Goal: Use online tool/utility: Utilize a website feature to perform a specific function

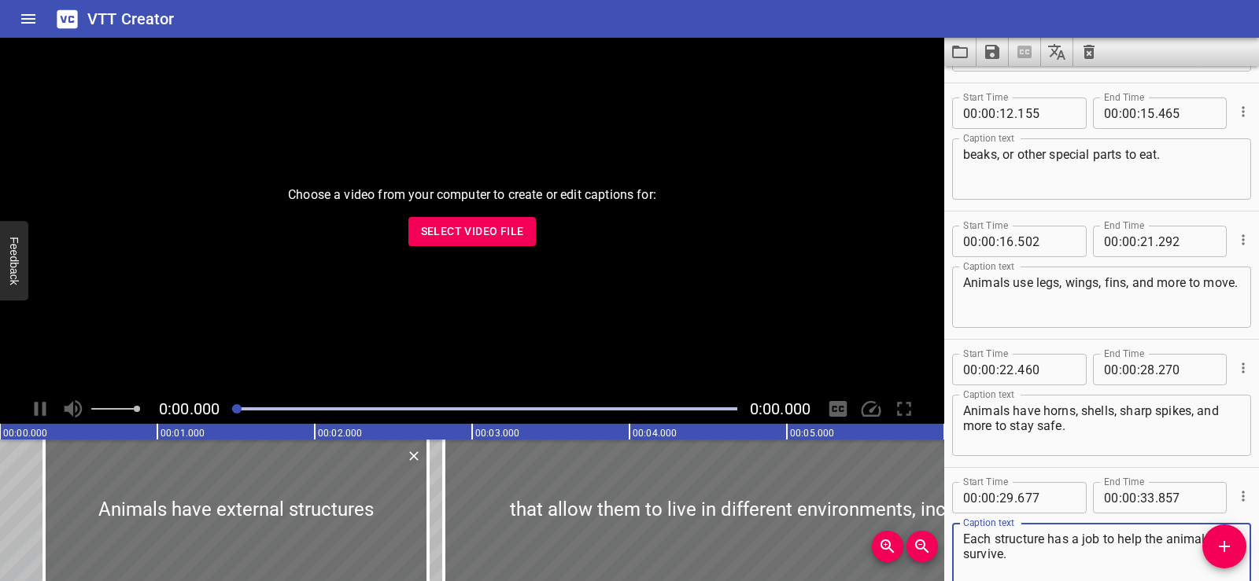
scroll to position [584, 0]
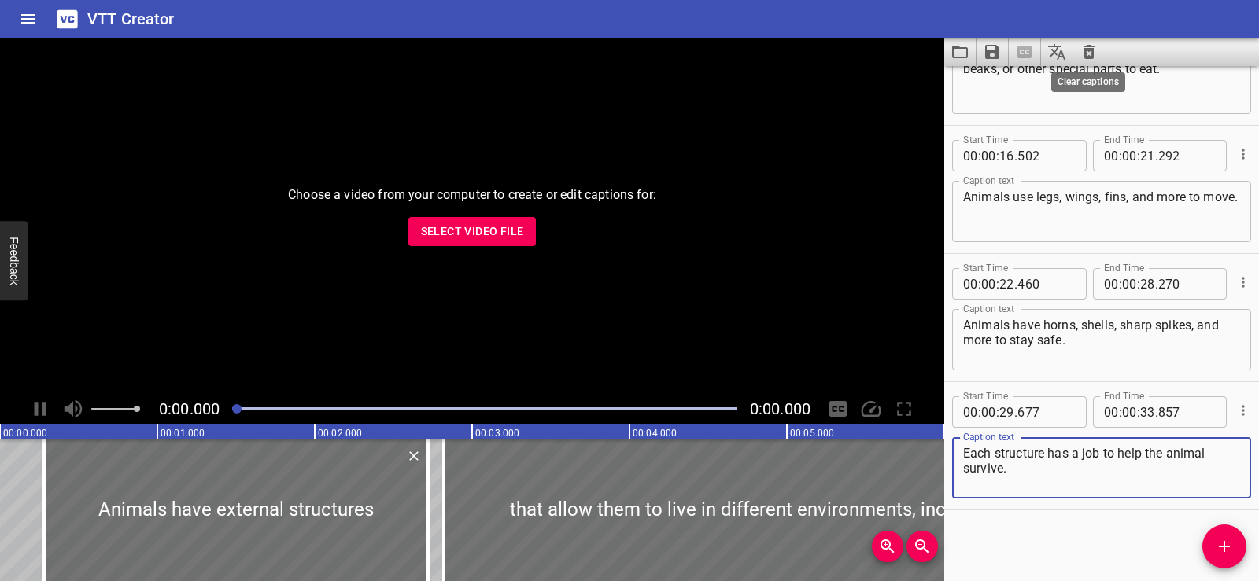
click at [1082, 51] on icon "Clear captions" at bounding box center [1088, 51] width 19 height 19
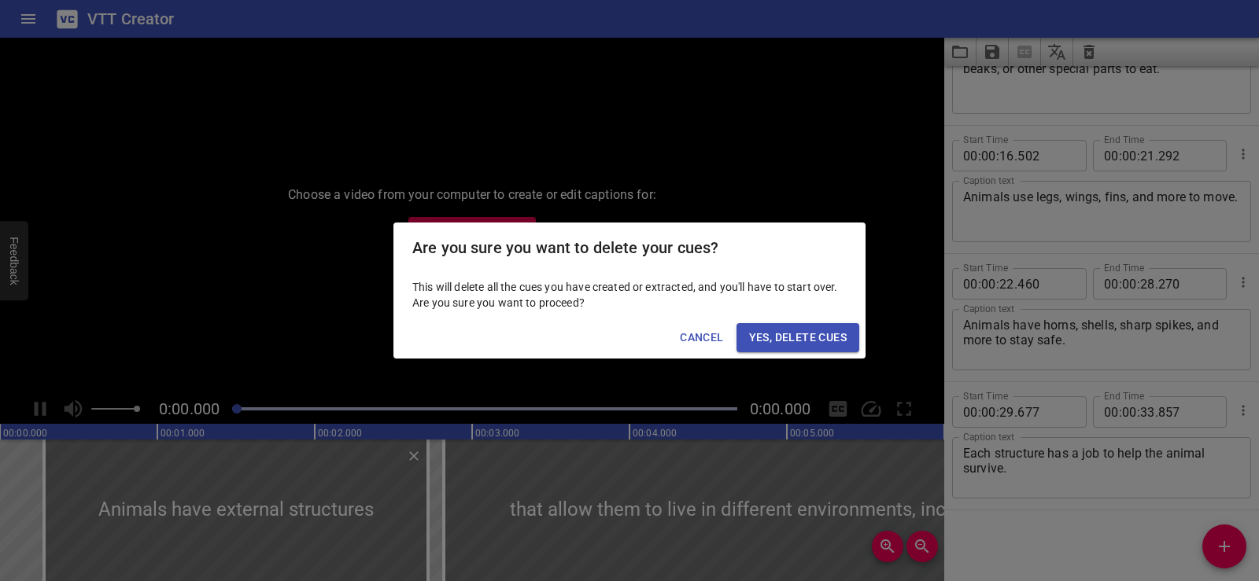
click at [772, 325] on button "Yes, Delete Cues" at bounding box center [797, 337] width 123 height 29
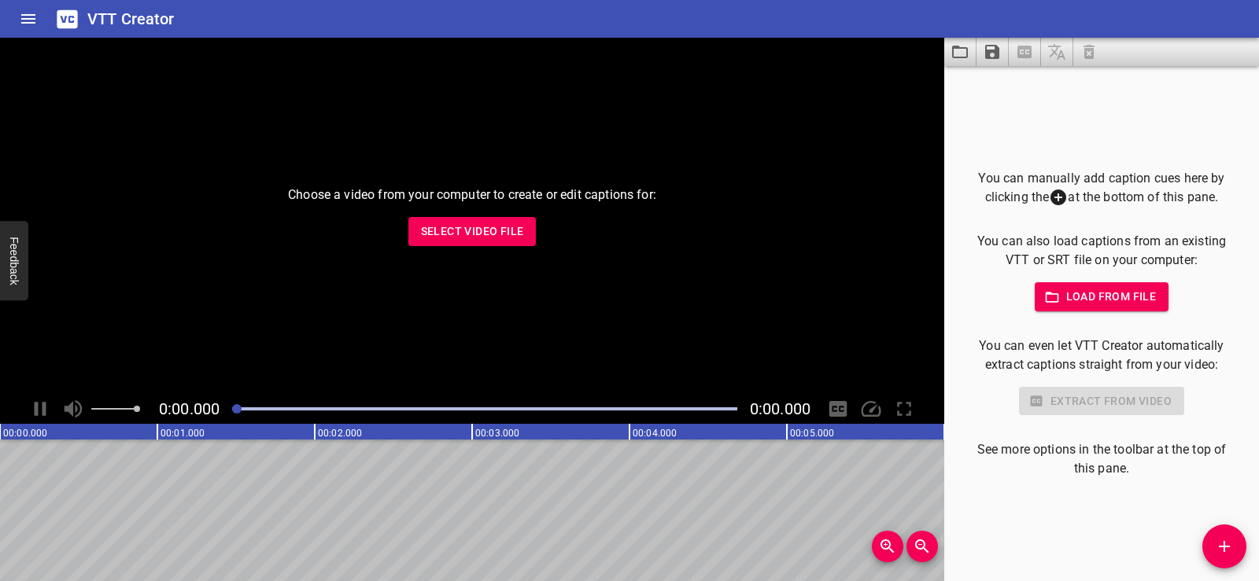
click at [455, 242] on button "Select Video File" at bounding box center [472, 231] width 128 height 29
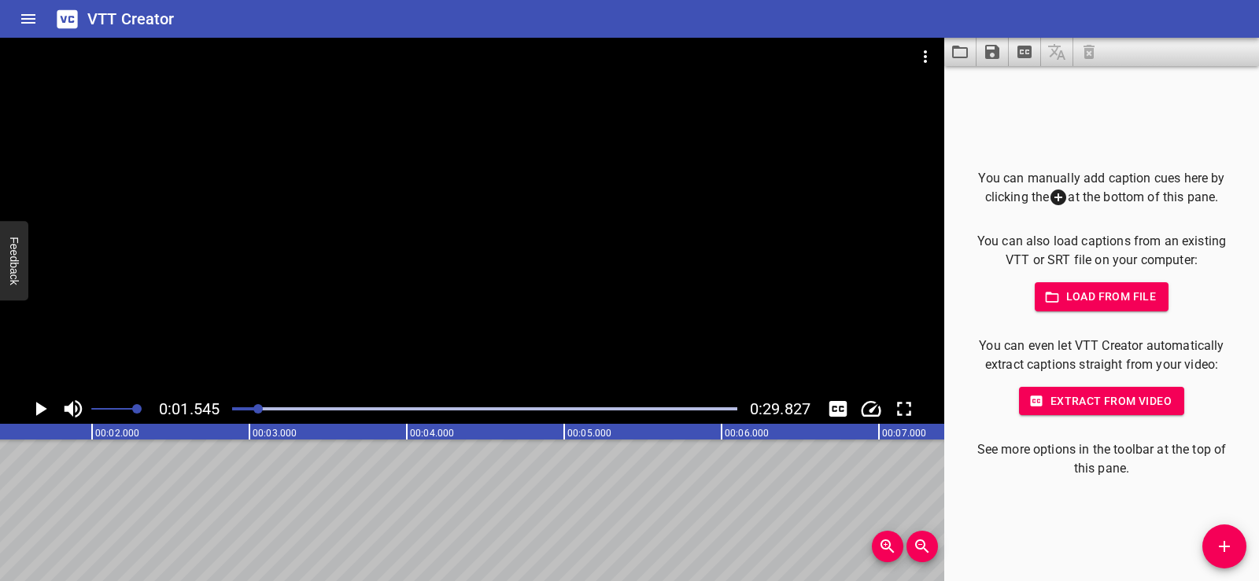
scroll to position [0, 243]
click at [1221, 534] on button "Add Cue" at bounding box center [1224, 547] width 44 height 44
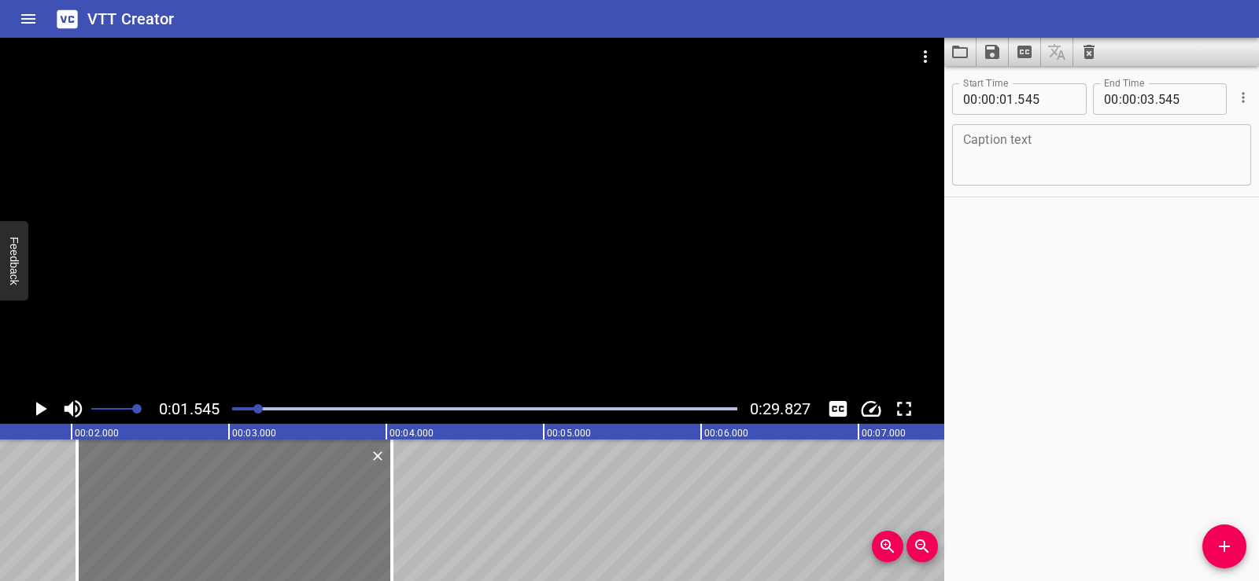
drag, startPoint x: 74, startPoint y: 522, endPoint x: 151, endPoint y: 518, distance: 77.2
click at [151, 518] on div at bounding box center [234, 511] width 315 height 142
type input "02"
type input "035"
type input "04"
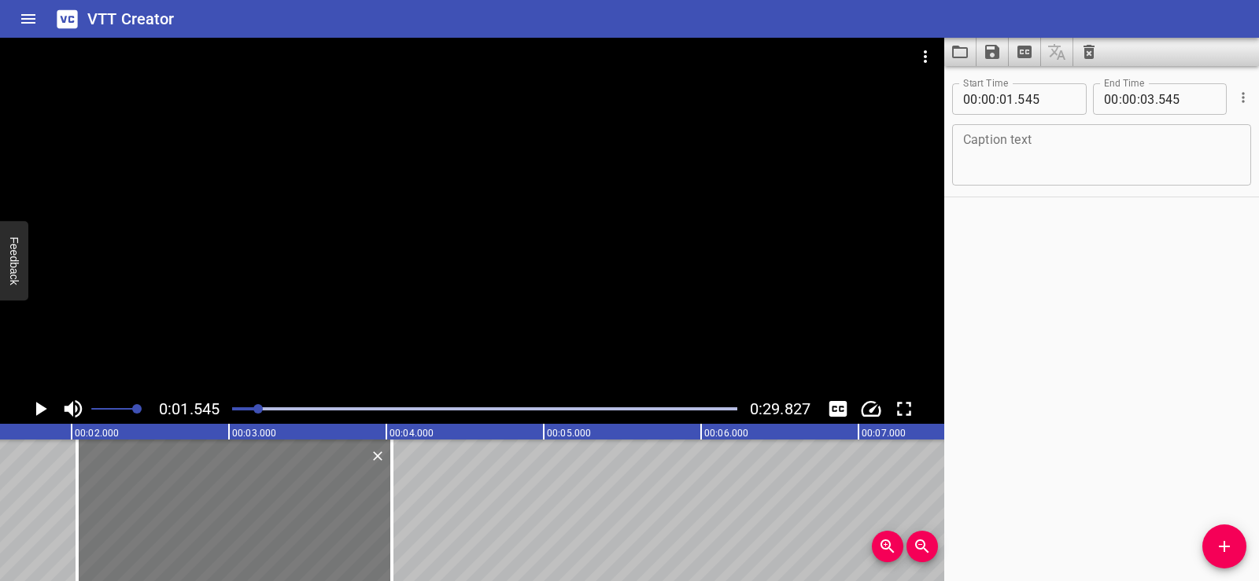
type input "035"
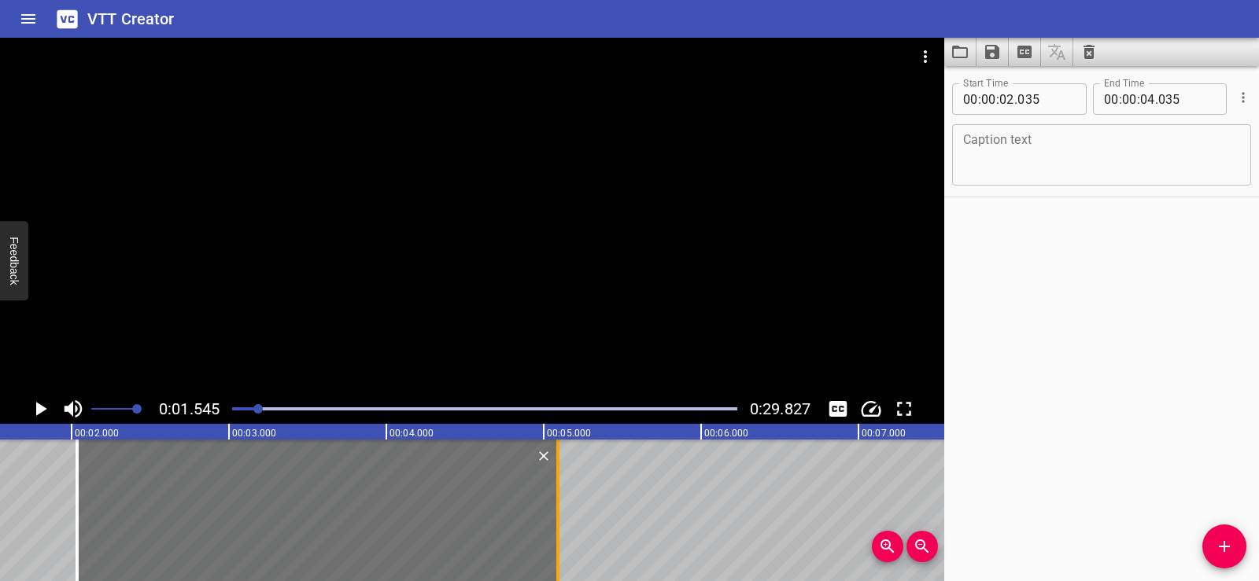
drag, startPoint x: 393, startPoint y: 541, endPoint x: 558, endPoint y: 536, distance: 166.0
click at [558, 536] on div at bounding box center [557, 511] width 3 height 142
type input "05"
type input "090"
click at [1016, 156] on textarea at bounding box center [1101, 155] width 277 height 45
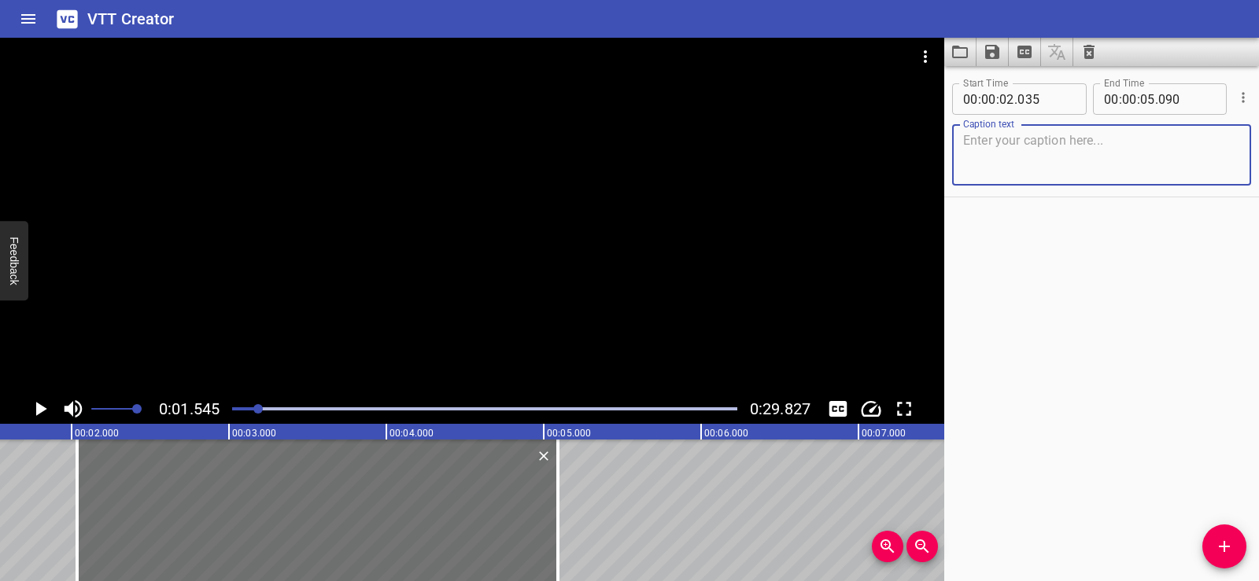
paste textarea "Understand Comparing with Multiplication"
click at [510, 238] on div at bounding box center [472, 216] width 944 height 356
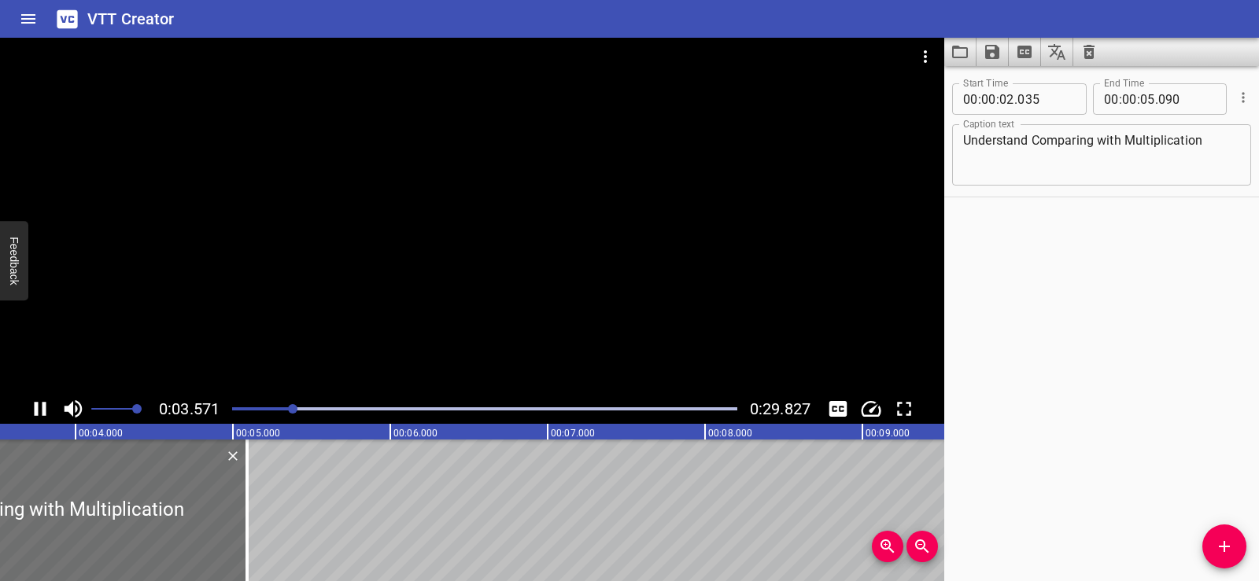
click at [464, 245] on div at bounding box center [472, 216] width 944 height 356
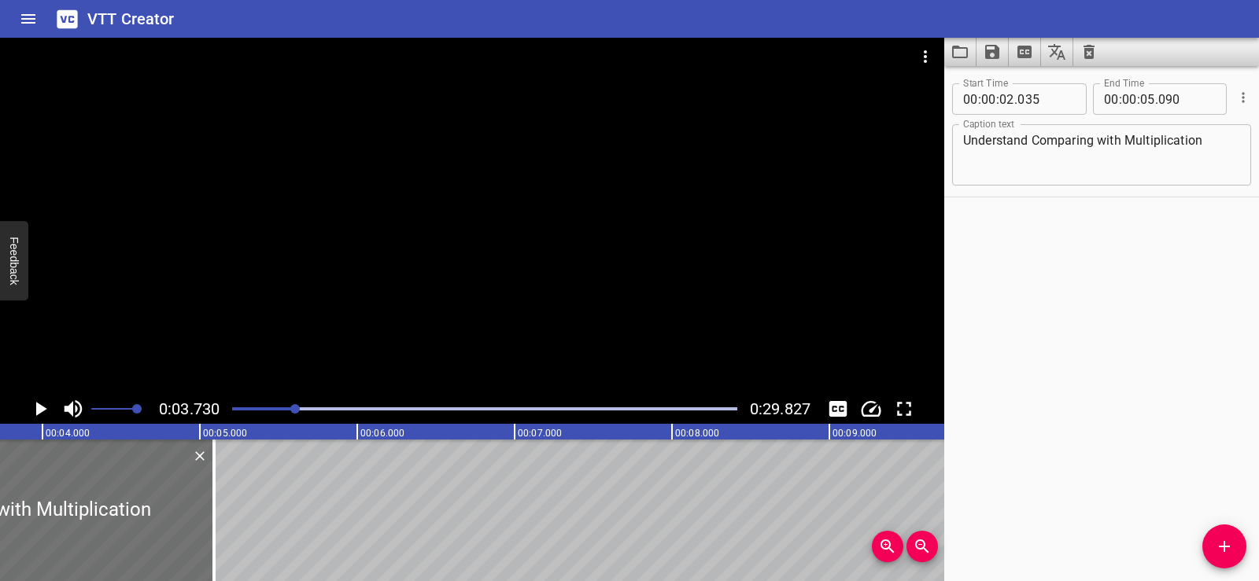
click at [1055, 147] on textarea "Understand Comparing with Multiplication" at bounding box center [1101, 155] width 277 height 45
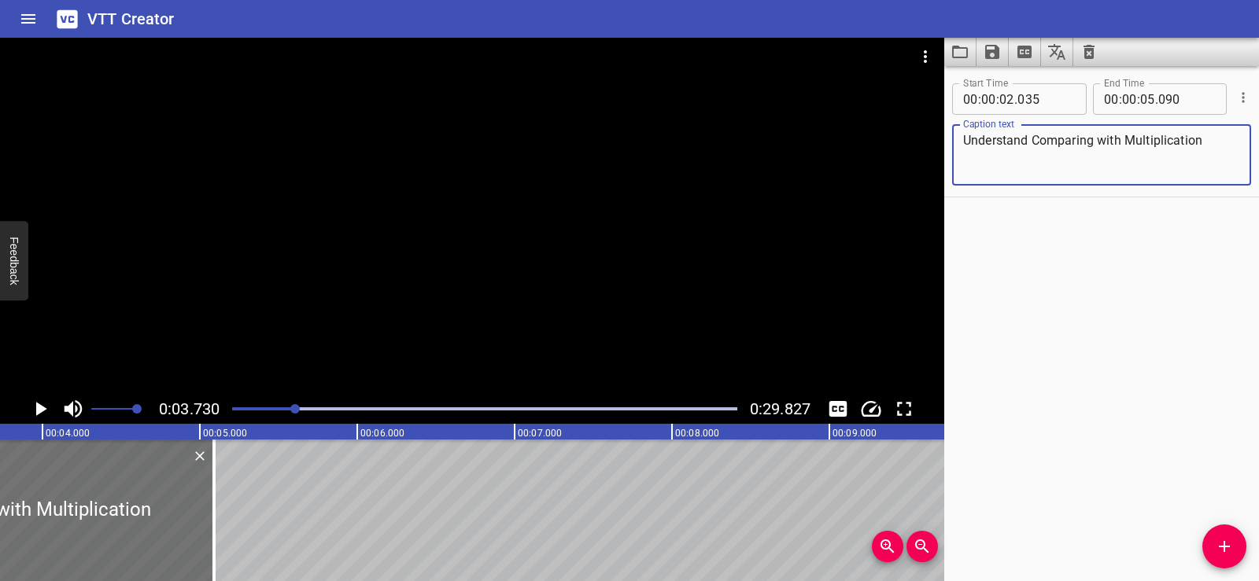
click at [1055, 147] on textarea "Understand Comparing with Multiplication" at bounding box center [1101, 155] width 277 height 45
paste textarea "ing"
type textarea "Understanding Comparing with Multiplication"
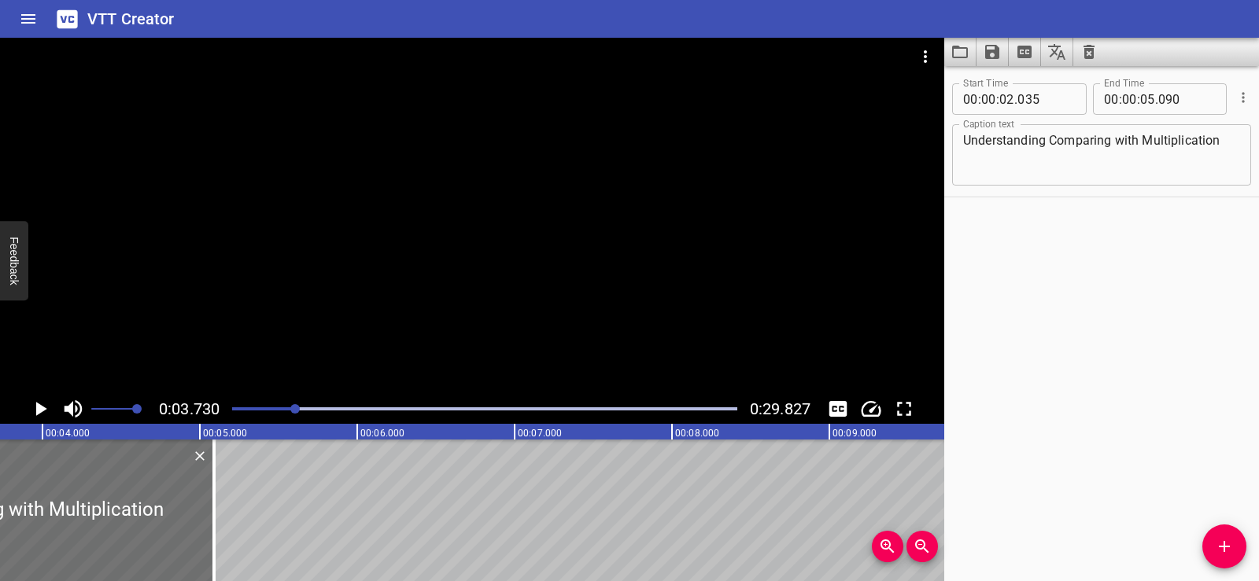
click at [1048, 253] on div "Start Time 00 : 00 : 02 . 035 Start Time End Time 00 : 00 : 05 . 090 End Time C…" at bounding box center [1101, 323] width 315 height 515
click at [415, 164] on div at bounding box center [472, 216] width 944 height 356
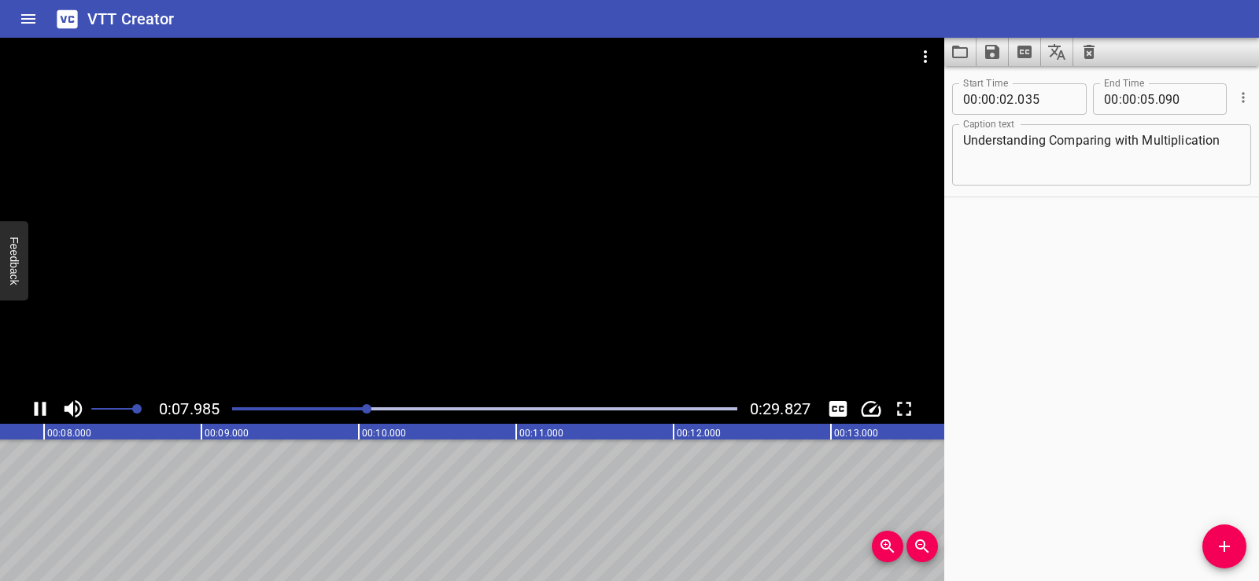
click at [487, 193] on div at bounding box center [472, 216] width 944 height 356
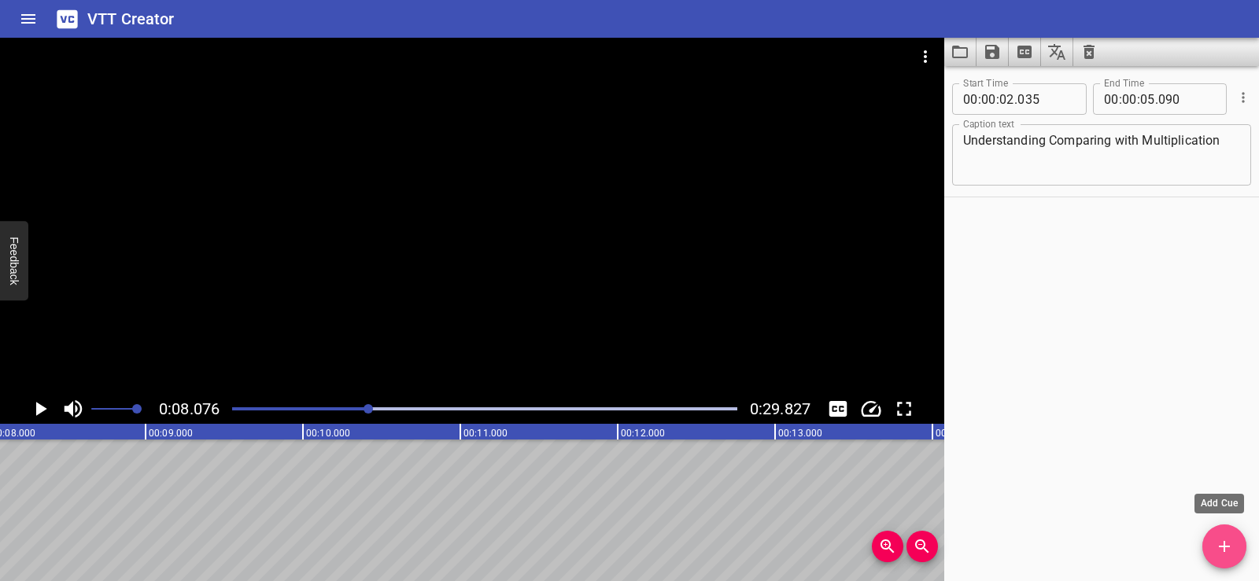
click at [1214, 546] on span "Add Cue" at bounding box center [1224, 546] width 44 height 19
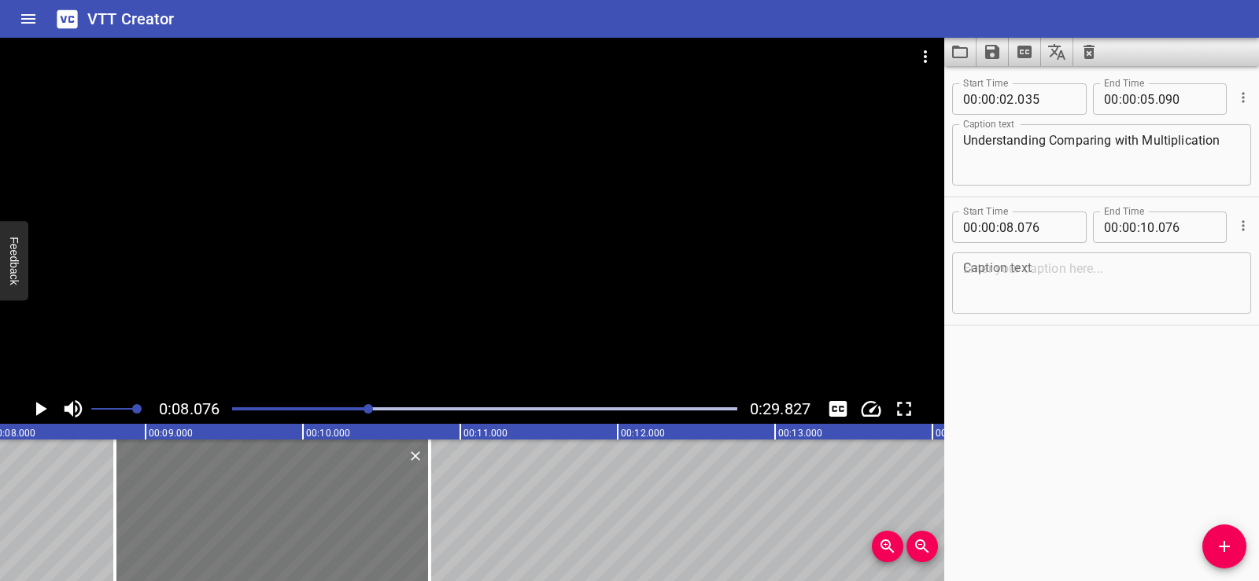
drag, startPoint x: 157, startPoint y: 539, endPoint x: 250, endPoint y: 536, distance: 93.7
click at [250, 536] on div at bounding box center [272, 511] width 315 height 142
type input "806"
drag, startPoint x: 427, startPoint y: 540, endPoint x: 378, endPoint y: 543, distance: 48.9
click at [378, 543] on div at bounding box center [381, 511] width 16 height 142
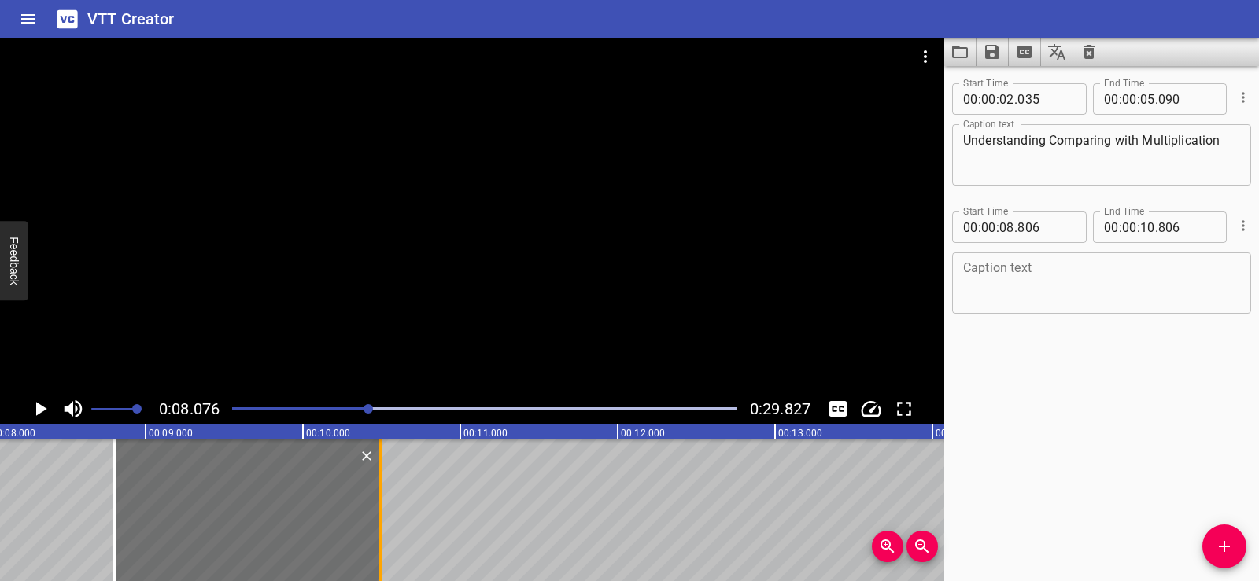
type input "496"
click at [1147, 394] on div "Start Time 00 : 00 : 02 . 035 Start Time End Time 00 : 00 : 05 . 090 End Time C…" at bounding box center [1101, 323] width 315 height 515
click at [1029, 289] on textarea at bounding box center [1101, 283] width 277 height 45
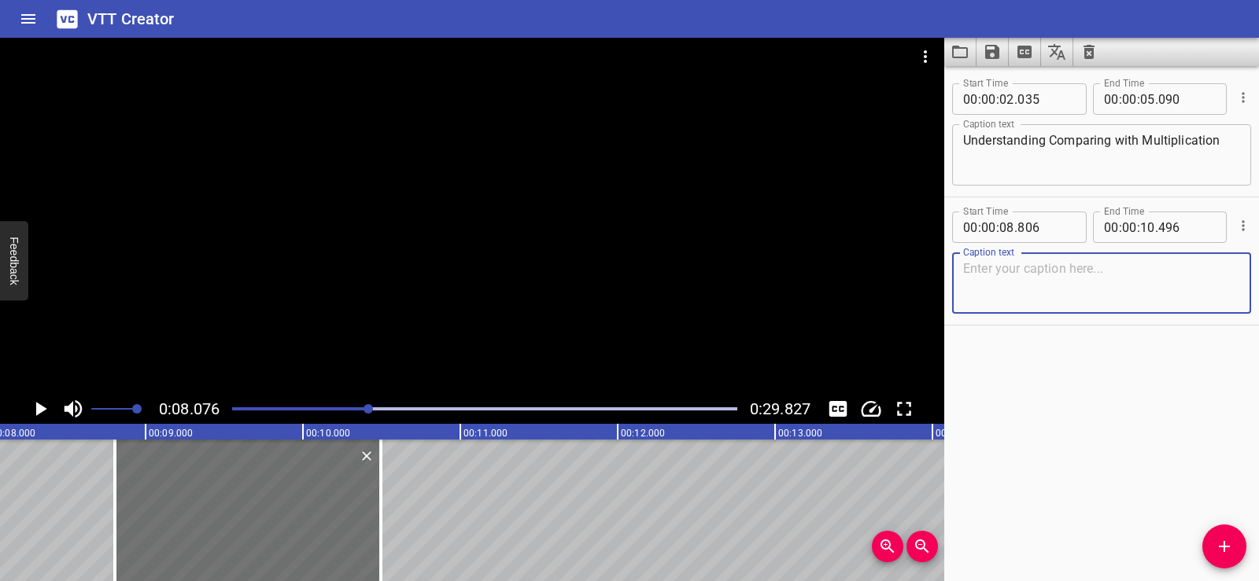
paste textarea "It’s [DATE]!"
type textarea "It’s [DATE]!"
click at [1045, 379] on div "Start Time 00 : 00 : 02 . 035 Start Time End Time 00 : 00 : 05 . 090 End Time C…" at bounding box center [1101, 323] width 315 height 515
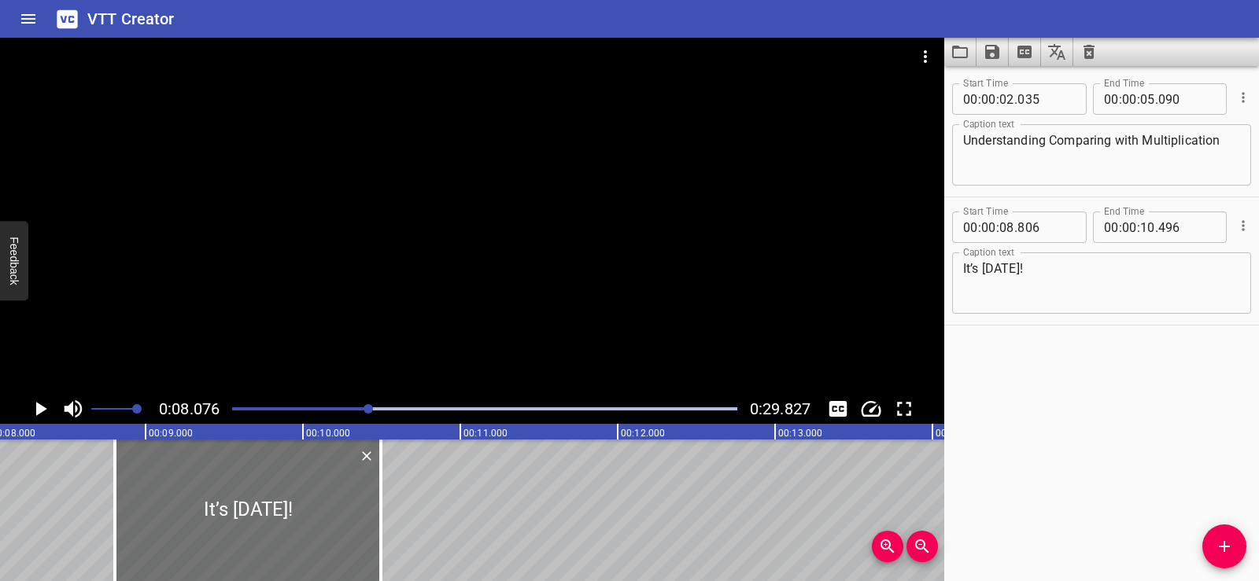
click at [549, 182] on div at bounding box center [472, 216] width 944 height 356
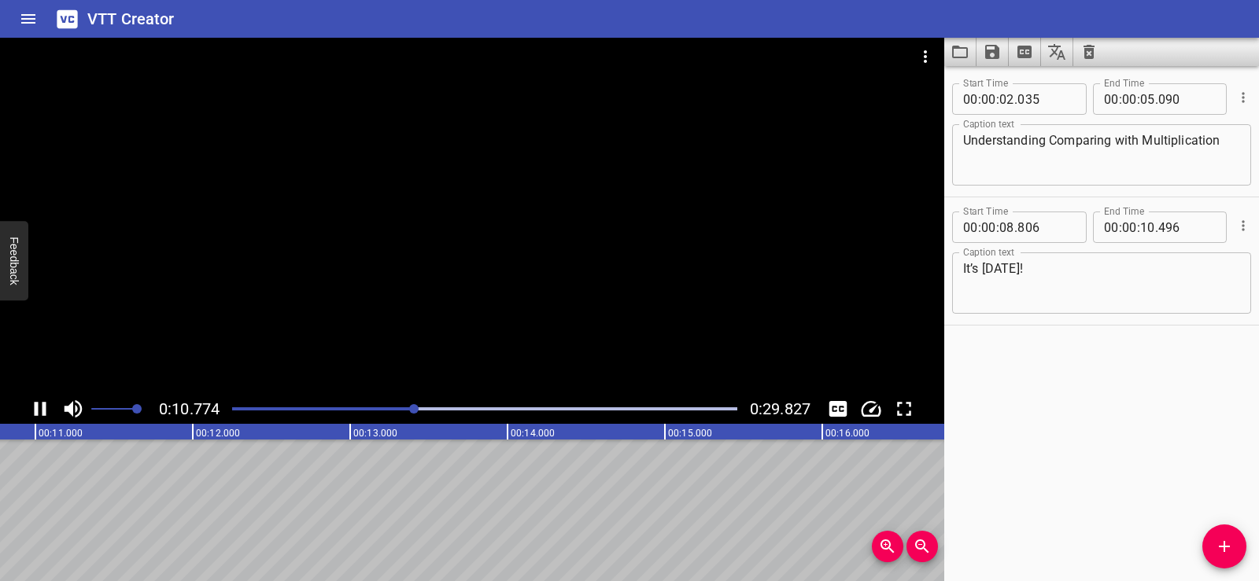
click at [571, 171] on div at bounding box center [472, 216] width 944 height 356
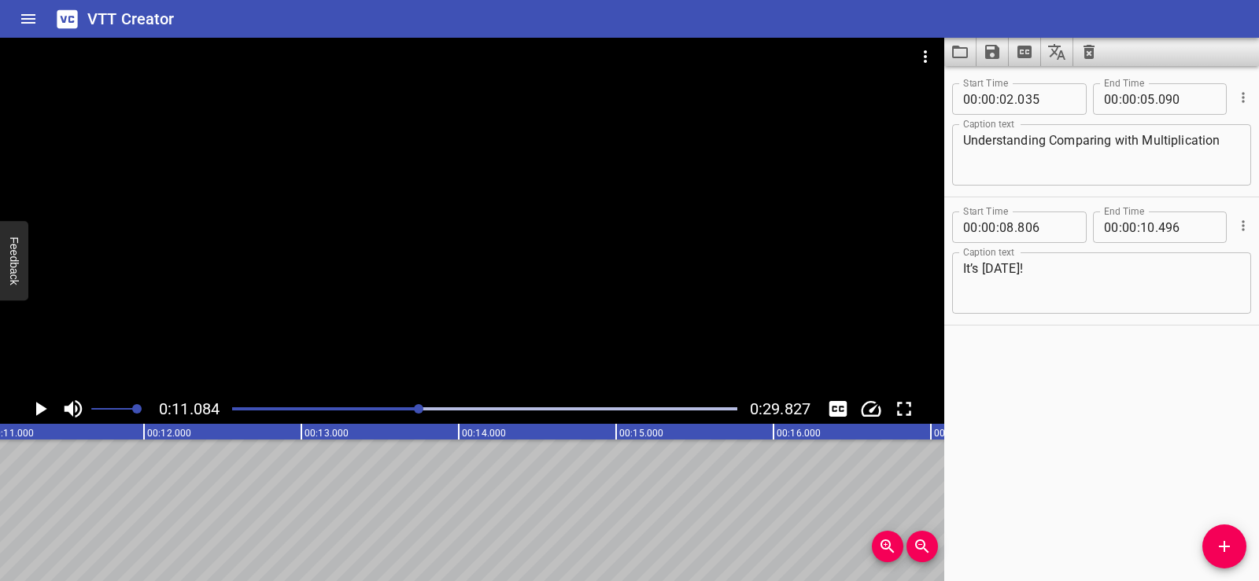
click at [1213, 540] on span "Add Cue" at bounding box center [1224, 546] width 44 height 19
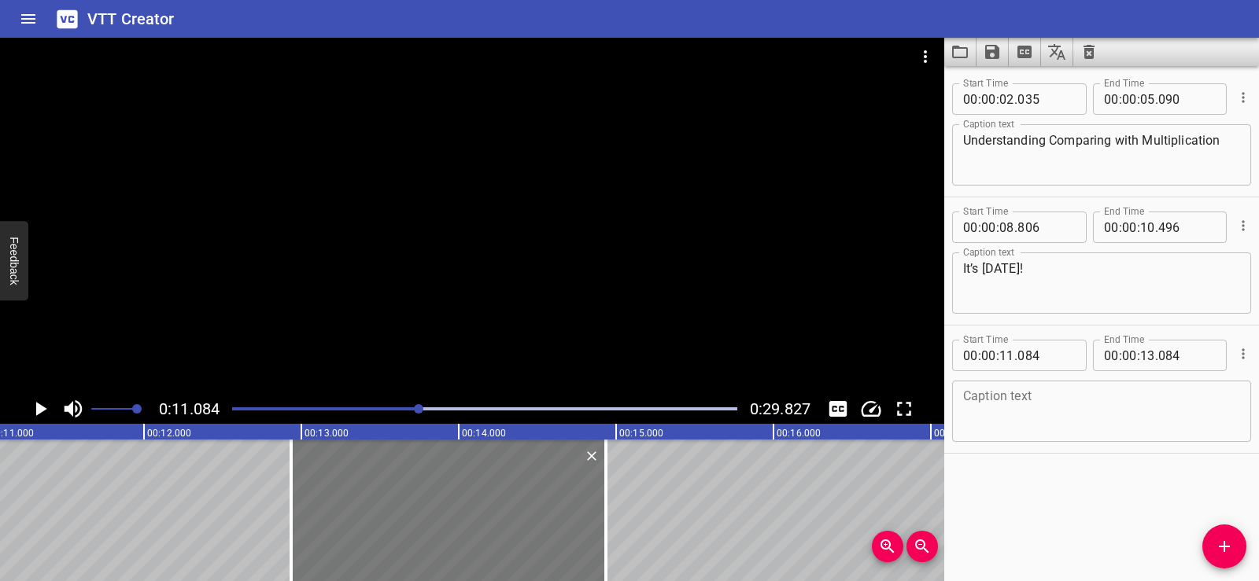
drag, startPoint x: 220, startPoint y: 510, endPoint x: 463, endPoint y: 501, distance: 242.4
click at [463, 501] on div at bounding box center [448, 511] width 315 height 142
type input "12"
type input "934"
type input "14"
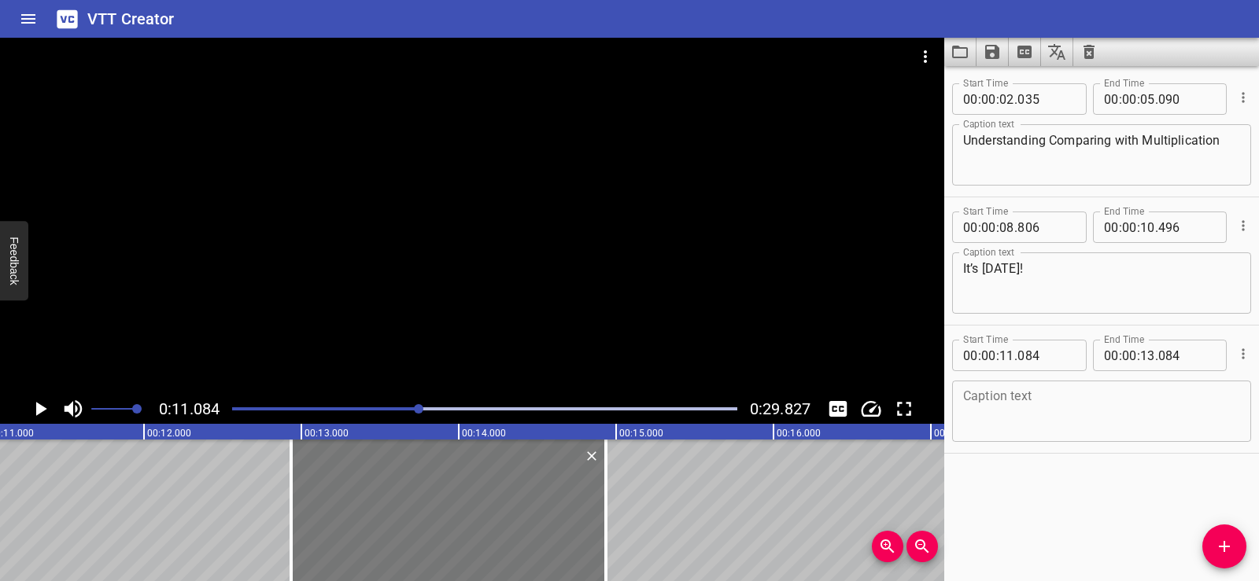
type input "934"
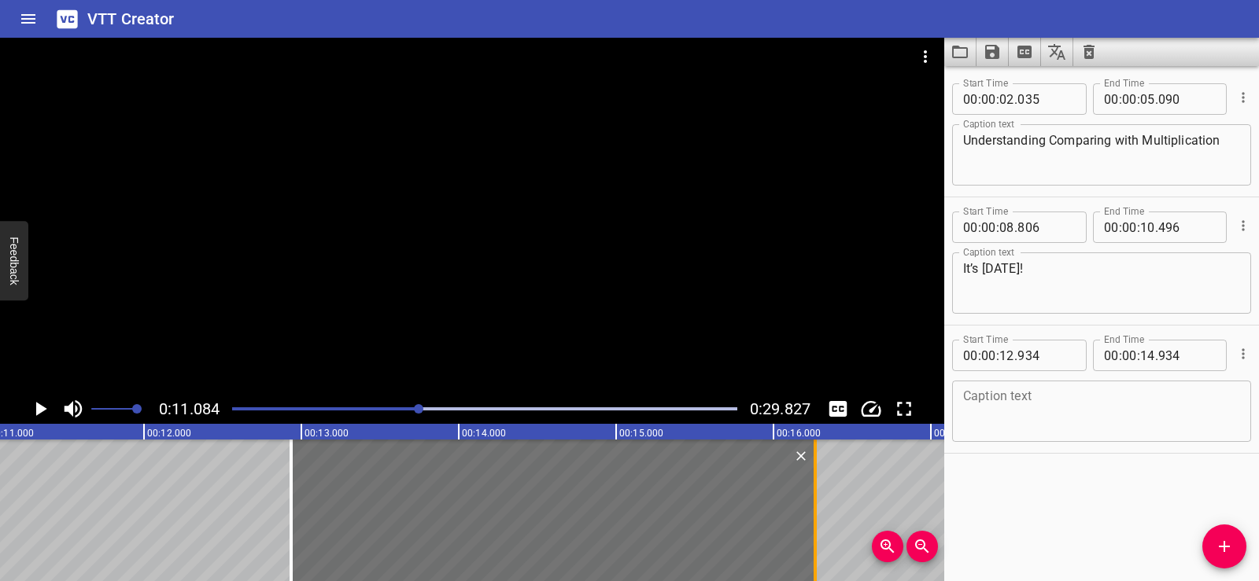
drag, startPoint x: 606, startPoint y: 539, endPoint x: 816, endPoint y: 536, distance: 209.3
click at [816, 536] on div at bounding box center [814, 511] width 3 height 142
type input "16"
type input "264"
click at [1202, 525] on div "Start Time 00 : 00 : 02 . 035 Start Time End Time 00 : 00 : 05 . 090 End Time C…" at bounding box center [1101, 323] width 315 height 515
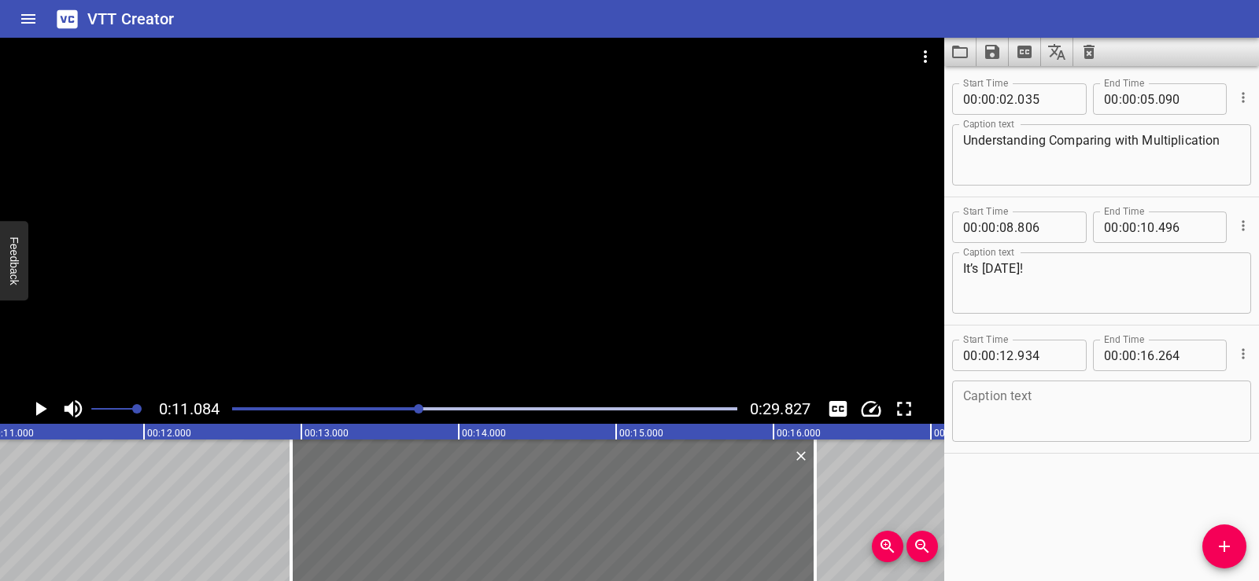
click at [1001, 407] on textarea at bounding box center [1101, 411] width 277 height 45
paste textarea "Last year, we had five flags on this wall…"
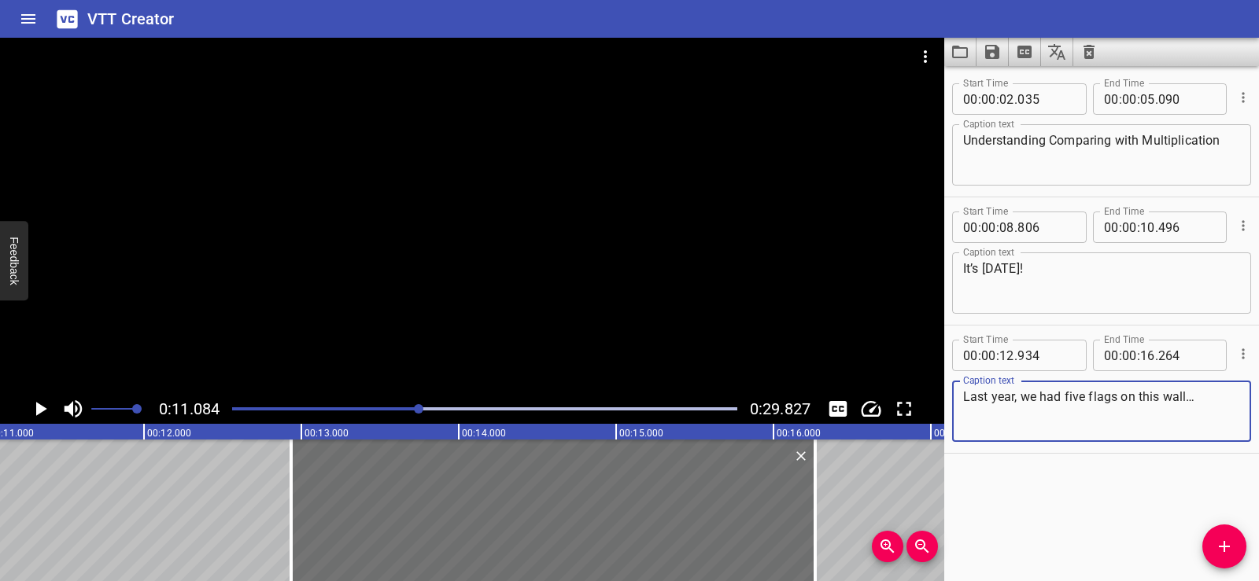
type textarea "Last year, we had five flags on this wall…"
click at [1026, 485] on div "Start Time 00 : 00 : 02 . 035 Start Time End Time 00 : 00 : 05 . 090 End Time C…" at bounding box center [1101, 323] width 315 height 515
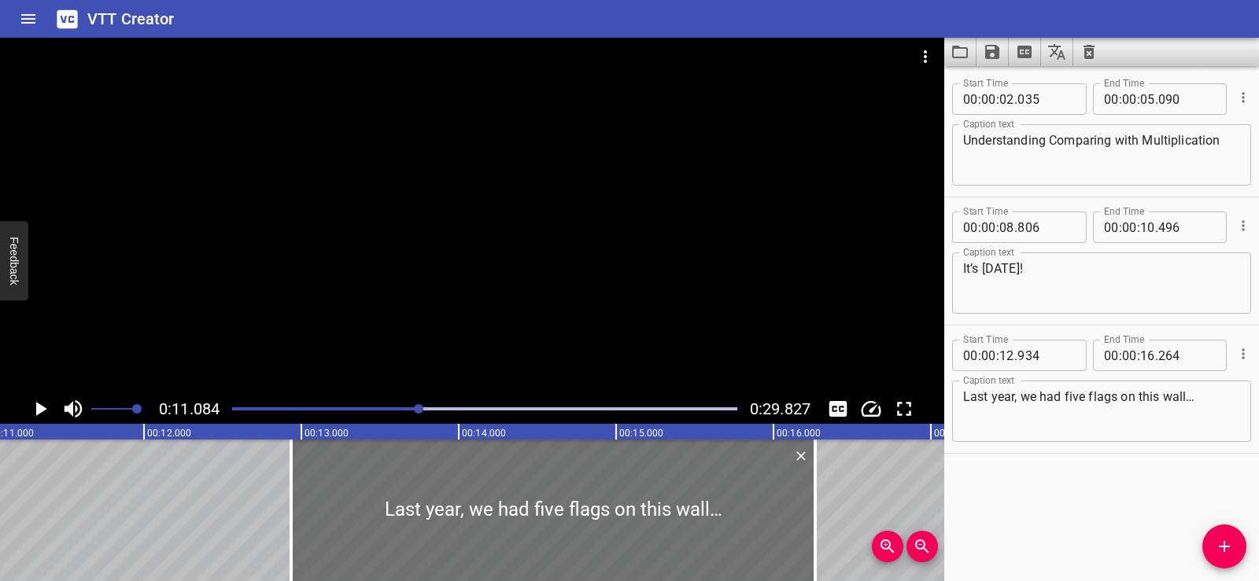
click at [481, 261] on div at bounding box center [472, 216] width 944 height 356
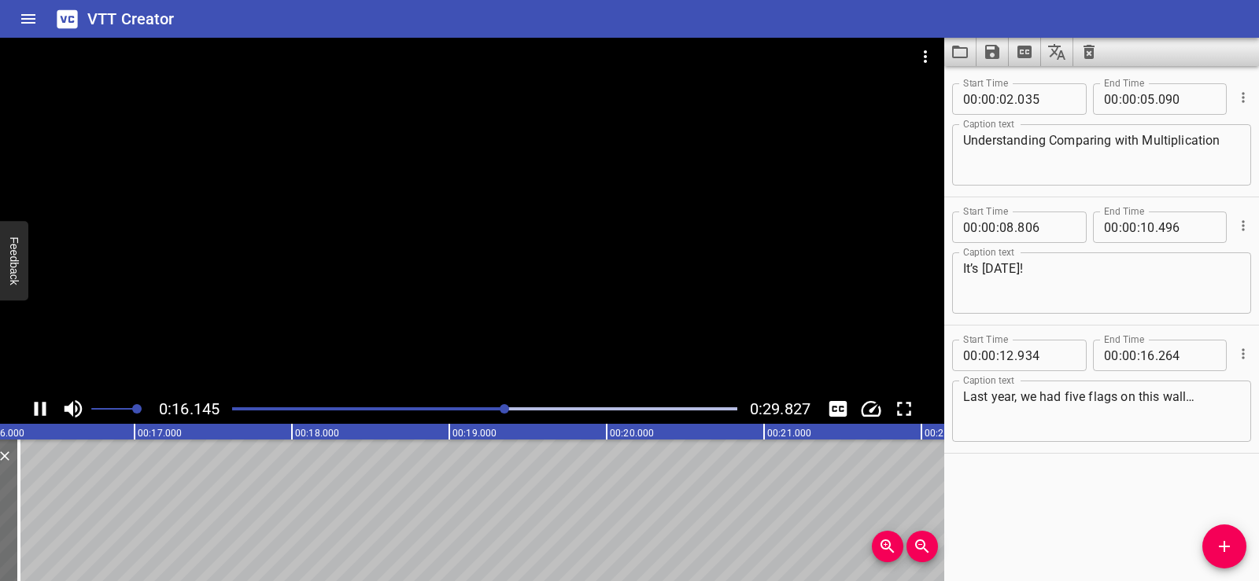
click at [578, 232] on div at bounding box center [472, 216] width 944 height 356
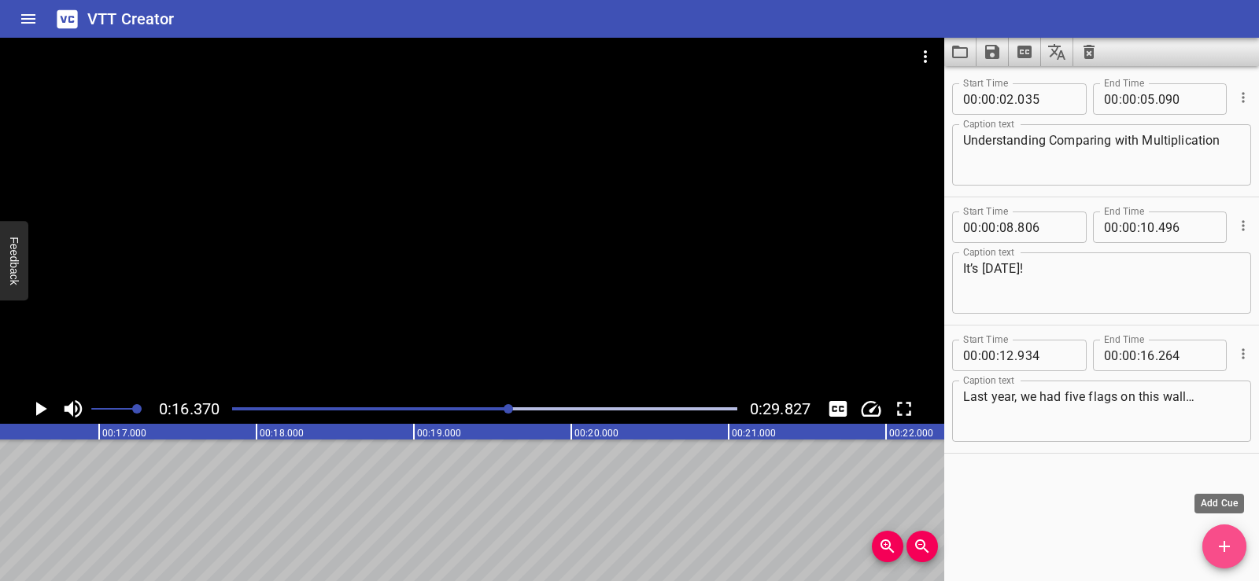
click at [1226, 529] on button "Add Cue" at bounding box center [1224, 547] width 44 height 44
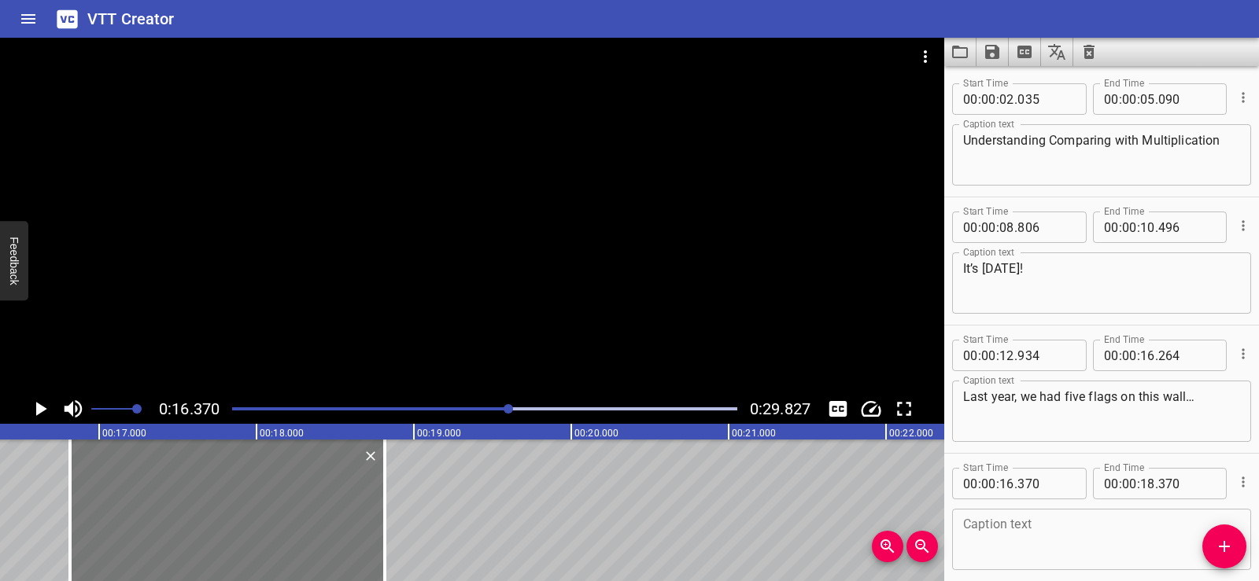
drag, startPoint x: 226, startPoint y: 529, endPoint x: 261, endPoint y: 525, distance: 35.7
click at [261, 525] on div at bounding box center [227, 511] width 315 height 142
type input "815"
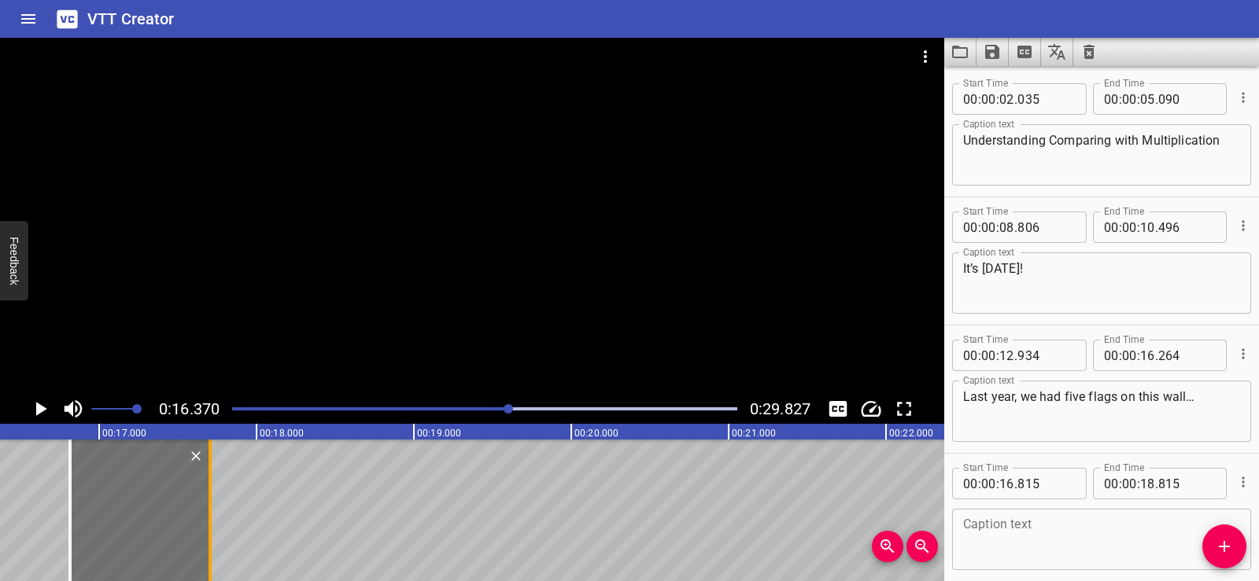
drag, startPoint x: 385, startPoint y: 533, endPoint x: 211, endPoint y: 540, distance: 174.7
click at [211, 540] on div at bounding box center [209, 511] width 3 height 142
type input "17"
type input "705"
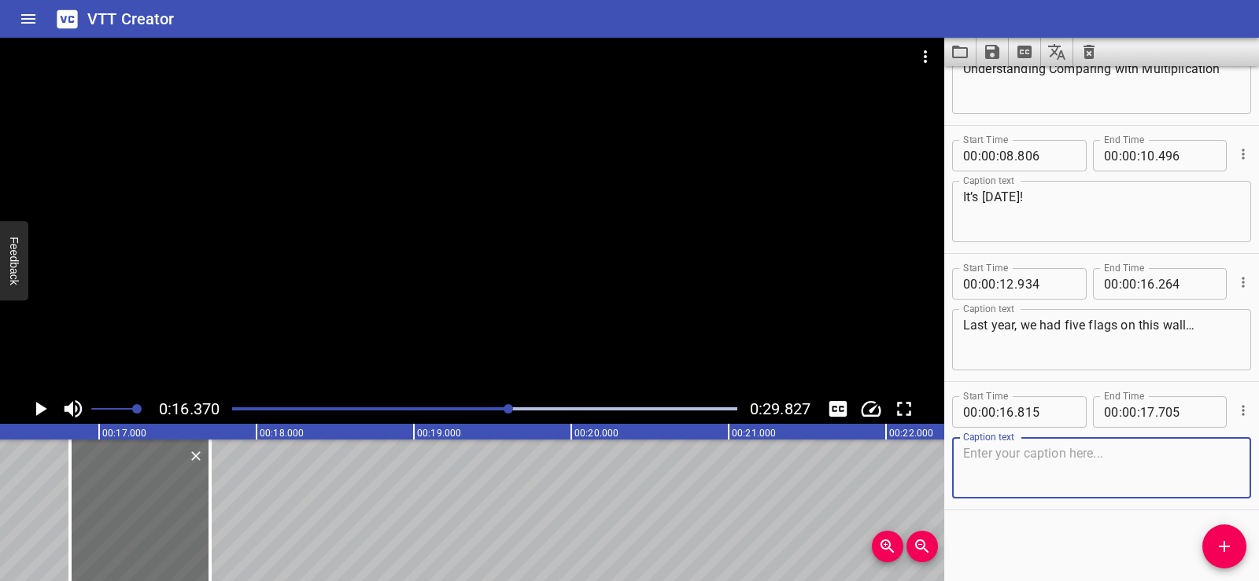
click at [1056, 452] on textarea at bounding box center [1101, 468] width 277 height 45
paste textarea "This year…?"
type textarea "This year…?"
click at [1038, 527] on div "Start Time 00 : 00 : 02 . 035 Start Time End Time 00 : 00 : 05 . 090 End Time C…" at bounding box center [1101, 323] width 315 height 515
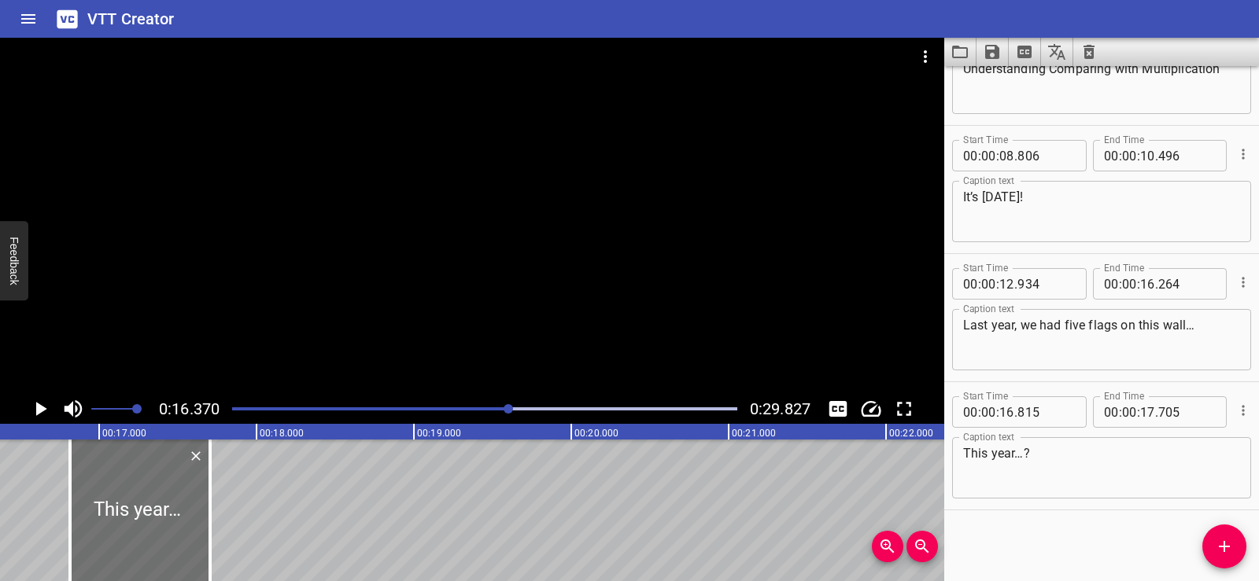
click at [1222, 565] on button "Add Cue" at bounding box center [1224, 547] width 44 height 44
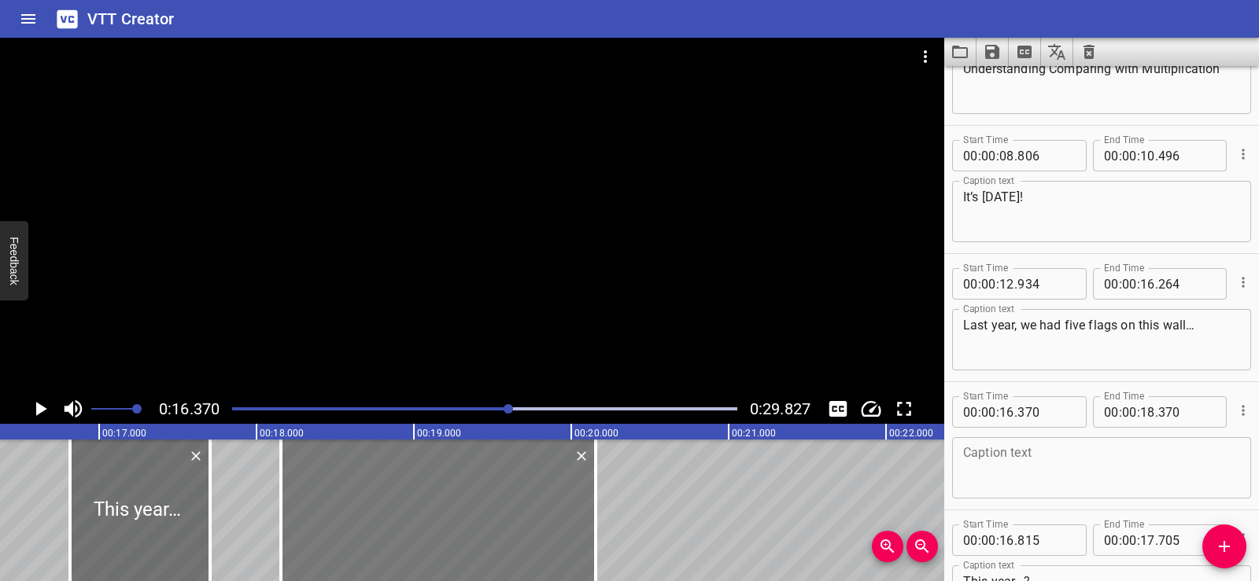
drag, startPoint x: 250, startPoint y: 517, endPoint x: 524, endPoint y: 509, distance: 273.9
type input "18"
type input "155"
type input "20"
type input "155"
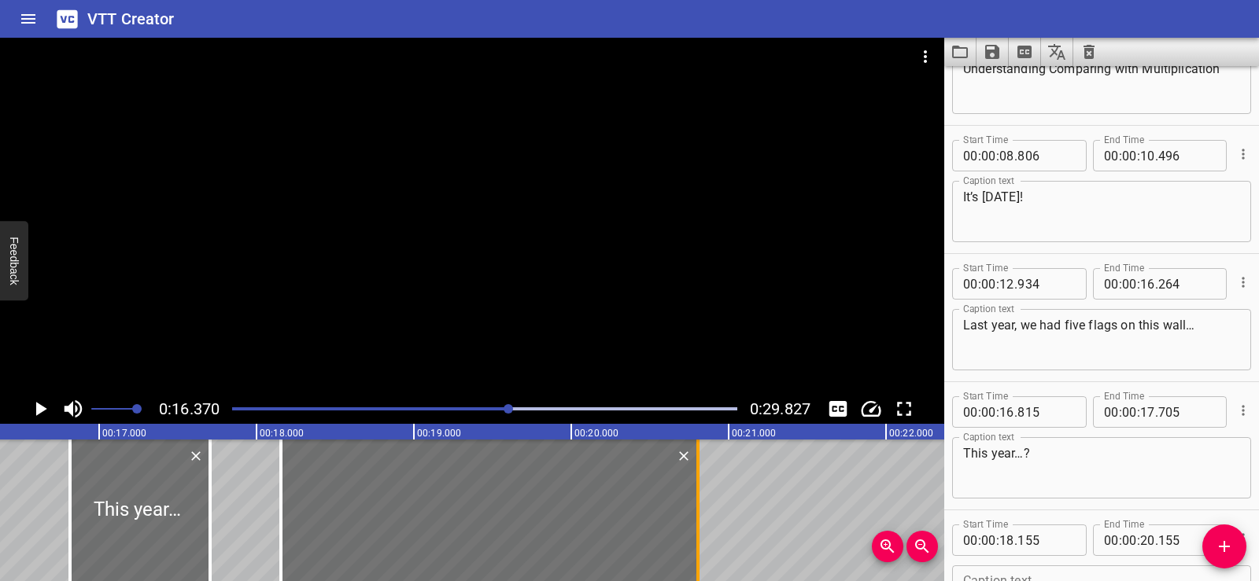
drag, startPoint x: 592, startPoint y: 548, endPoint x: 694, endPoint y: 540, distance: 102.6
click at [694, 540] on div at bounding box center [698, 511] width 16 height 142
type input "805"
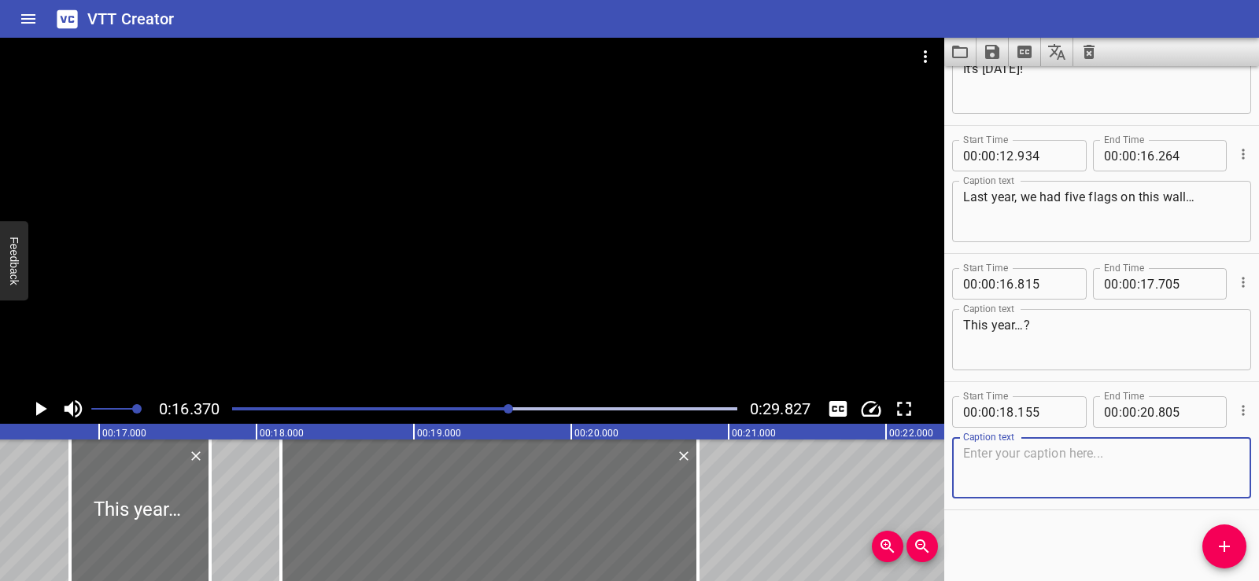
click at [1029, 473] on textarea at bounding box center [1101, 468] width 277 height 45
paste textarea "We will hang three times as many flags!"
type textarea "We will hang three times as many flags!"
click at [1029, 525] on div "Start Time 00 : 00 : 02 . 035 Start Time End Time 00 : 00 : 05 . 090 End Time C…" at bounding box center [1101, 323] width 315 height 515
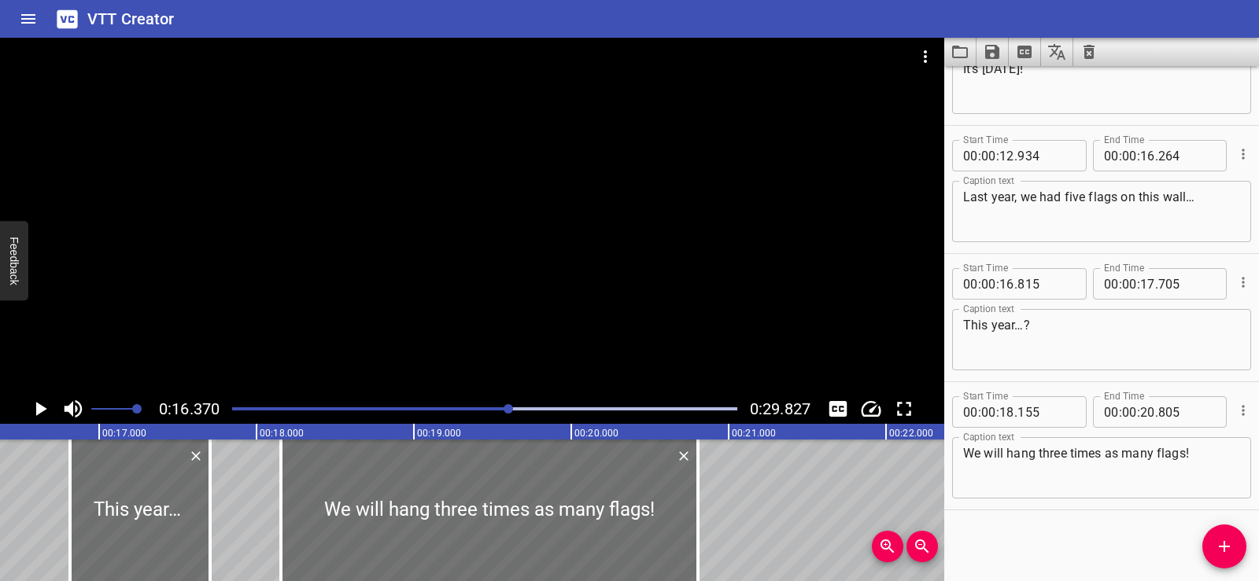
click at [507, 283] on div at bounding box center [472, 216] width 944 height 356
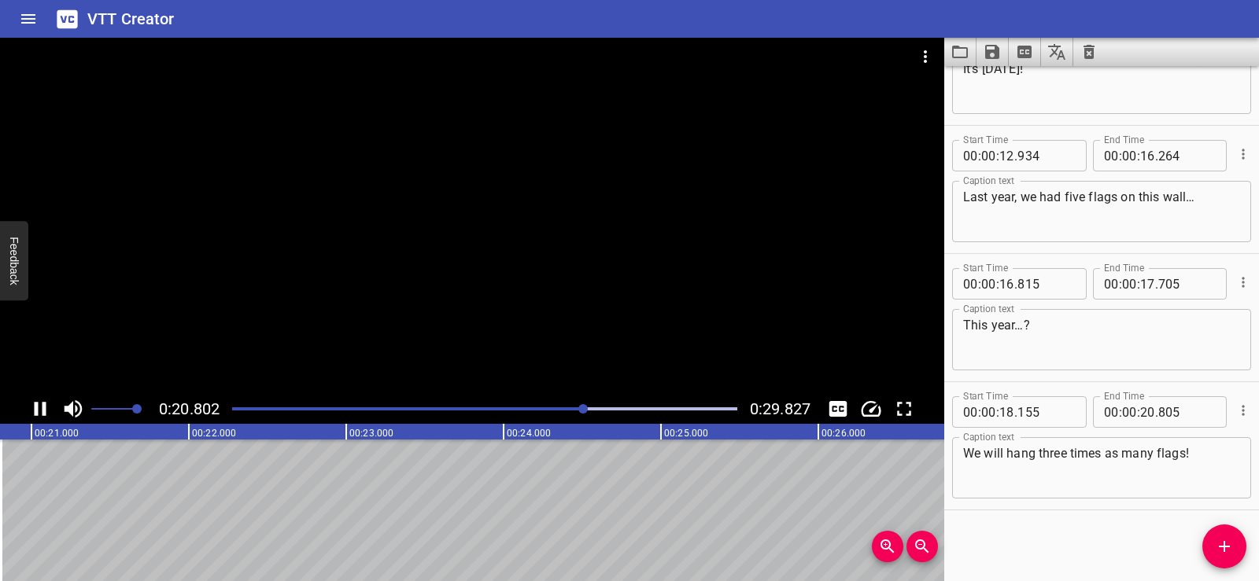
click at [556, 239] on div at bounding box center [472, 216] width 944 height 356
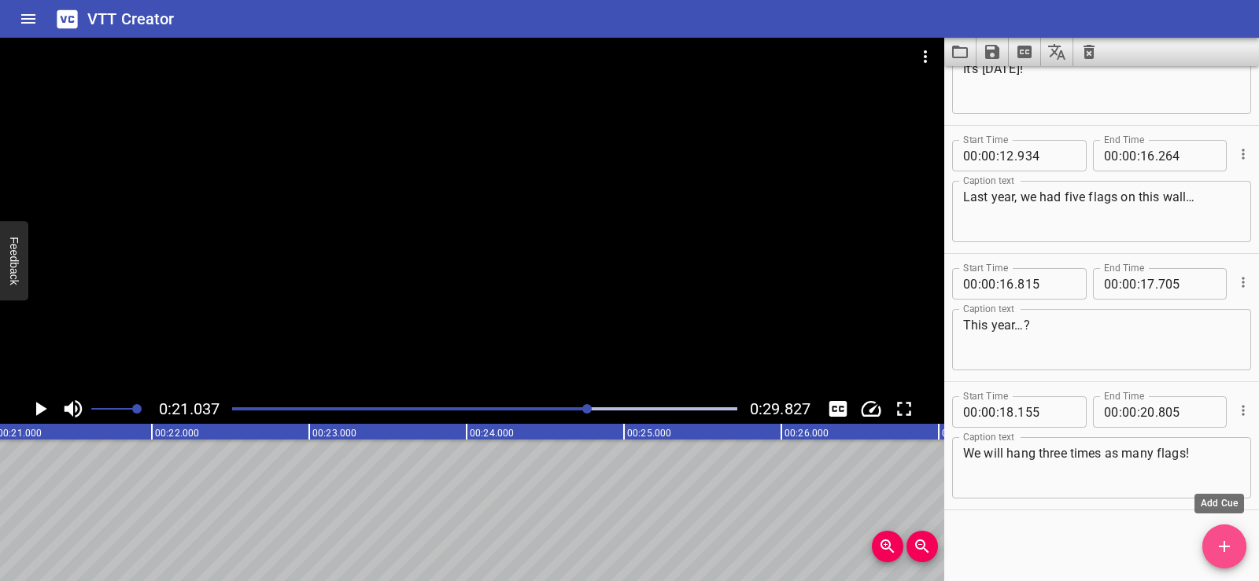
click at [1229, 551] on icon "Add Cue" at bounding box center [1224, 546] width 19 height 19
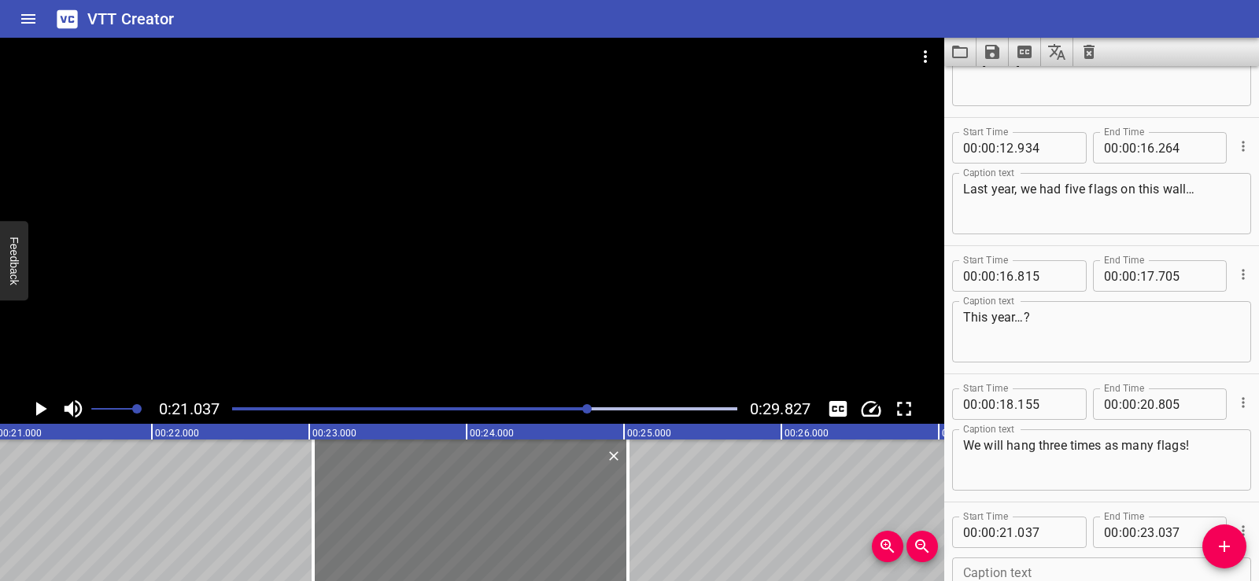
drag, startPoint x: 222, startPoint y: 491, endPoint x: 535, endPoint y: 470, distance: 313.8
click at [535, 470] on div at bounding box center [470, 511] width 315 height 142
type input "23"
type input "027"
type input "25"
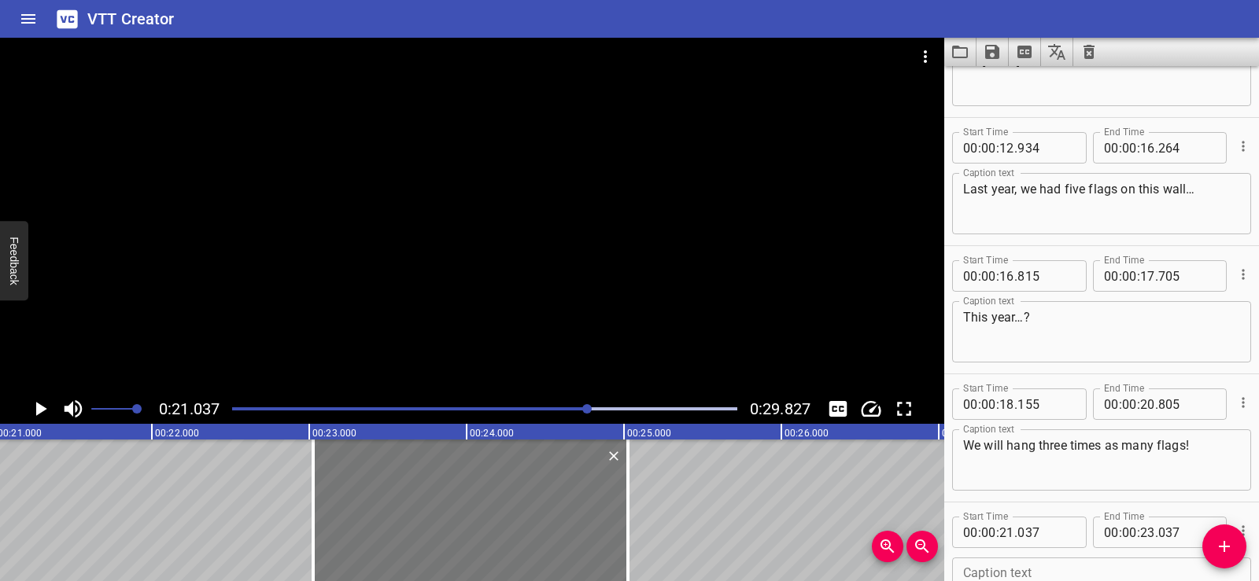
type input "027"
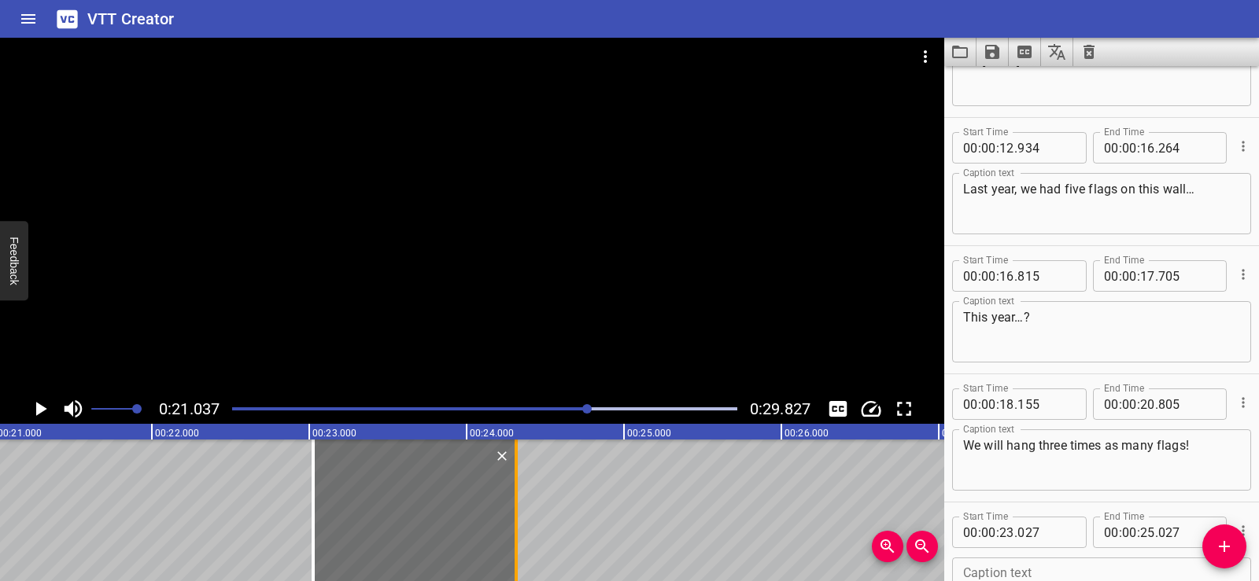
drag, startPoint x: 628, startPoint y: 524, endPoint x: 516, endPoint y: 541, distance: 113.0
click at [516, 541] on div at bounding box center [515, 511] width 3 height 142
type input "24"
type input "317"
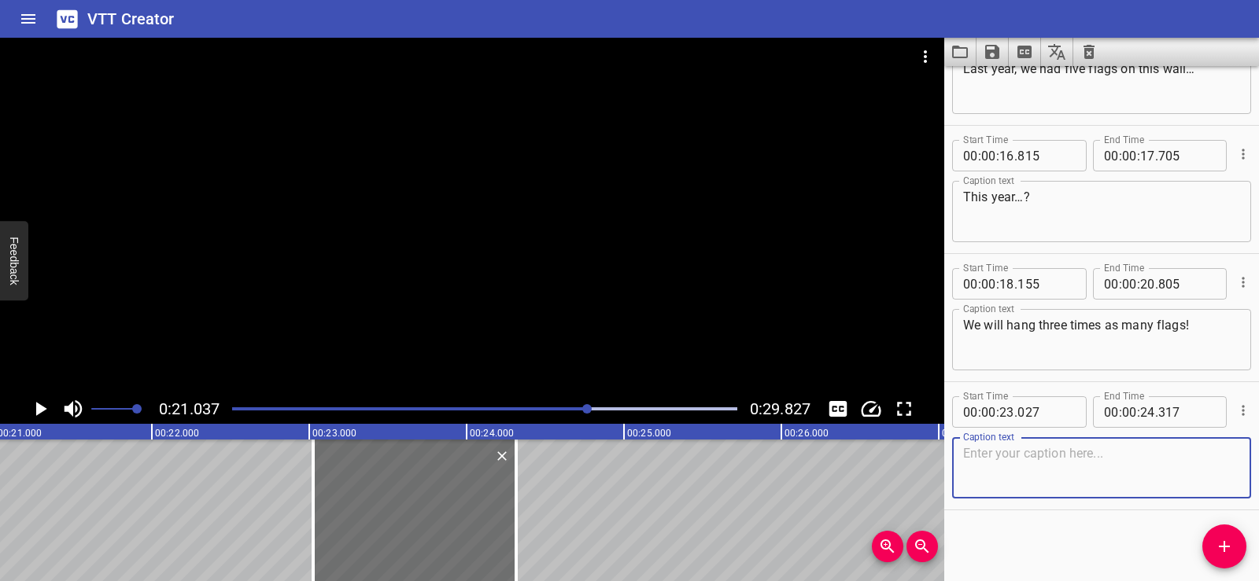
click at [1032, 466] on textarea at bounding box center [1101, 468] width 277 height 45
paste textarea "How many flags is that?"
type textarea "How many flags is that?"
click at [1022, 533] on div "Start Time 00 : 00 : 02 . 035 Start Time End Time 00 : 00 : 05 . 090 End Time C…" at bounding box center [1101, 323] width 315 height 515
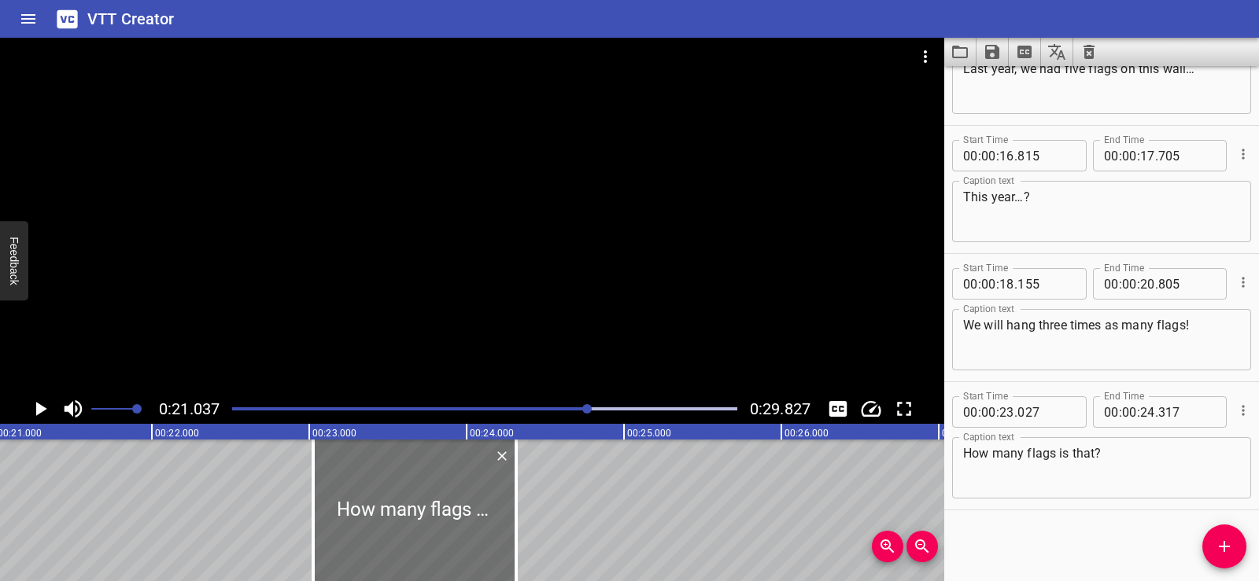
click at [536, 232] on div at bounding box center [472, 216] width 944 height 356
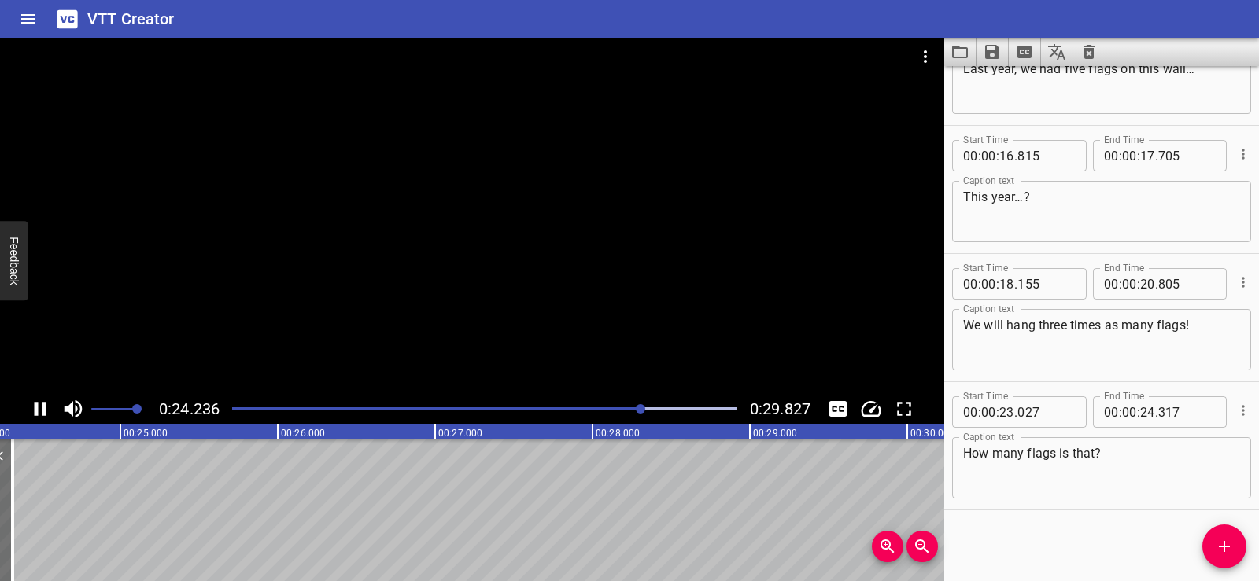
click at [454, 254] on div at bounding box center [472, 216] width 944 height 356
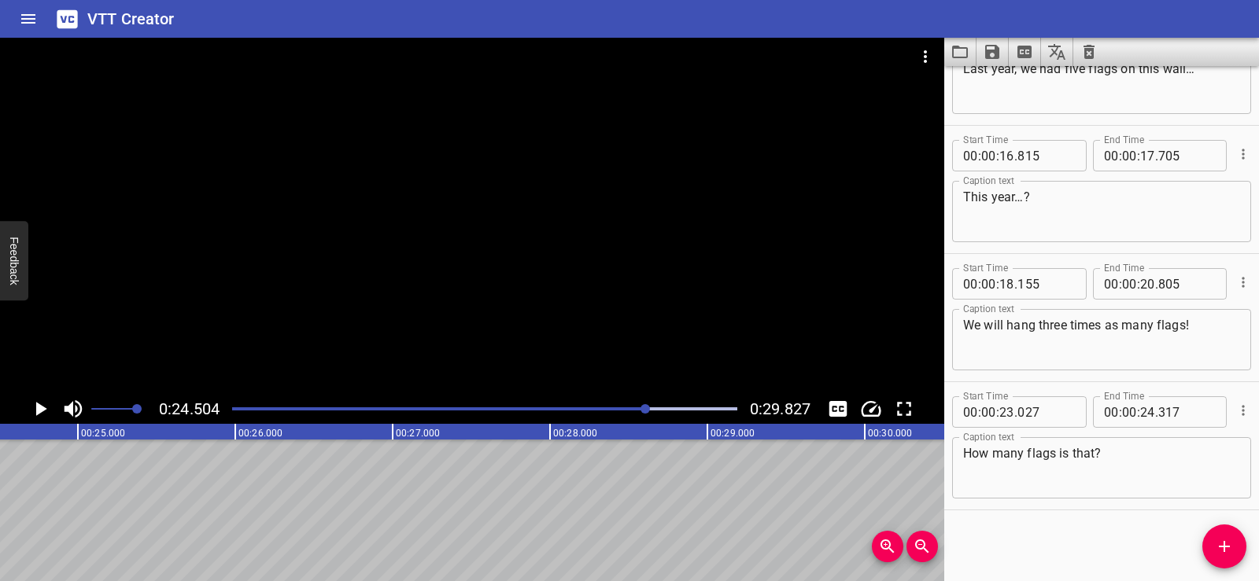
click at [1211, 547] on span "Add Cue" at bounding box center [1224, 546] width 44 height 19
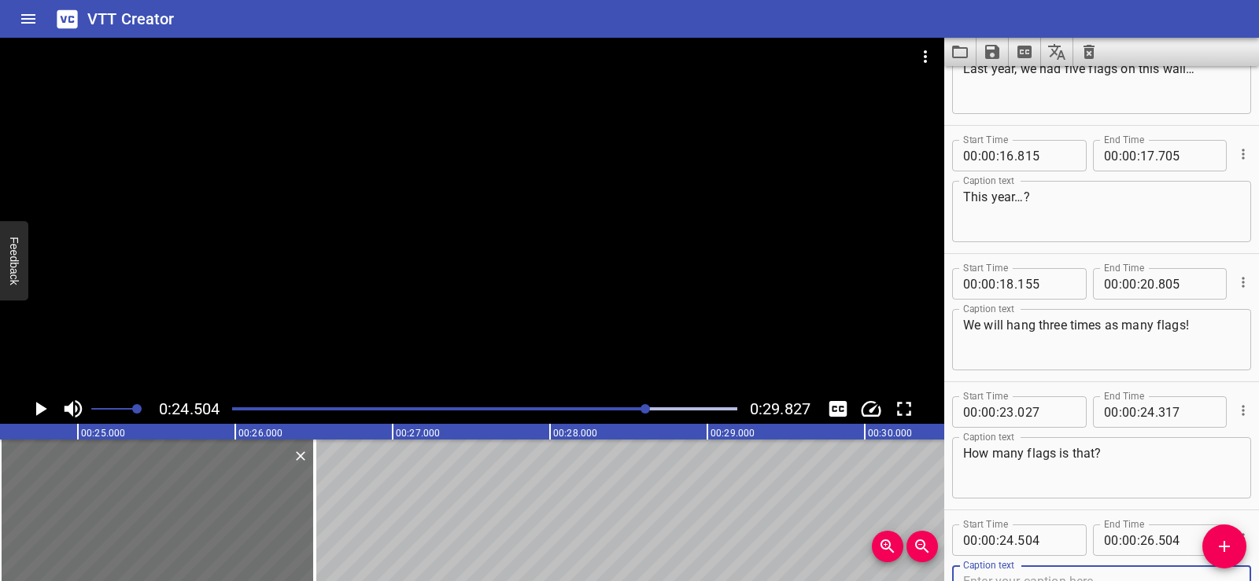
scroll to position [336, 0]
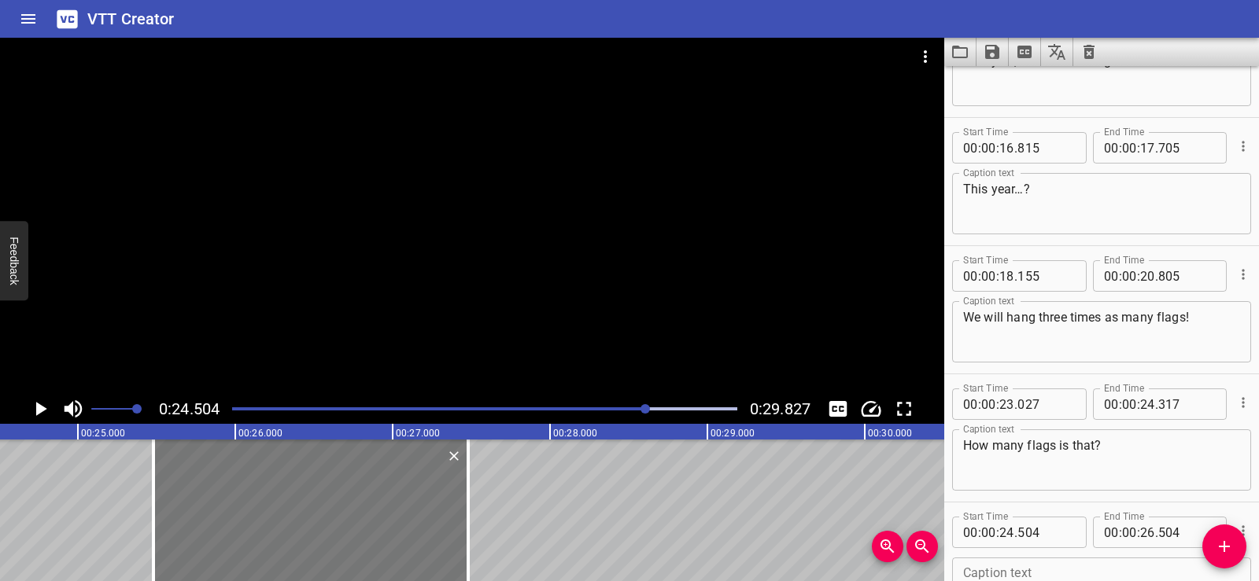
drag, startPoint x: 184, startPoint y: 507, endPoint x: 337, endPoint y: 495, distance: 153.8
click at [337, 495] on div at bounding box center [310, 511] width 315 height 142
type input "25"
type input "479"
type input "27"
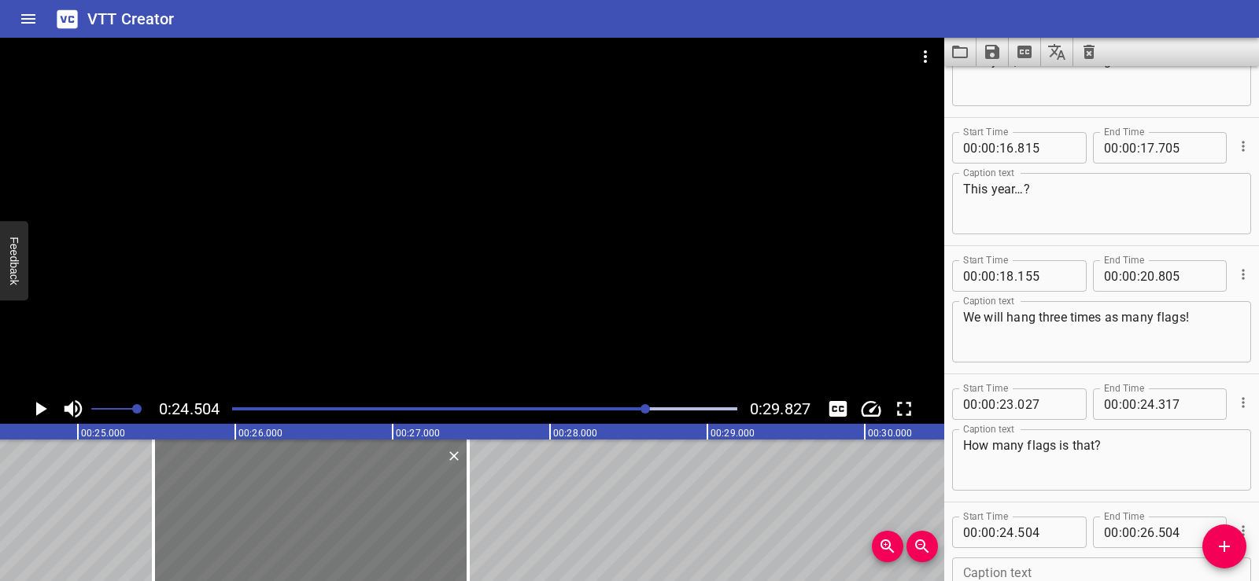
type input "479"
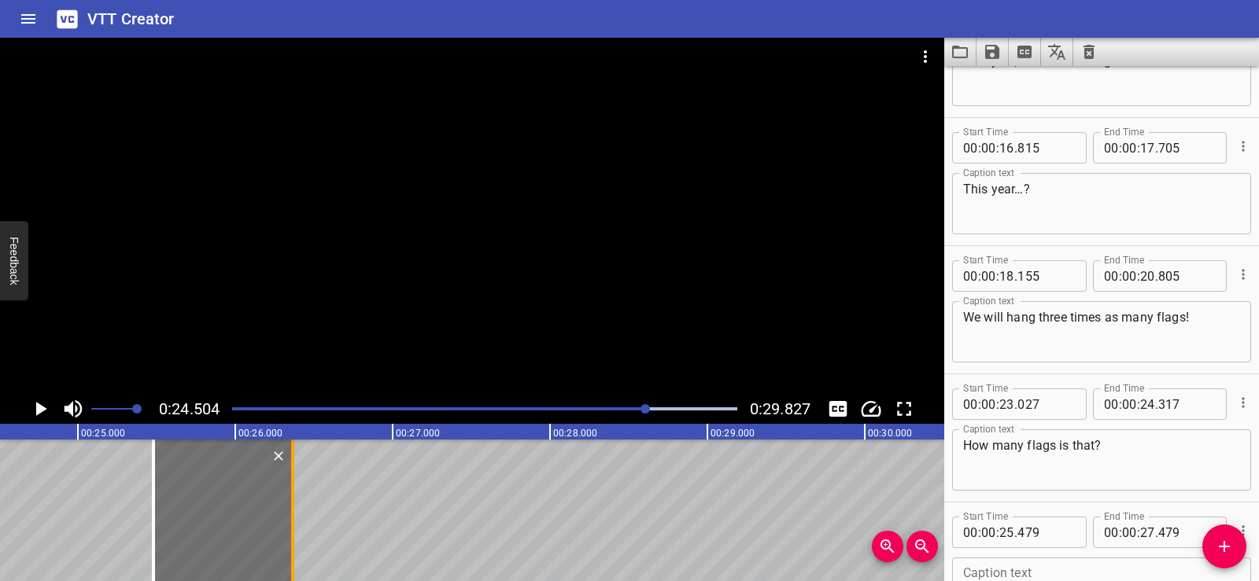
drag, startPoint x: 466, startPoint y: 532, endPoint x: 290, endPoint y: 553, distance: 176.7
click at [290, 553] on div at bounding box center [293, 511] width 16 height 142
type input "26"
type input "364"
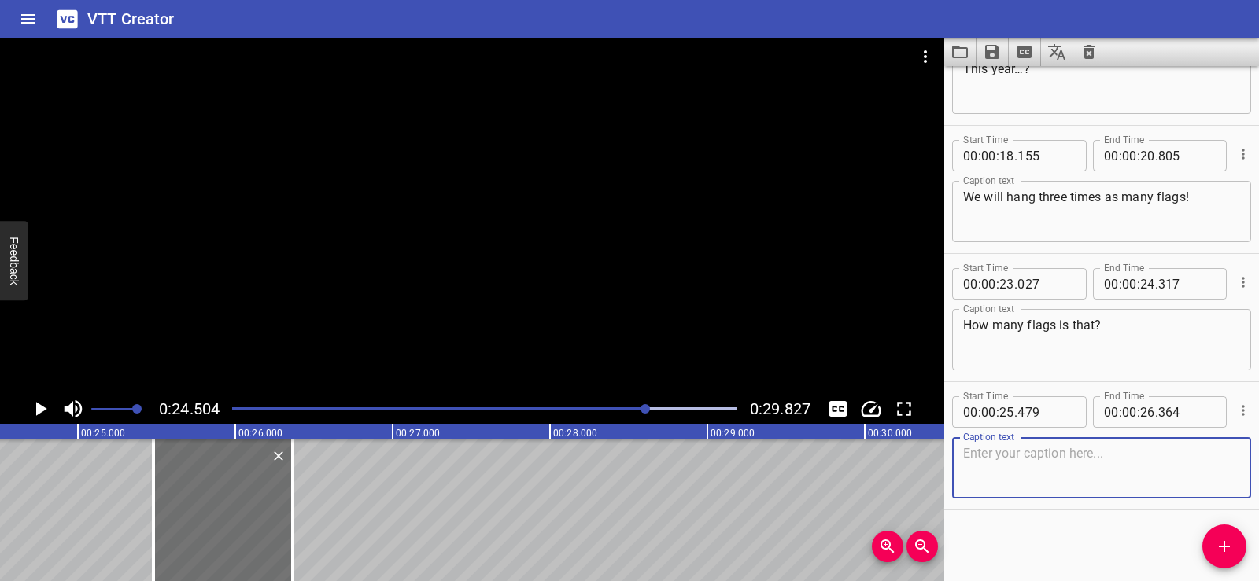
click at [1001, 446] on textarea at bounding box center [1101, 468] width 277 height 45
paste textarea "Let’s find out—how many times more!"
drag, startPoint x: 1038, startPoint y: 455, endPoint x: 1190, endPoint y: 449, distance: 152.7
click at [1190, 449] on textarea "Let’s find out—how many times more!" at bounding box center [1101, 468] width 277 height 45
type textarea "Let’s find out"
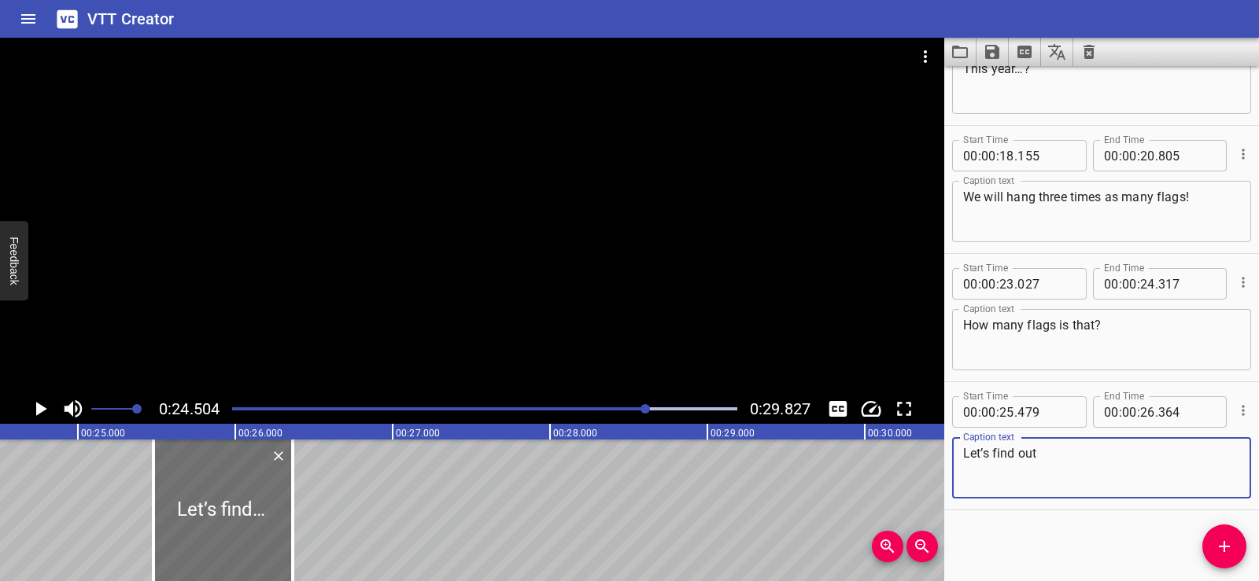
click at [1072, 524] on div "Start Time 00 : 00 : 02 . 035 Start Time End Time 00 : 00 : 05 . 090 End Time C…" at bounding box center [1101, 323] width 315 height 515
click at [84, 488] on div "Understanding Comparing with Multiplication It’s [DATE]! Last year, we had five…" at bounding box center [864, 511] width 9439 height 142
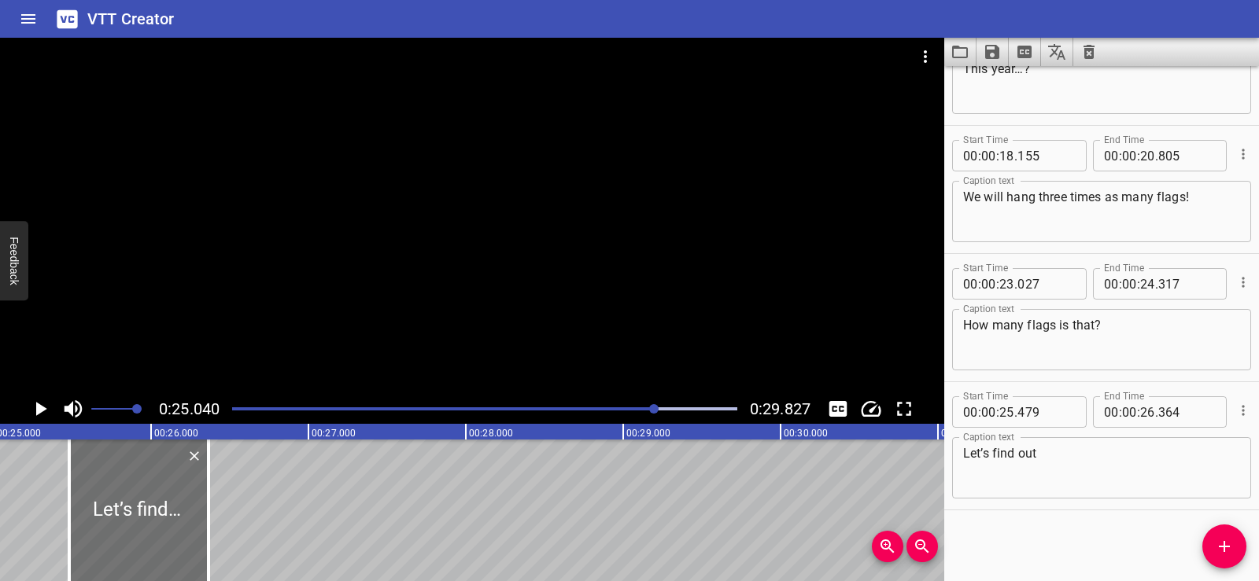
click at [549, 213] on div at bounding box center [472, 216] width 944 height 356
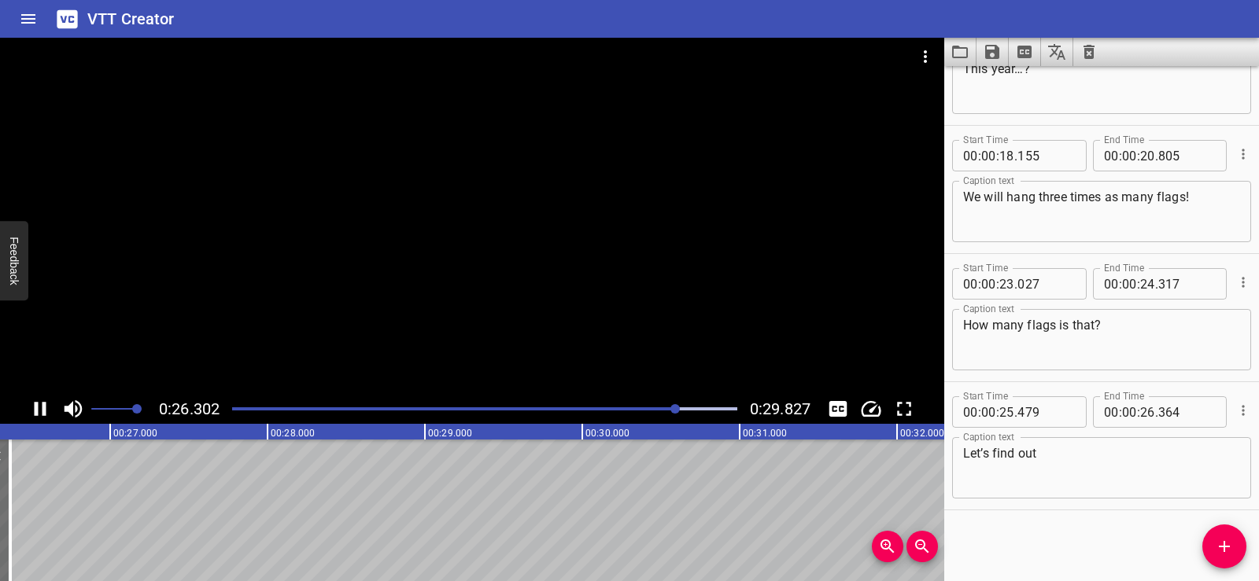
click at [568, 197] on div at bounding box center [472, 216] width 944 height 356
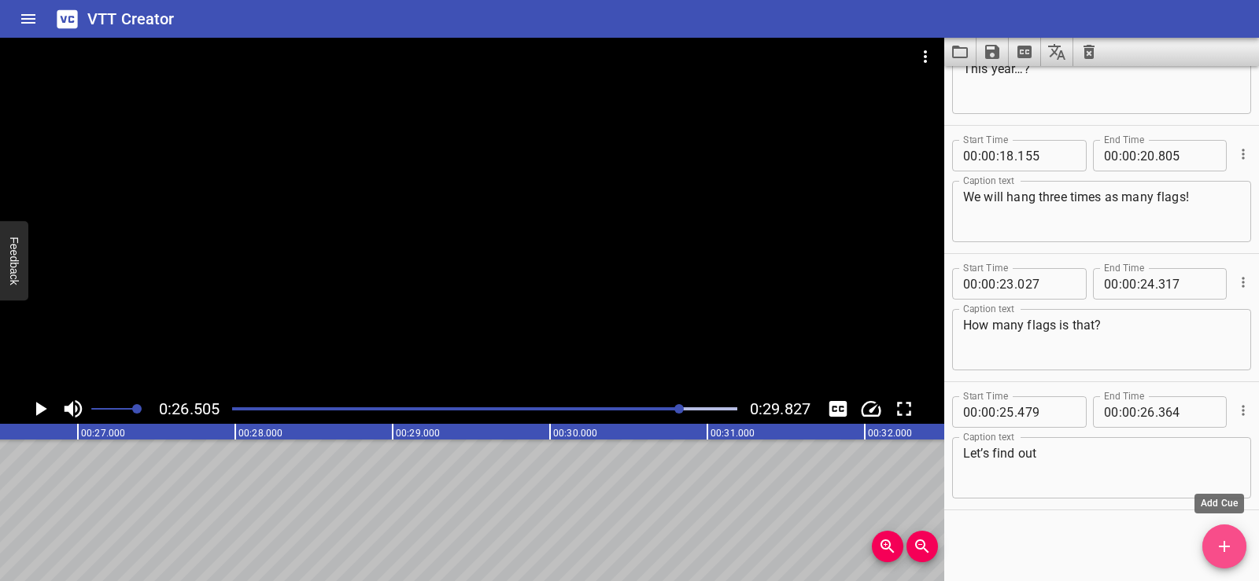
click at [1228, 547] on icon "Add Cue" at bounding box center [1223, 546] width 11 height 11
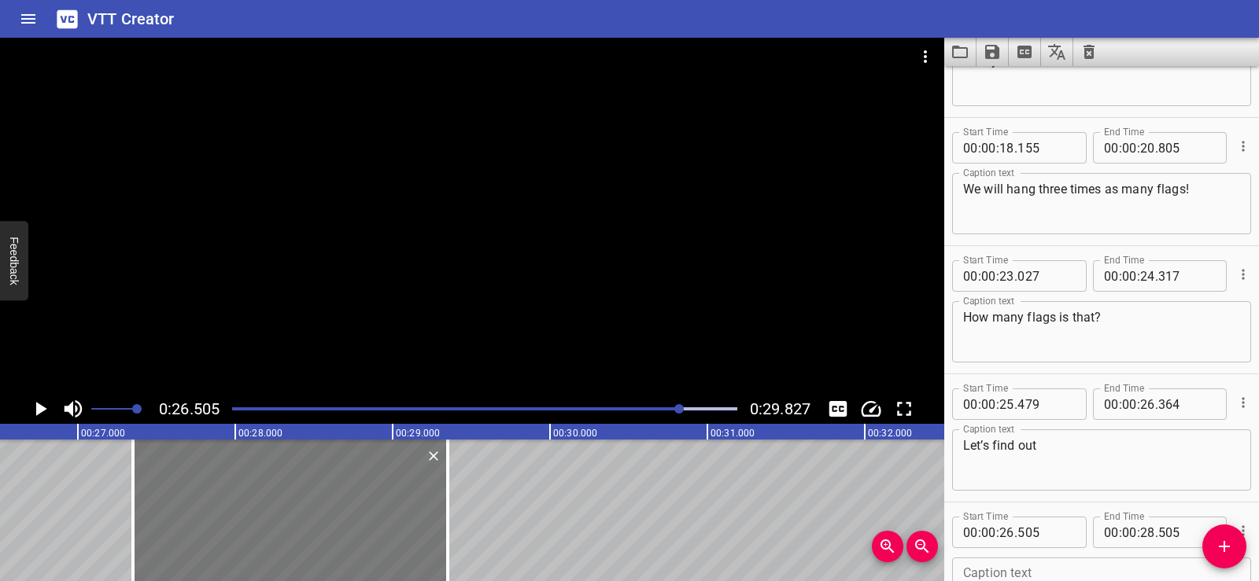
drag, startPoint x: 126, startPoint y: 527, endPoint x: 259, endPoint y: 529, distance: 132.9
click at [259, 529] on div at bounding box center [290, 511] width 315 height 142
type input "27"
type input "350"
type input "29"
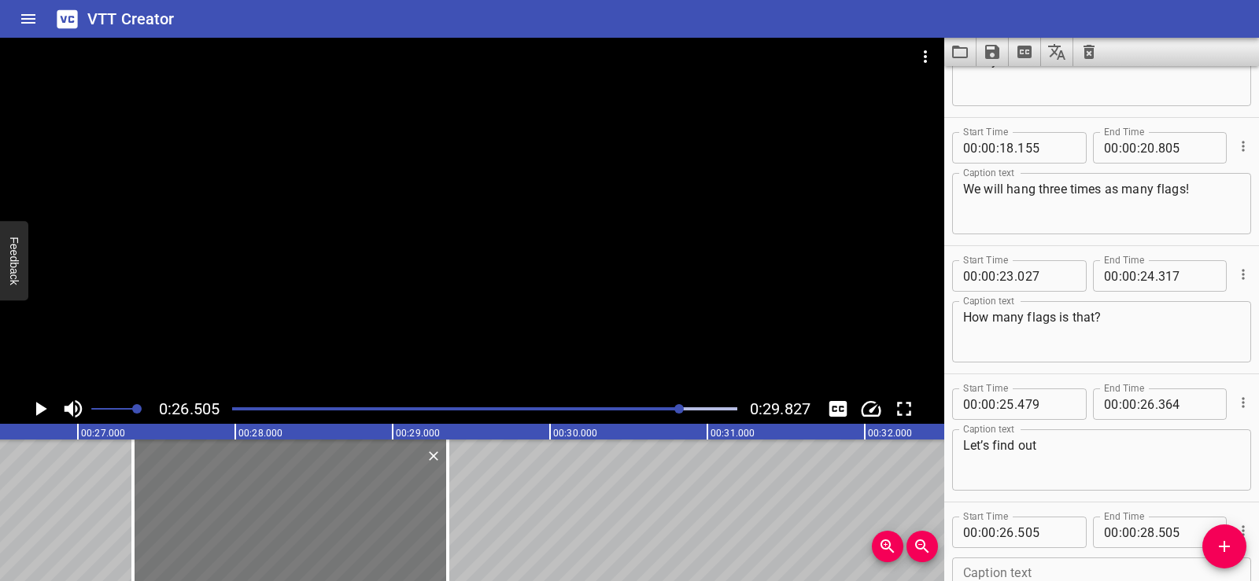
type input "350"
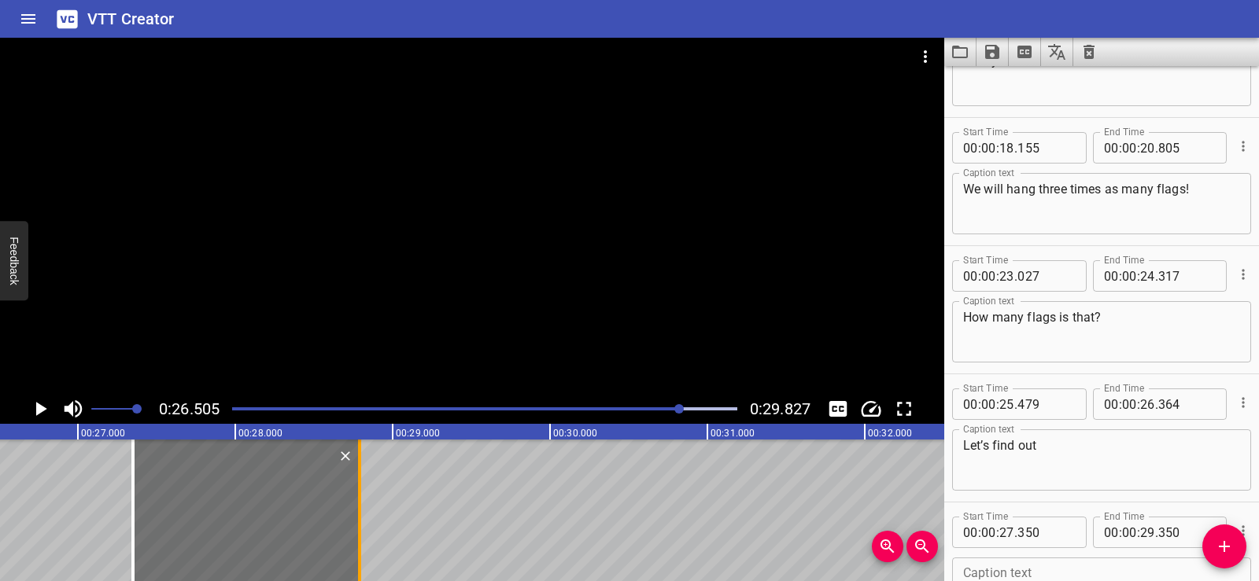
drag, startPoint x: 445, startPoint y: 532, endPoint x: 357, endPoint y: 533, distance: 88.1
click at [357, 533] on div at bounding box center [360, 511] width 16 height 142
type input "28"
type input "790"
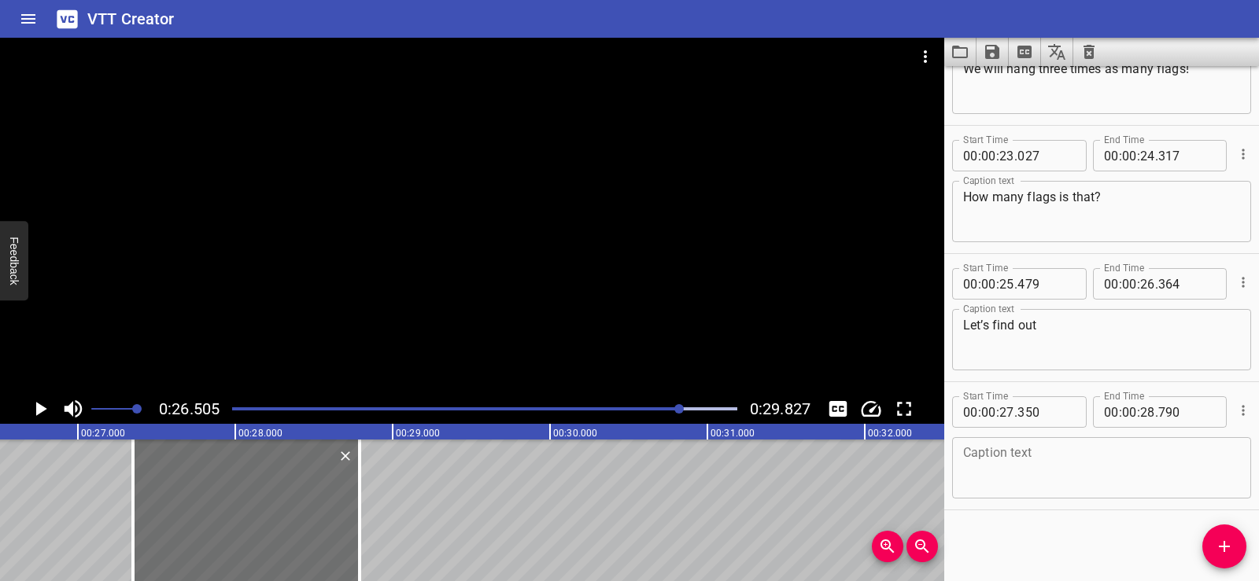
click at [1001, 470] on textarea at bounding box center [1101, 468] width 277 height 45
paste textarea "—how many times more!"
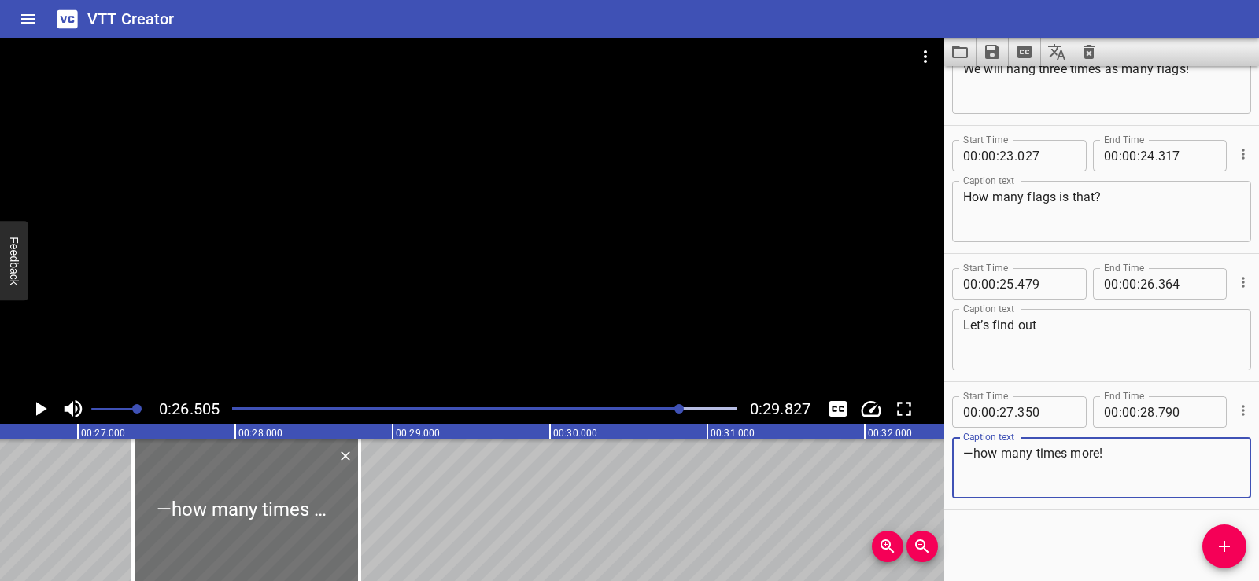
type textarea "—how many times more!"
click at [1104, 509] on div "Start Time 00 : 00 : 27 . 350 Start Time End Time 00 : 00 : 28 . 790 End Time C…" at bounding box center [1101, 445] width 315 height 127
click at [546, 220] on div at bounding box center [472, 216] width 944 height 356
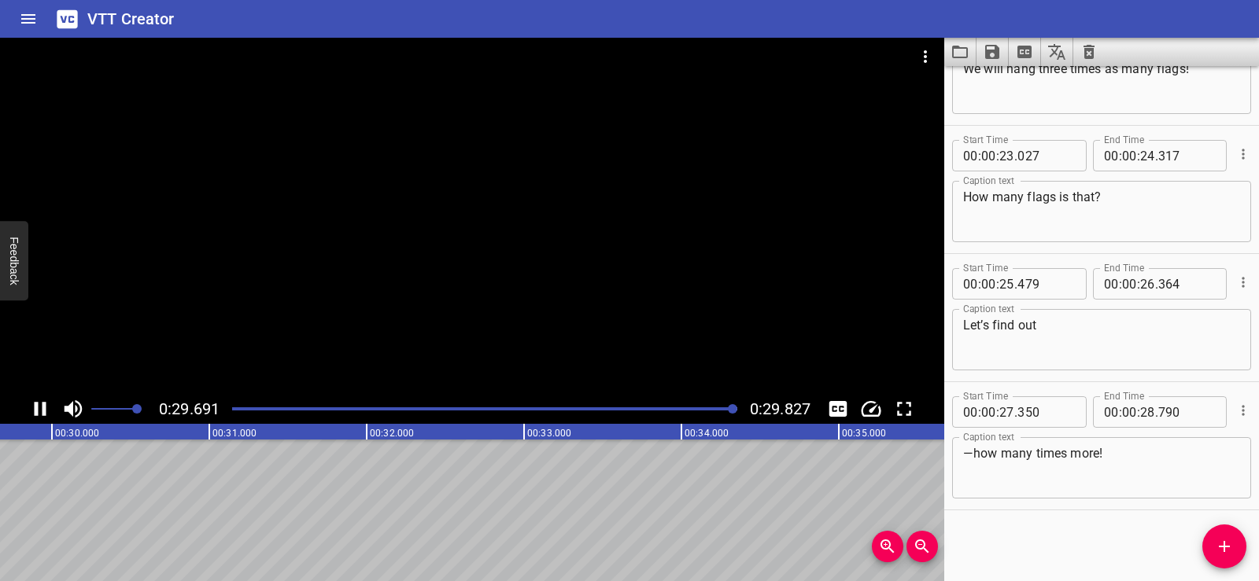
scroll to position [0, 4692]
click at [995, 50] on icon "Save captions to file" at bounding box center [992, 52] width 14 height 14
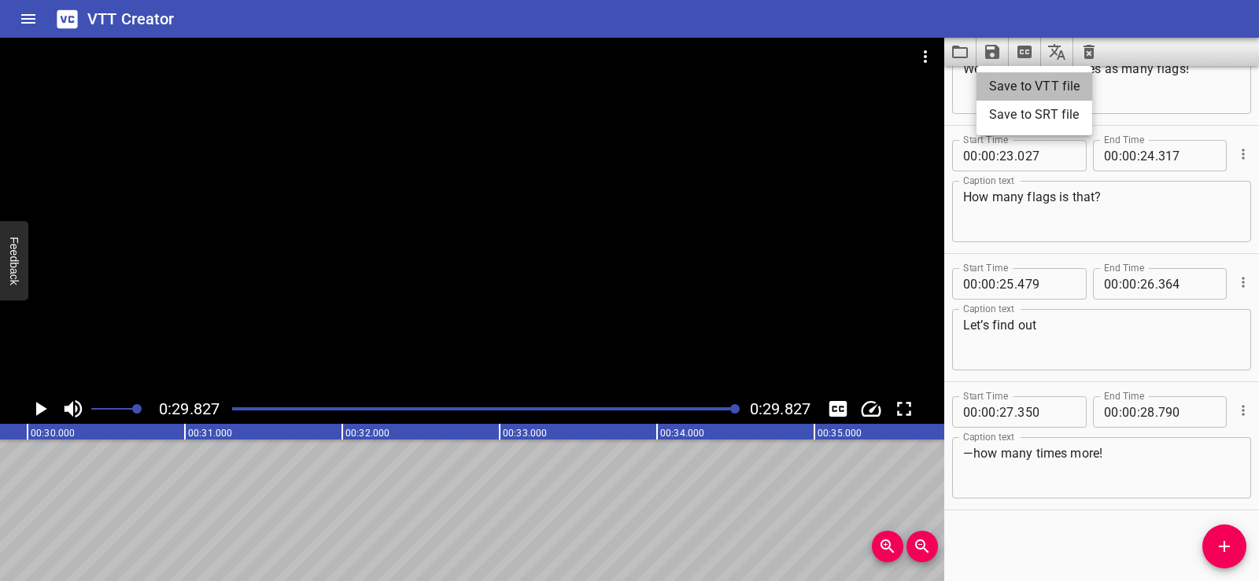
click at [1024, 86] on li "Save to VTT file" at bounding box center [1034, 86] width 116 height 28
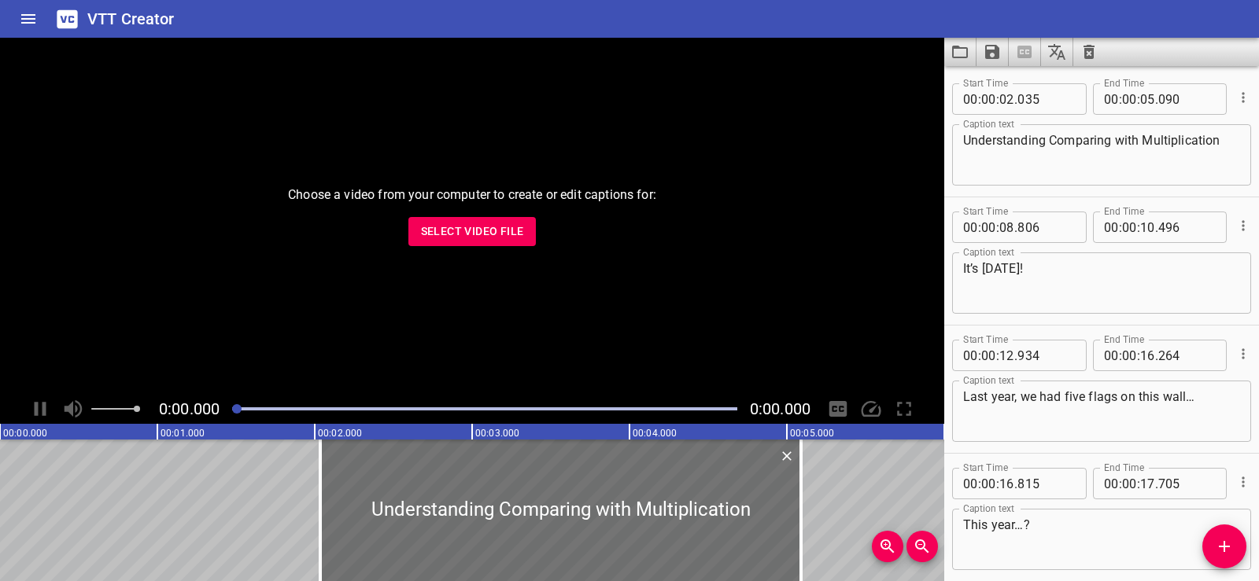
scroll to position [584, 0]
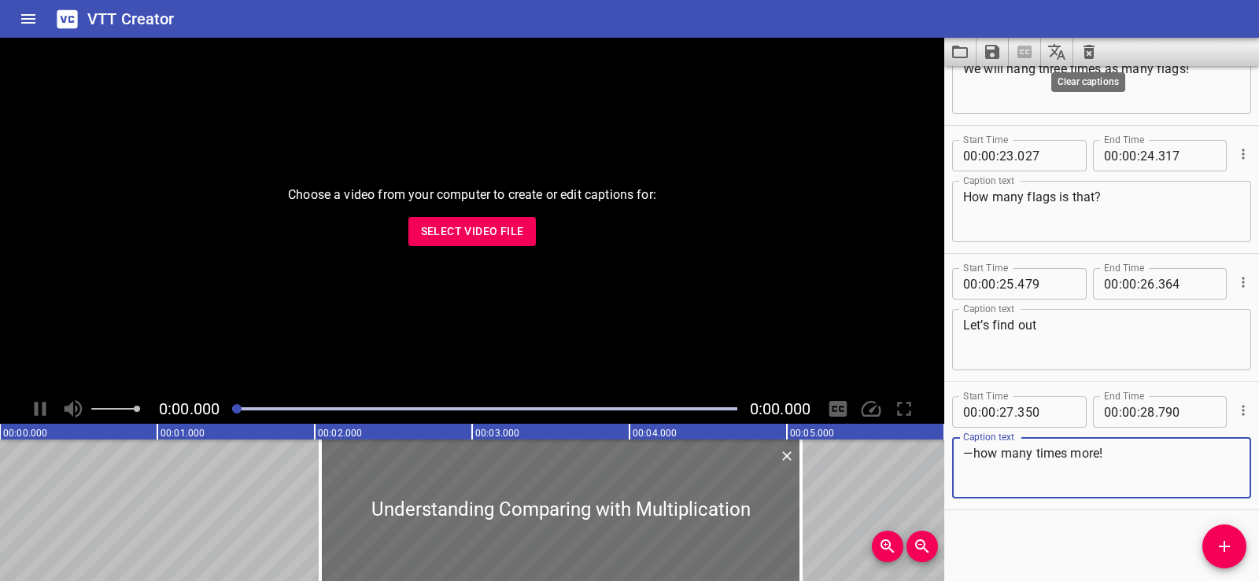
click at [1086, 46] on icon "Clear captions" at bounding box center [1088, 52] width 11 height 14
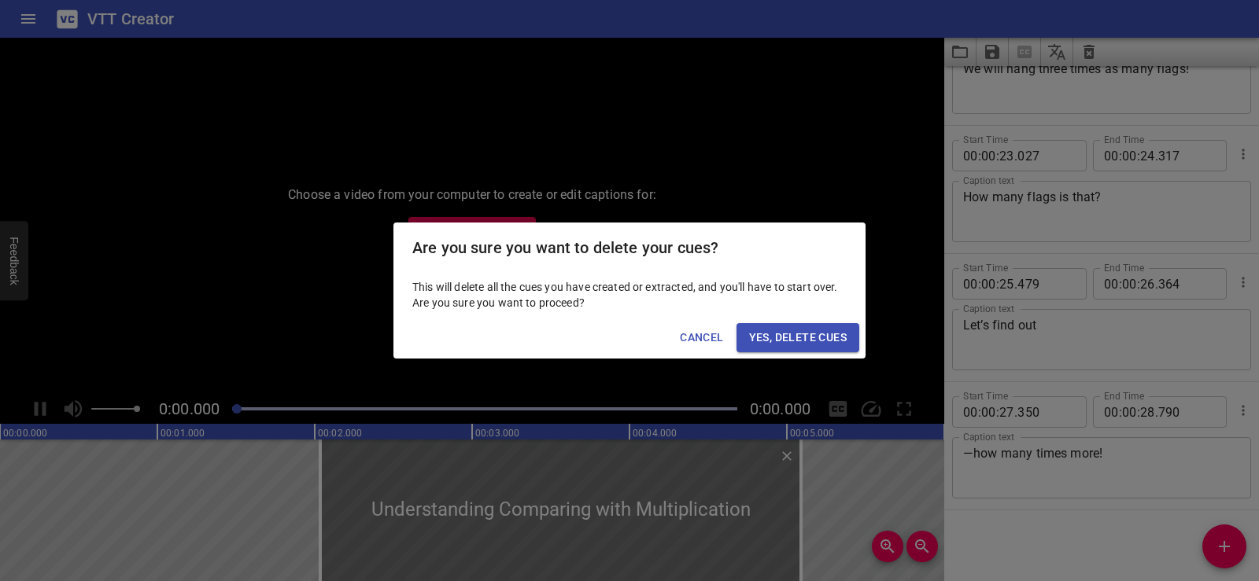
click at [787, 342] on span "Yes, Delete Cues" at bounding box center [798, 338] width 98 height 20
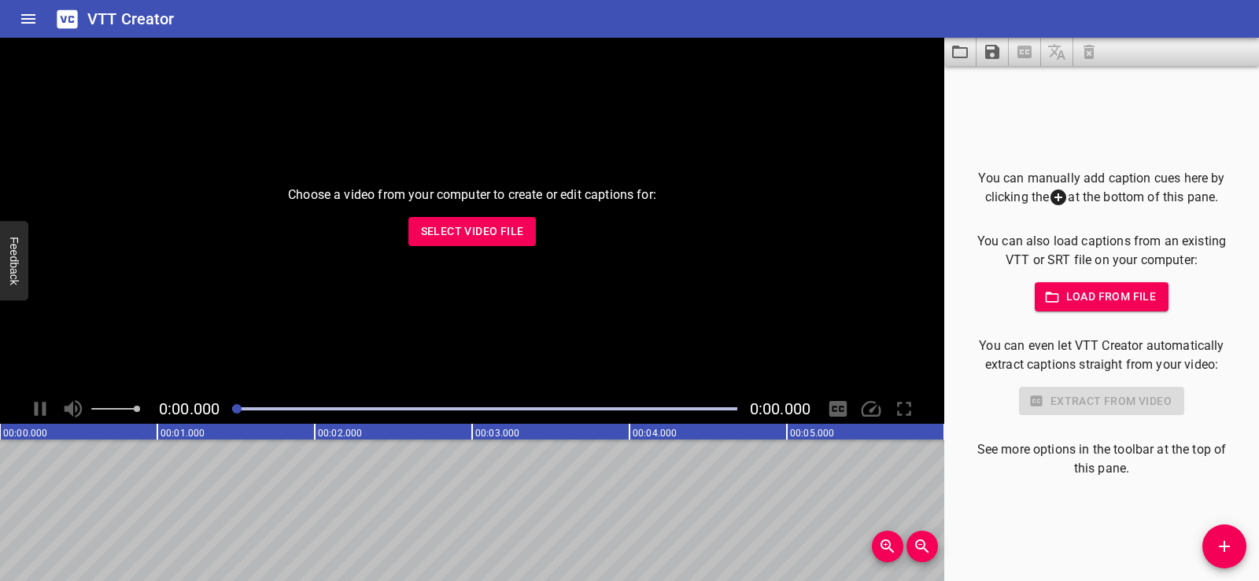
click at [499, 235] on span "Select Video File" at bounding box center [472, 232] width 103 height 20
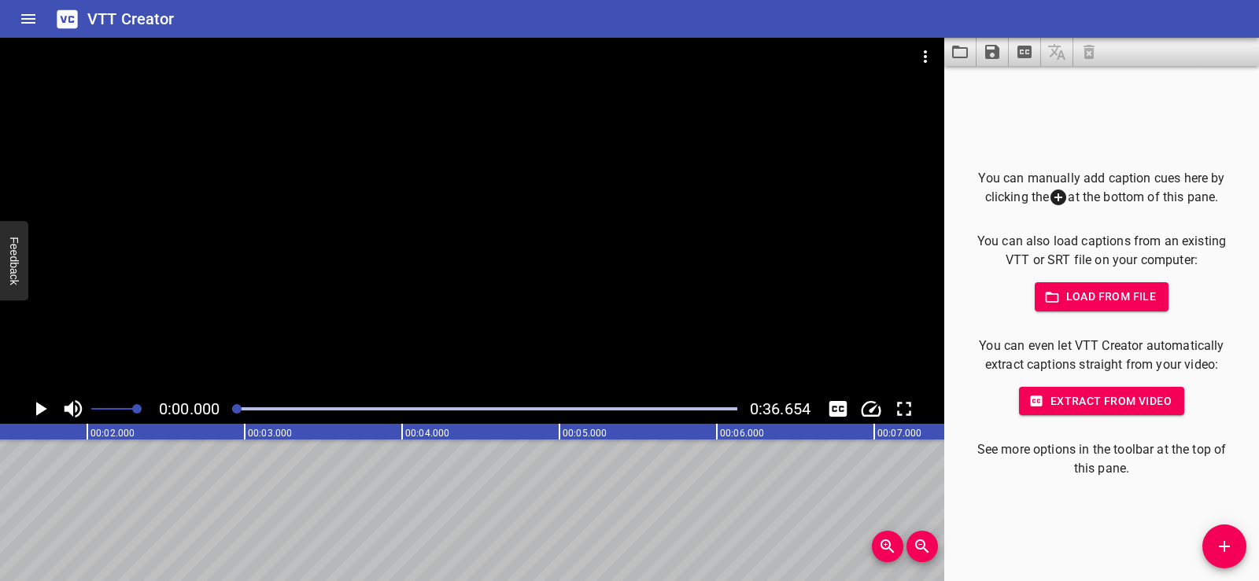
scroll to position [0, 146]
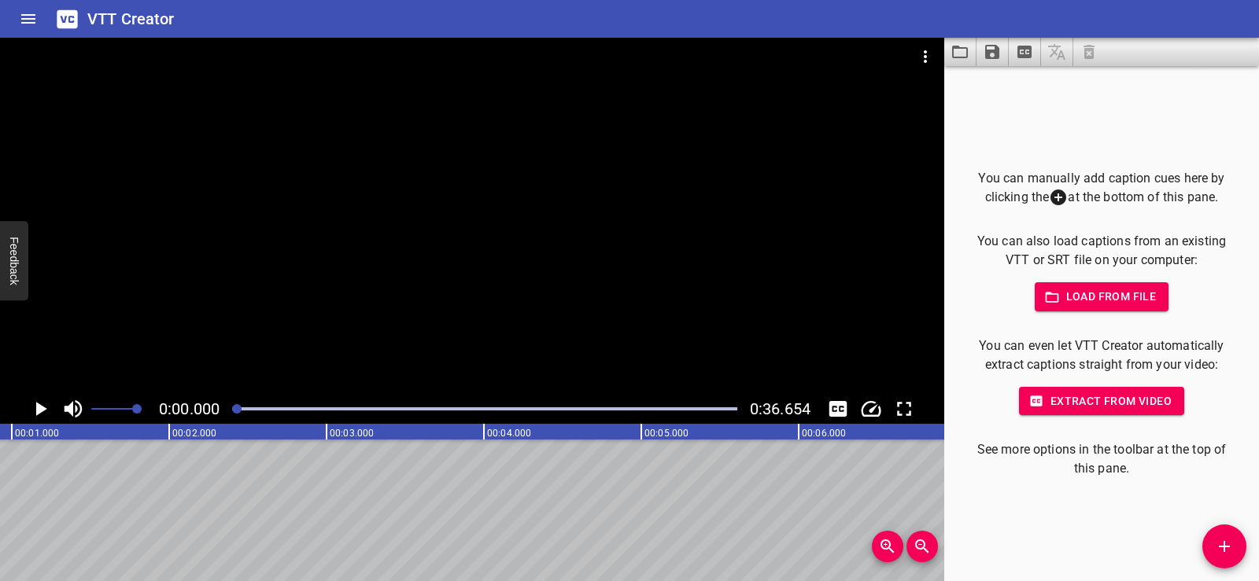
click at [1226, 549] on icon "Add Cue" at bounding box center [1224, 546] width 19 height 19
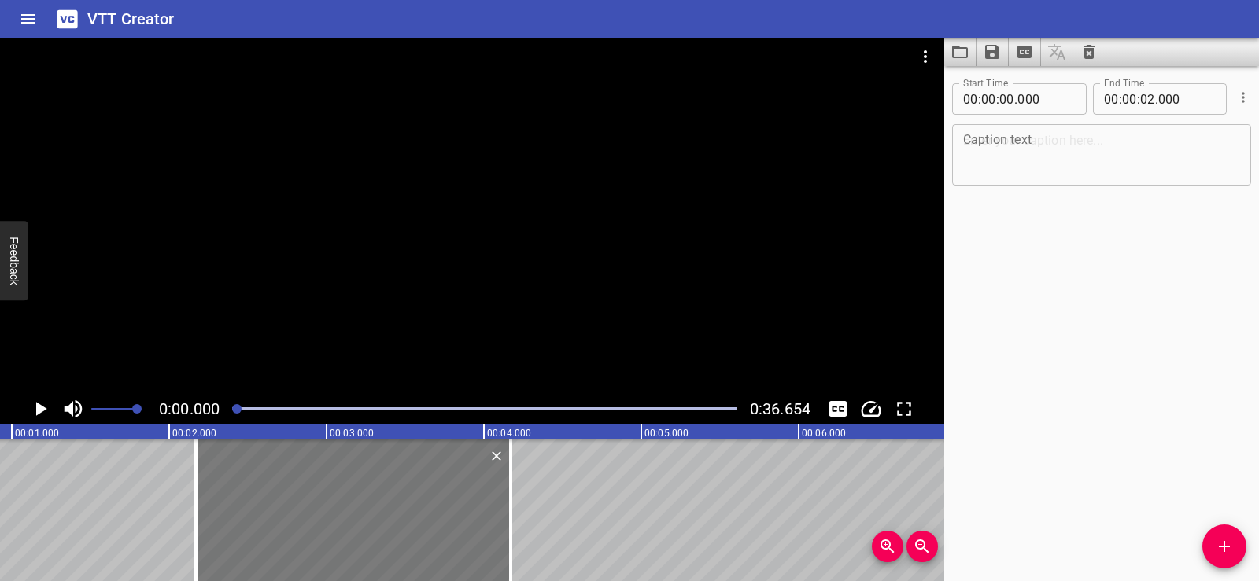
drag, startPoint x: 84, startPoint y: 499, endPoint x: 407, endPoint y: 540, distance: 326.0
click at [407, 540] on div at bounding box center [353, 511] width 315 height 142
type input "02"
type input "170"
type input "04"
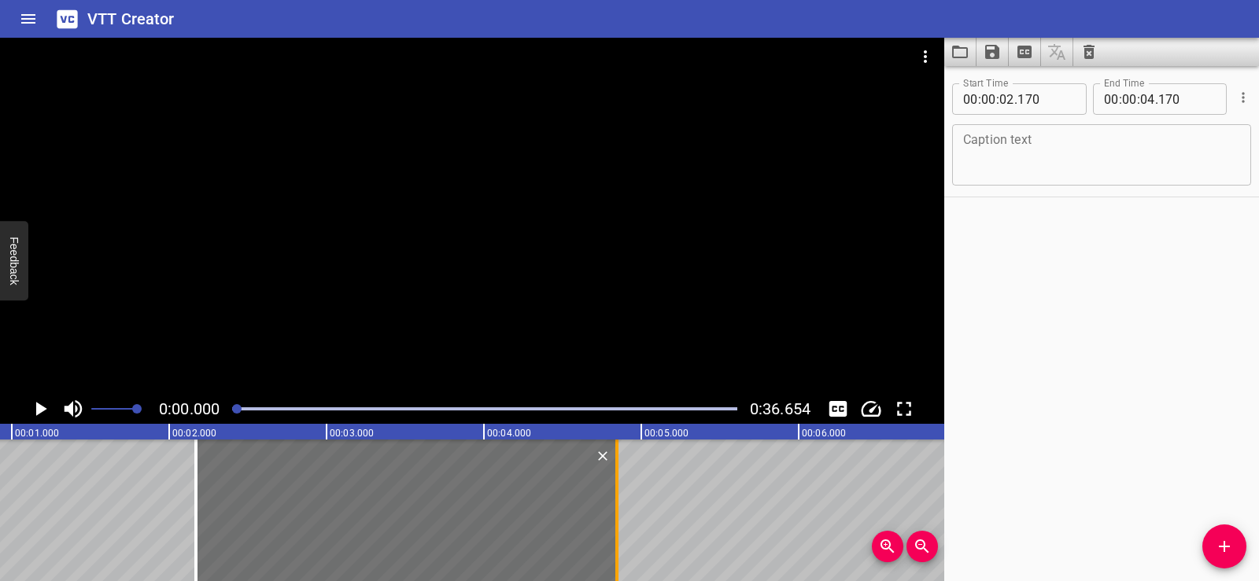
drag, startPoint x: 512, startPoint y: 553, endPoint x: 618, endPoint y: 539, distance: 107.1
click at [618, 539] on div at bounding box center [617, 511] width 16 height 142
type input "845"
click at [995, 151] on textarea at bounding box center [1101, 155] width 277 height 45
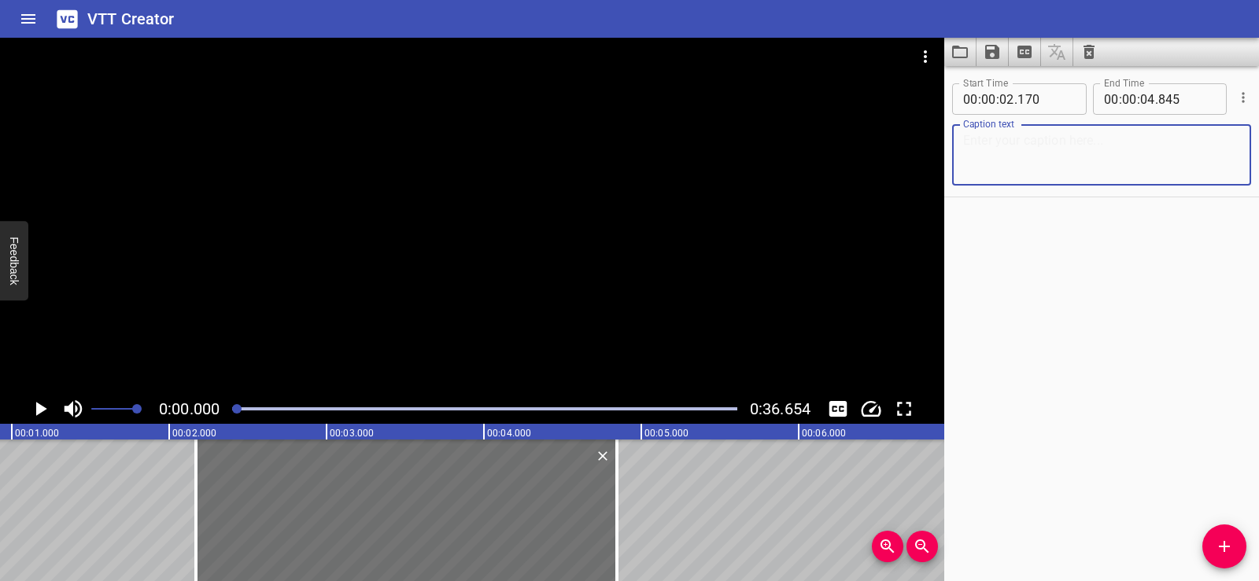
paste textarea "Solving Comparison Problems with Division"
type textarea "Solving Comparison Problems with Division"
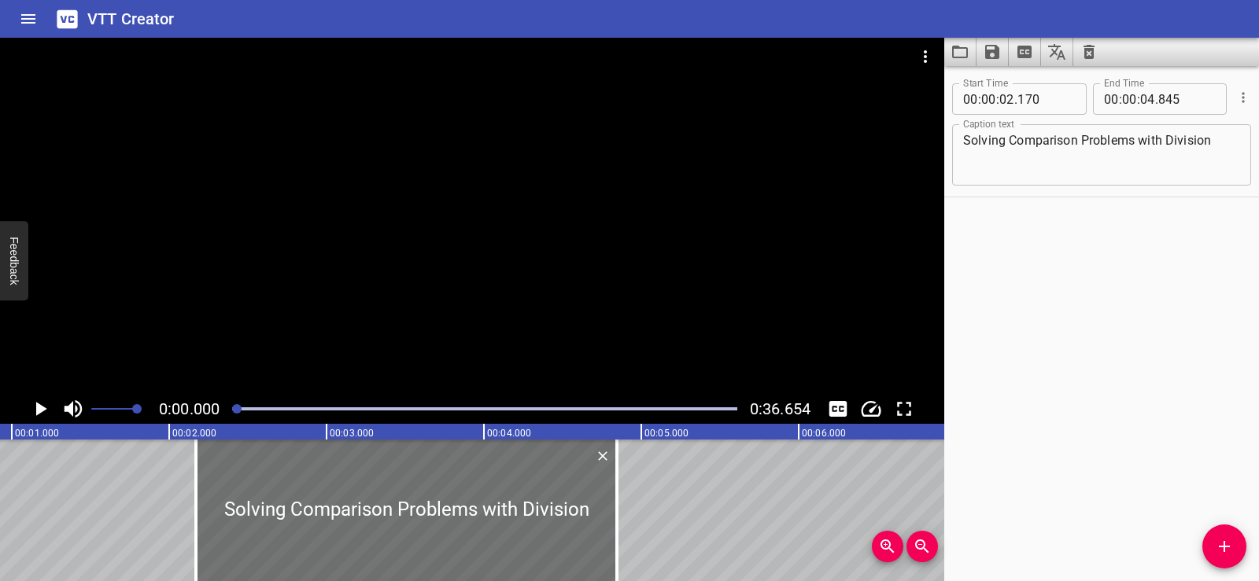
click at [1067, 278] on div "Start Time 00 : 00 : 02 . 170 Start Time End Time 00 : 00 : 04 . 845 End Time C…" at bounding box center [1101, 323] width 315 height 515
click at [512, 172] on div at bounding box center [472, 216] width 944 height 356
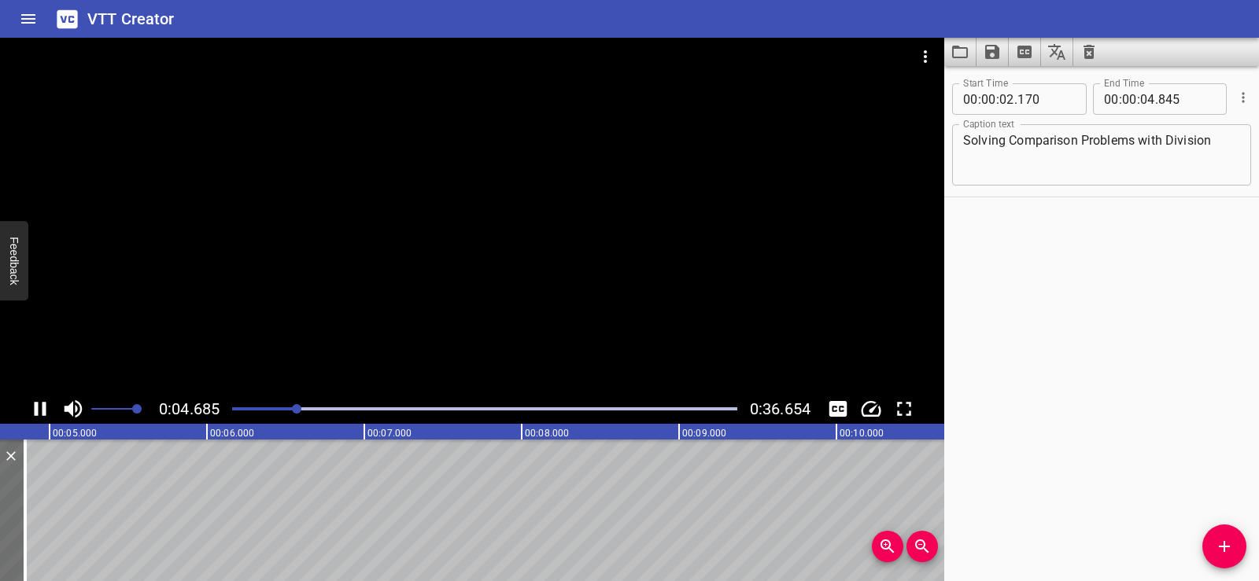
click at [485, 173] on div at bounding box center [472, 216] width 944 height 356
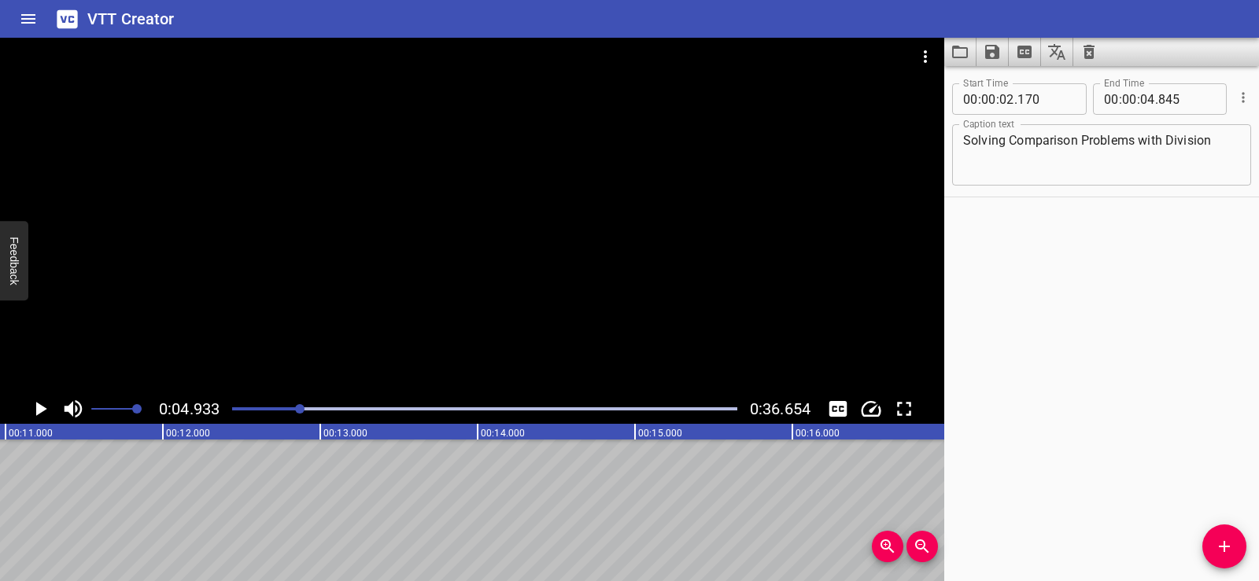
scroll to position [0, 1628]
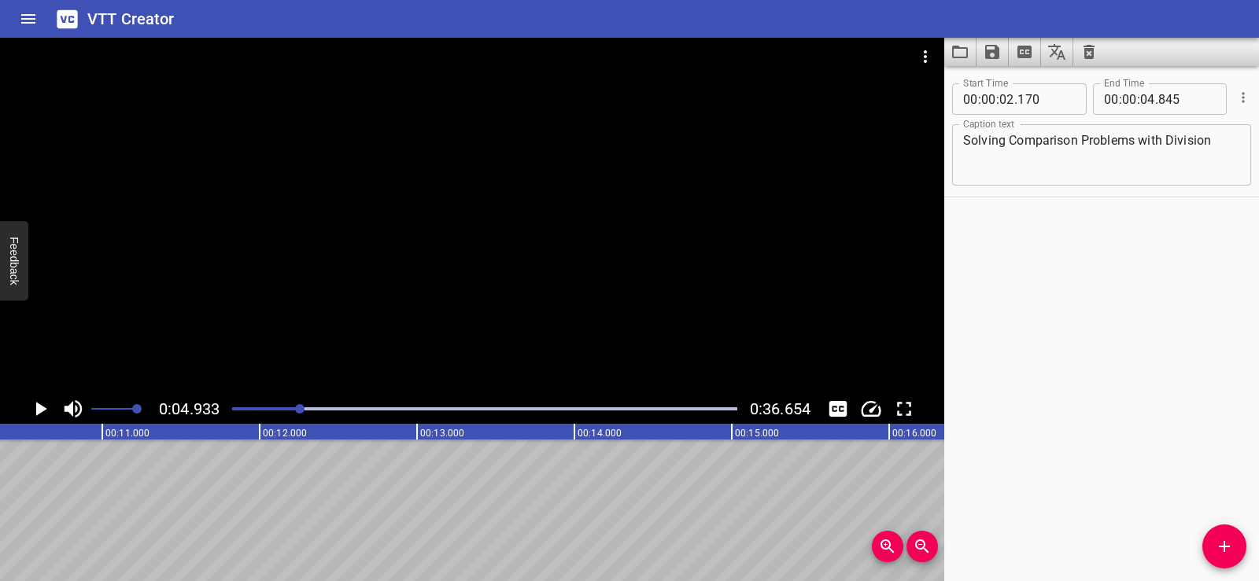
click at [1228, 548] on icon "Add Cue" at bounding box center [1224, 546] width 19 height 19
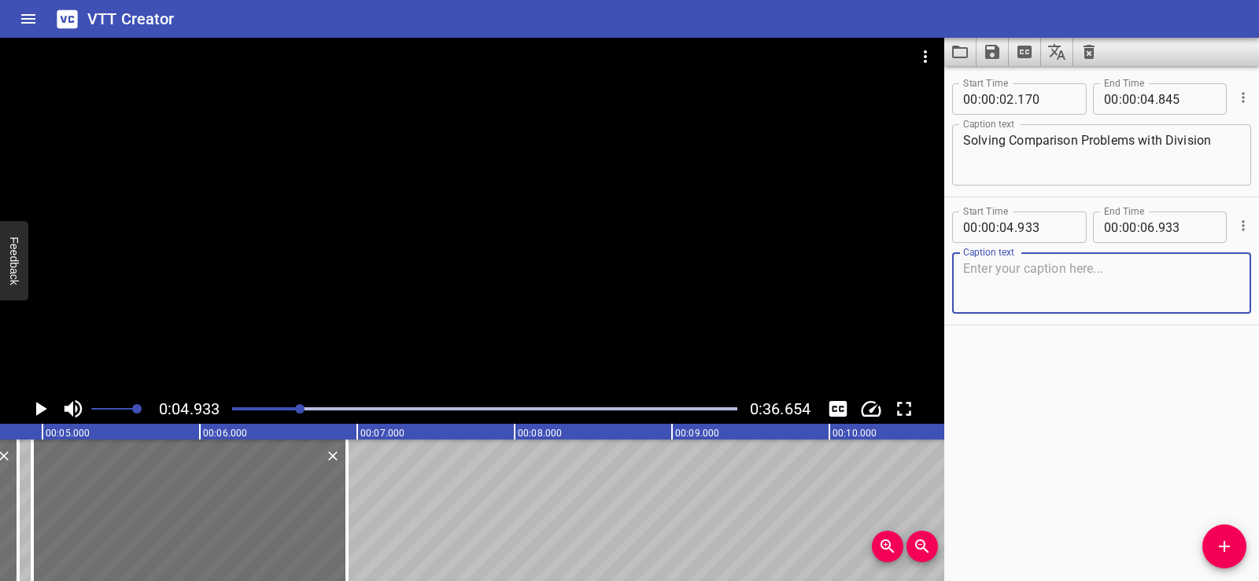
scroll to position [0, 501]
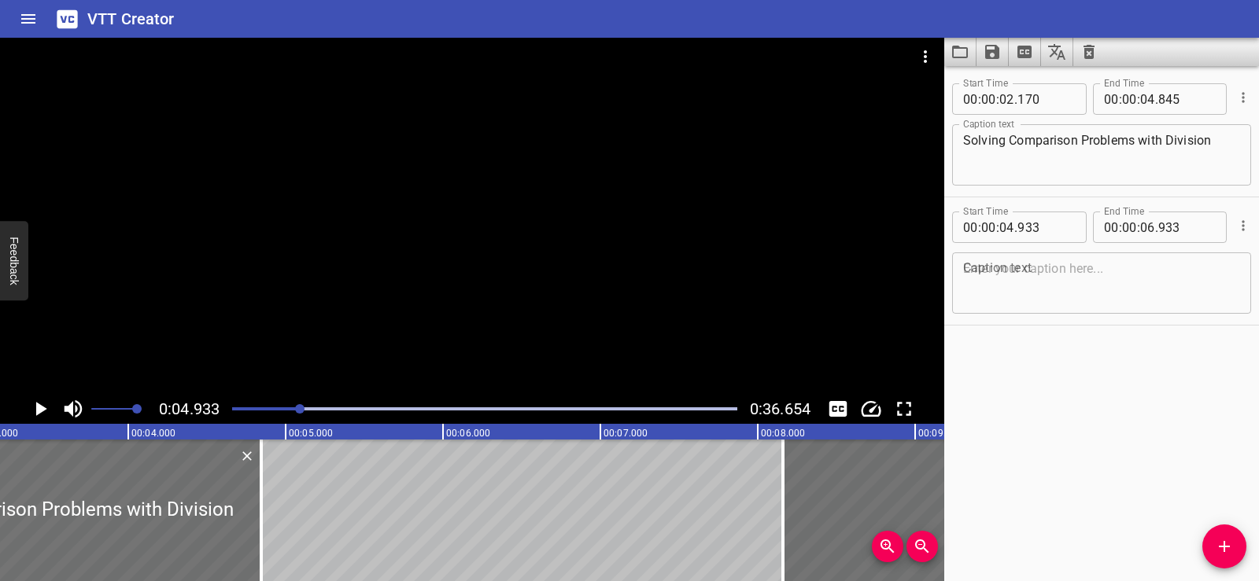
drag, startPoint x: 369, startPoint y: 507, endPoint x: 506, endPoint y: 499, distance: 137.1
click at [871, 487] on div at bounding box center [940, 511] width 315 height 142
type input "08"
type input "123"
type input "10"
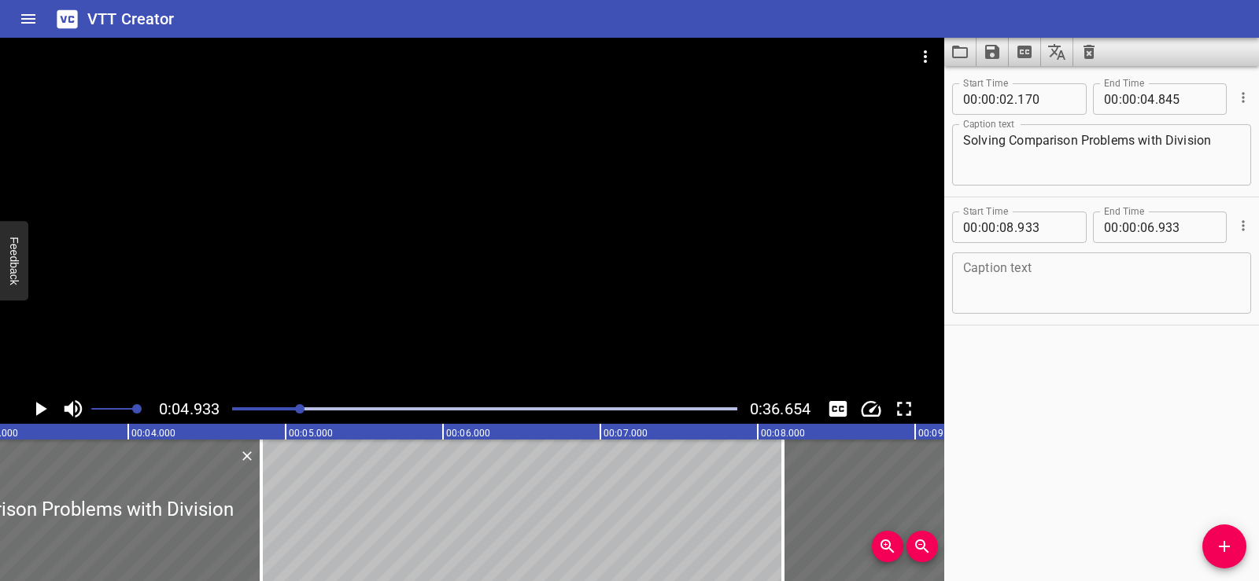
type input "123"
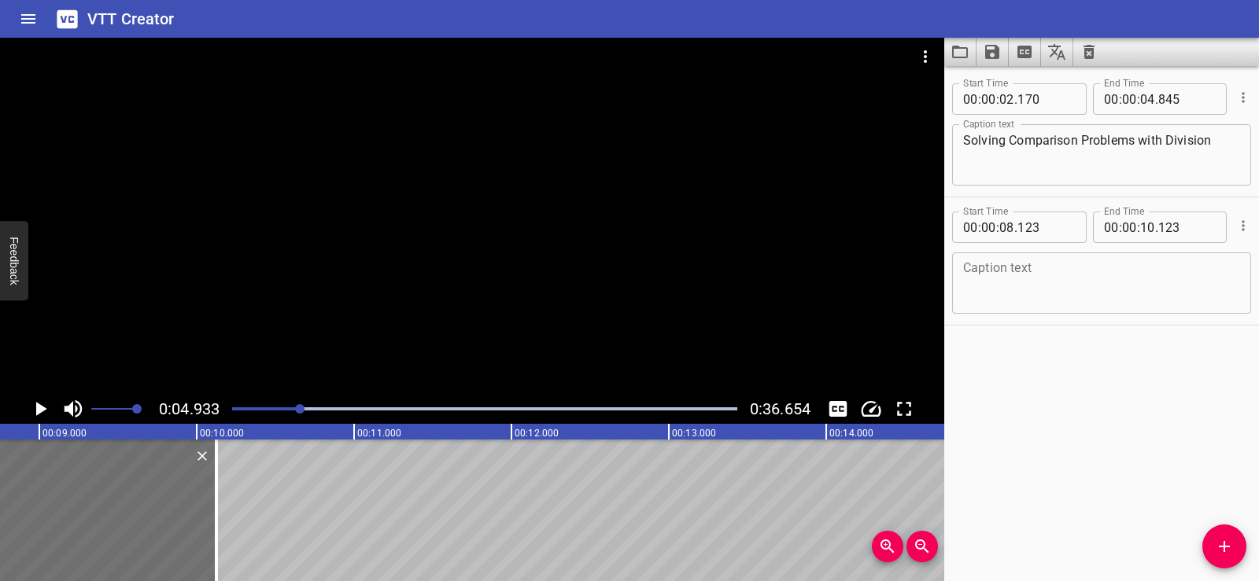
scroll to position [0, 1190]
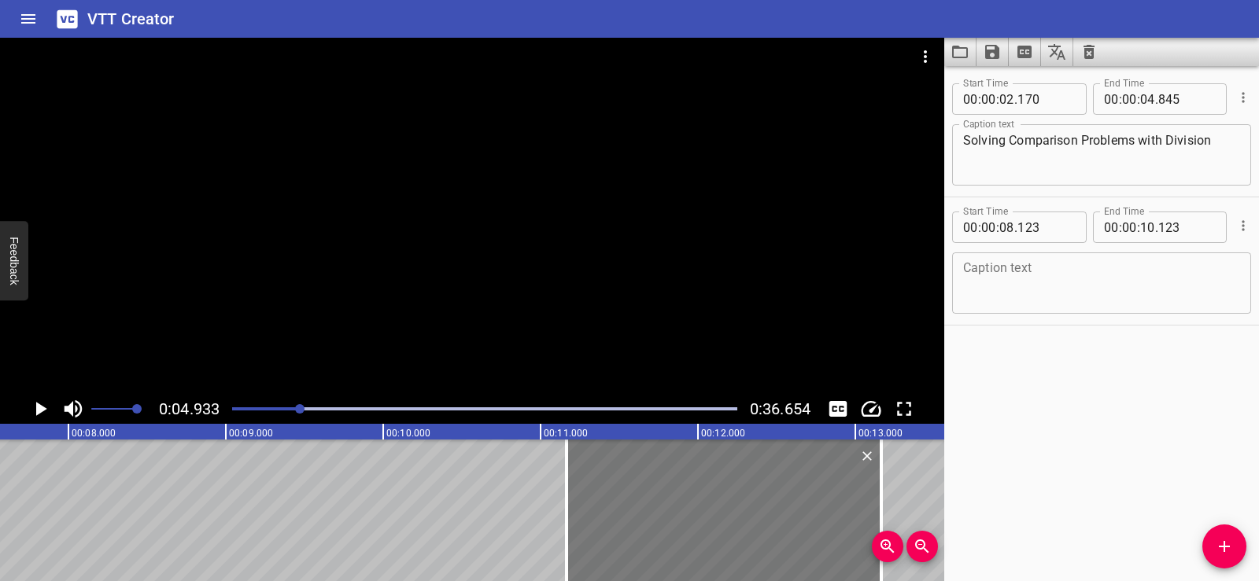
drag, startPoint x: 191, startPoint y: 533, endPoint x: 669, endPoint y: 540, distance: 478.3
click at [669, 540] on div at bounding box center [723, 511] width 315 height 142
type input "11"
type input "163"
type input "13"
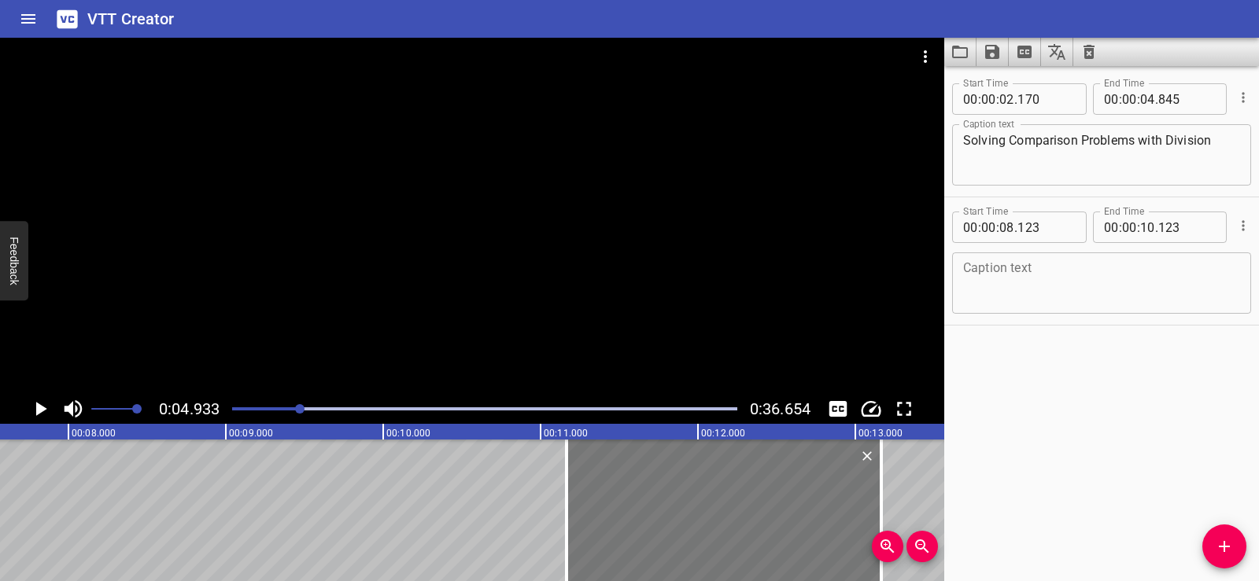
type input "163"
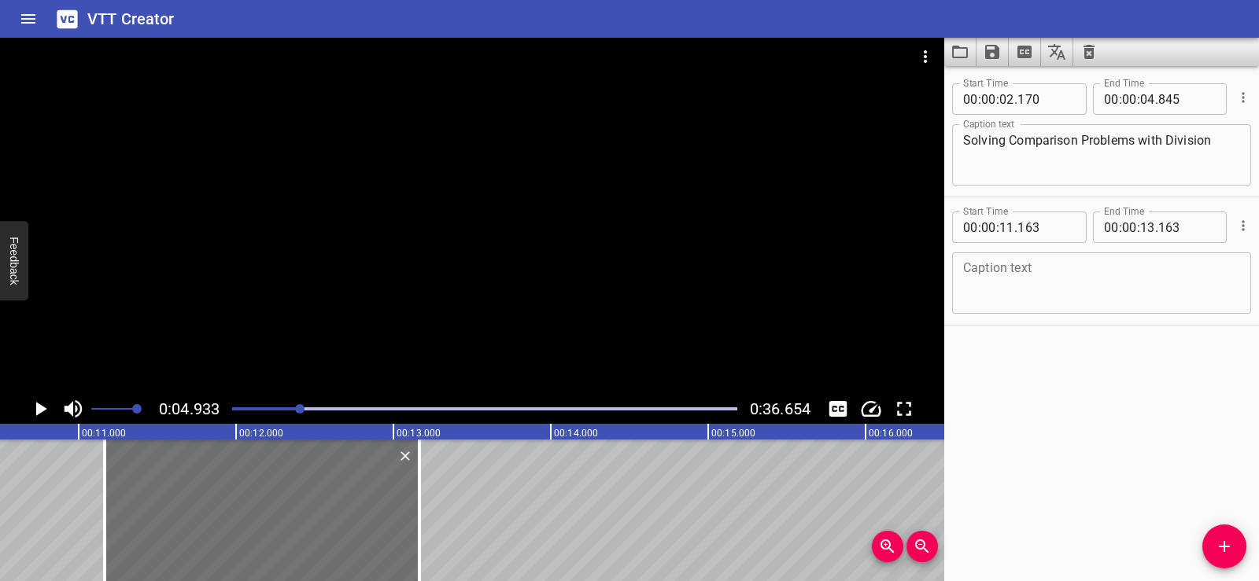
scroll to position [0, 1701]
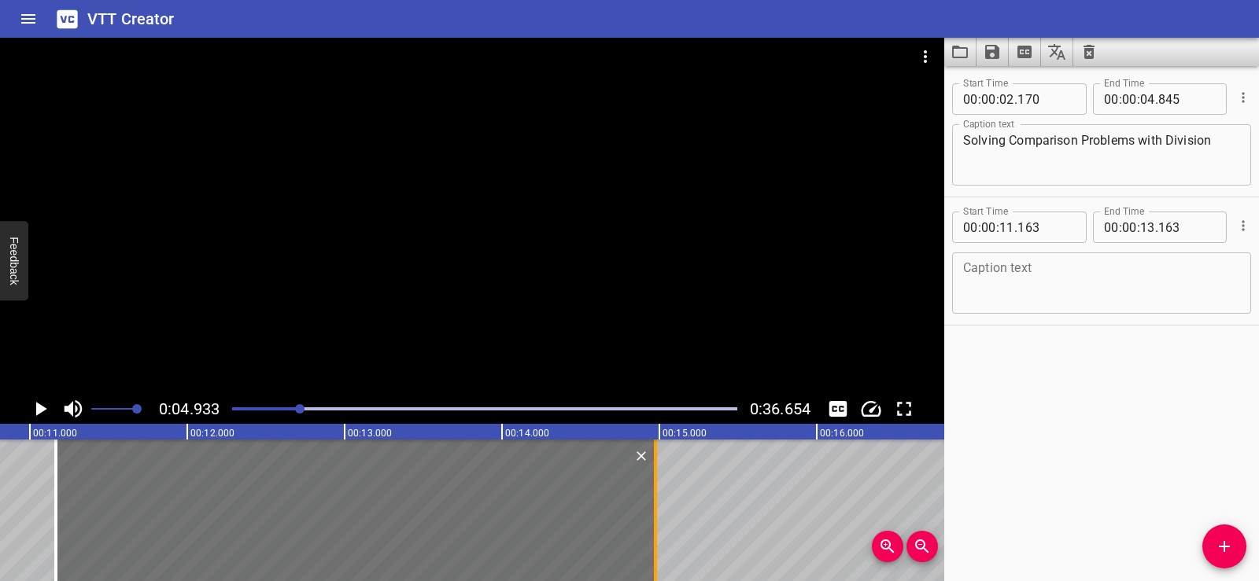
drag, startPoint x: 375, startPoint y: 542, endPoint x: 660, endPoint y: 541, distance: 284.8
click at [660, 541] on div at bounding box center [655, 511] width 16 height 142
type input "14"
type input "973"
click at [1067, 484] on div "Start Time 00 : 00 : 02 . 170 Start Time End Time 00 : 00 : 04 . 845 End Time C…" at bounding box center [1101, 323] width 315 height 515
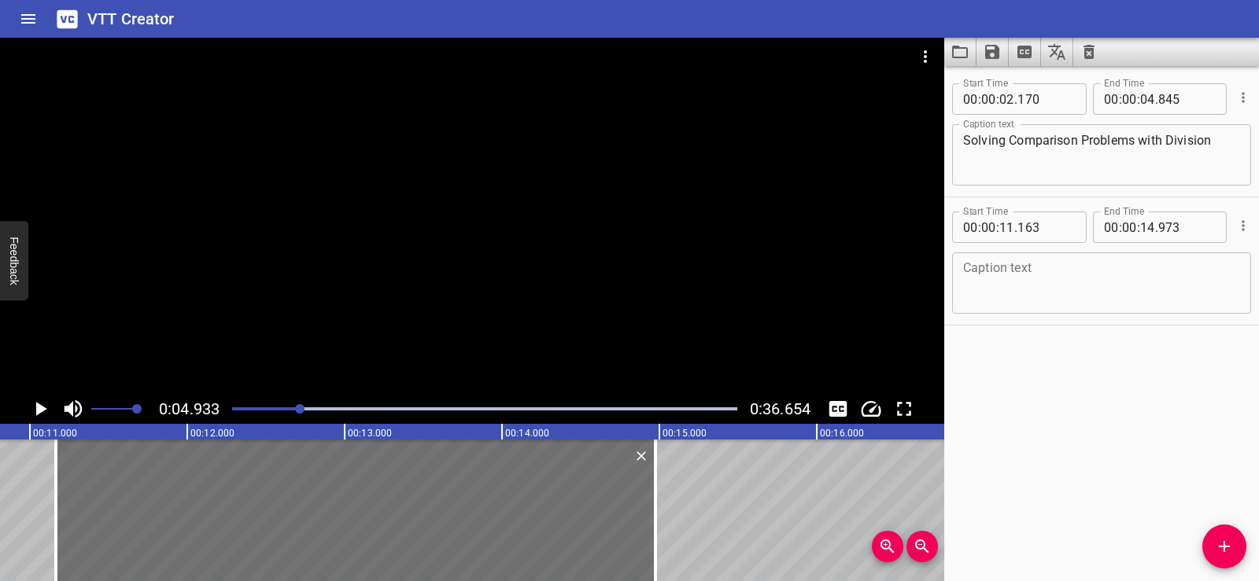
click at [999, 289] on textarea at bounding box center [1101, 283] width 277 height 45
paste textarea "Grade five made forty-two sandwiches for National Day."
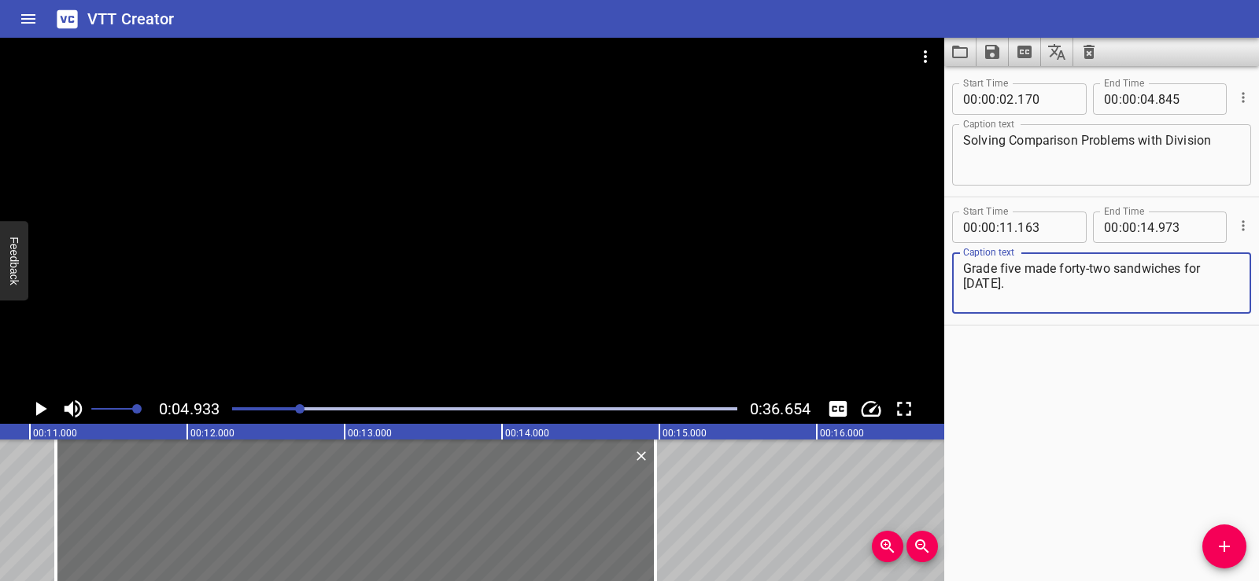
type textarea "Grade five made forty-two sandwiches for National Day."
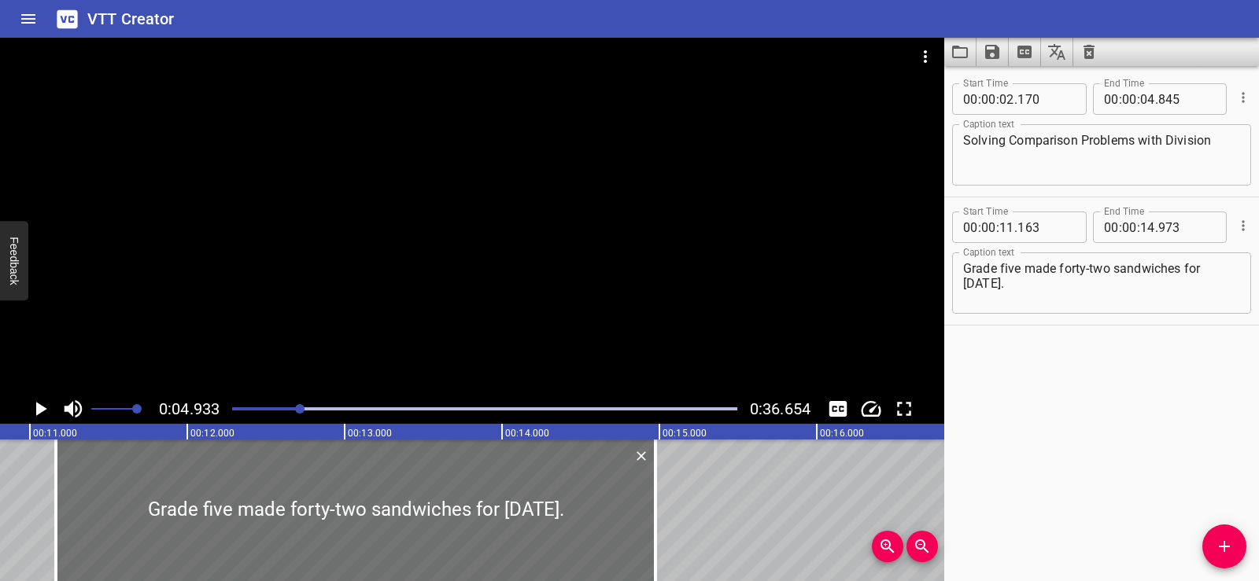
click at [999, 367] on div "Start Time 00 : 00 : 02 . 170 Start Time End Time 00 : 00 : 04 . 845 End Time C…" at bounding box center [1101, 323] width 315 height 515
click at [476, 201] on div at bounding box center [472, 216] width 944 height 356
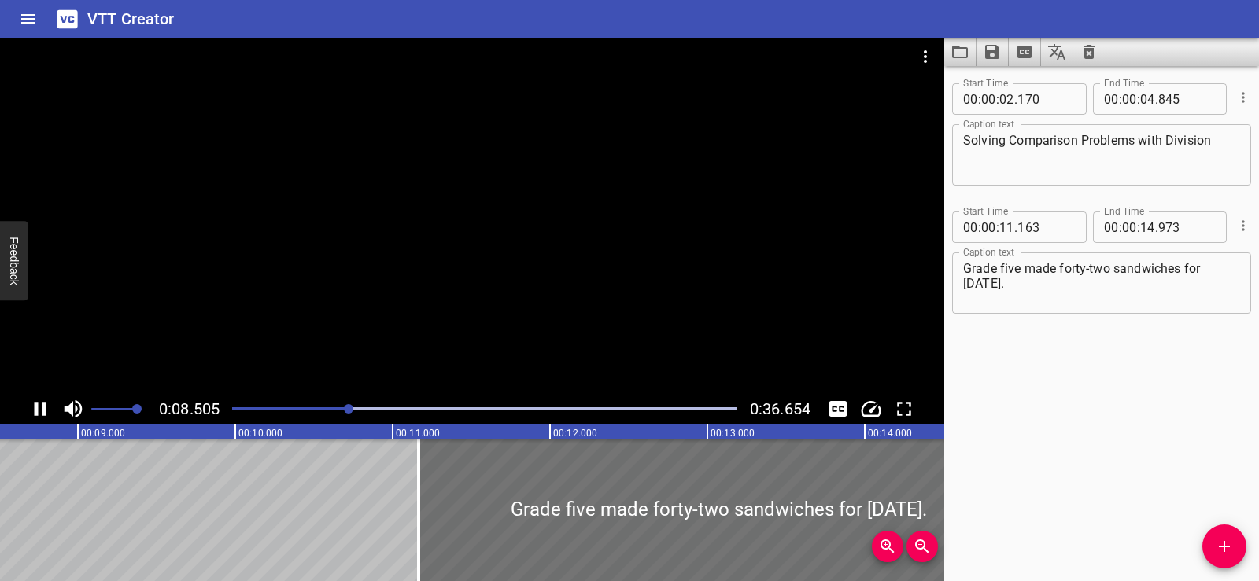
click at [35, 409] on icon "Play/Pause" at bounding box center [41, 409] width 12 height 14
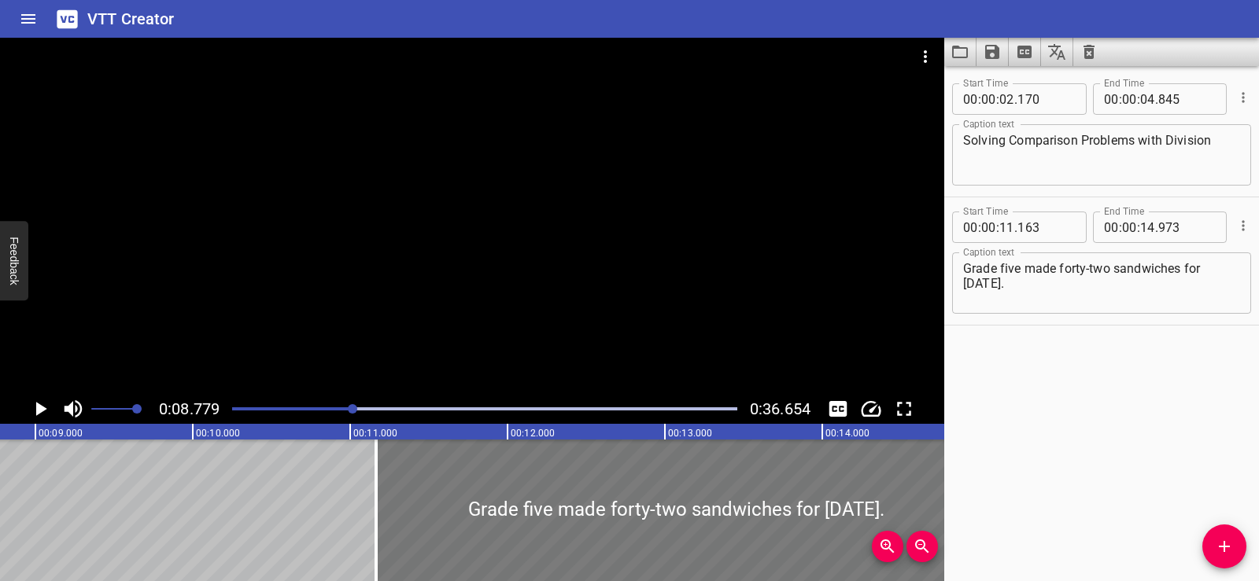
scroll to position [0, 1381]
click at [474, 209] on div at bounding box center [472, 216] width 944 height 356
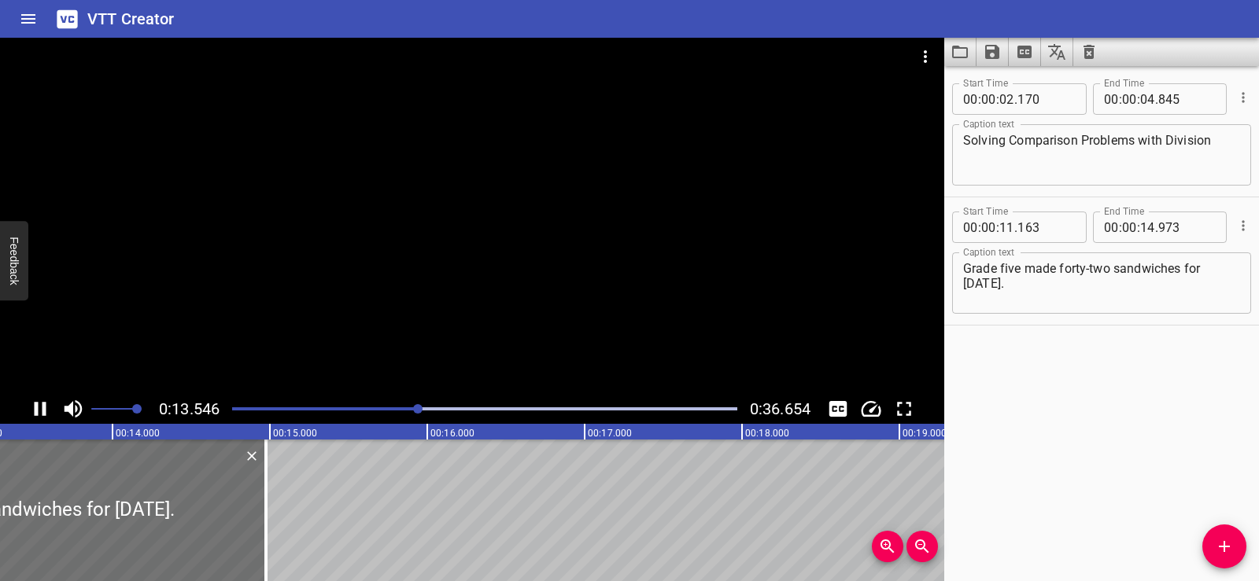
scroll to position [0, 2131]
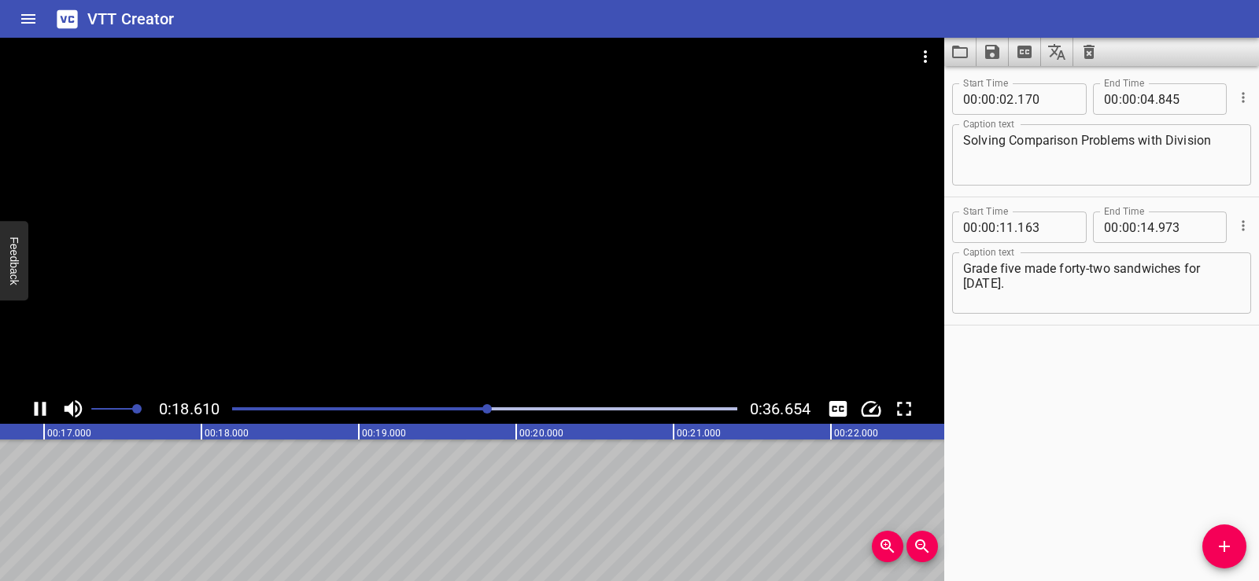
click at [477, 292] on div at bounding box center [472, 216] width 944 height 356
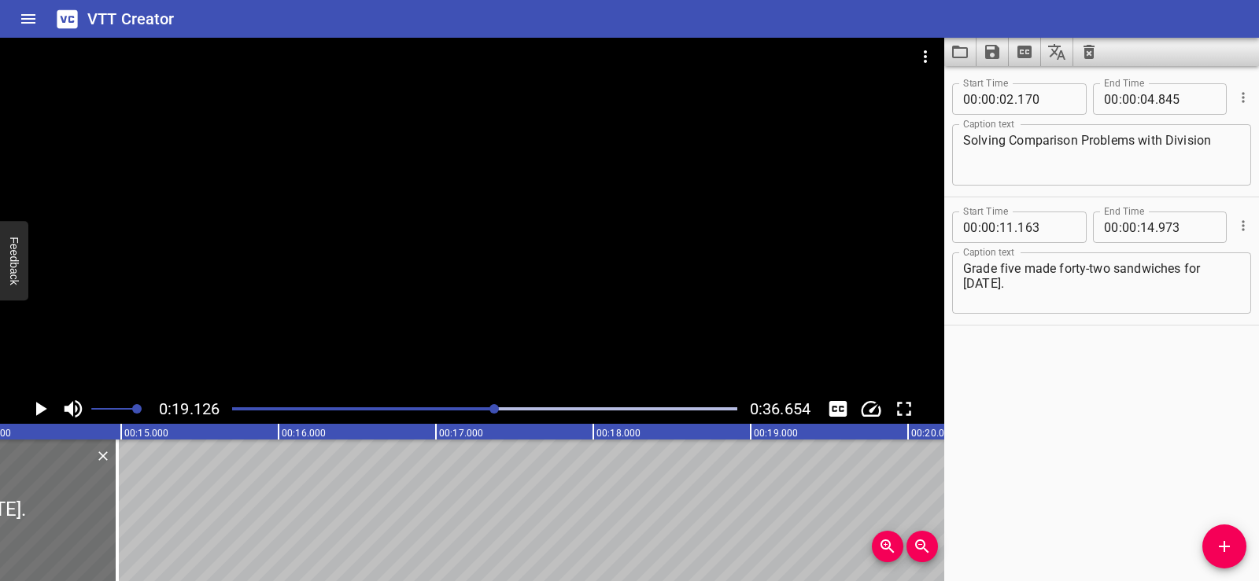
scroll to position [0, 2166]
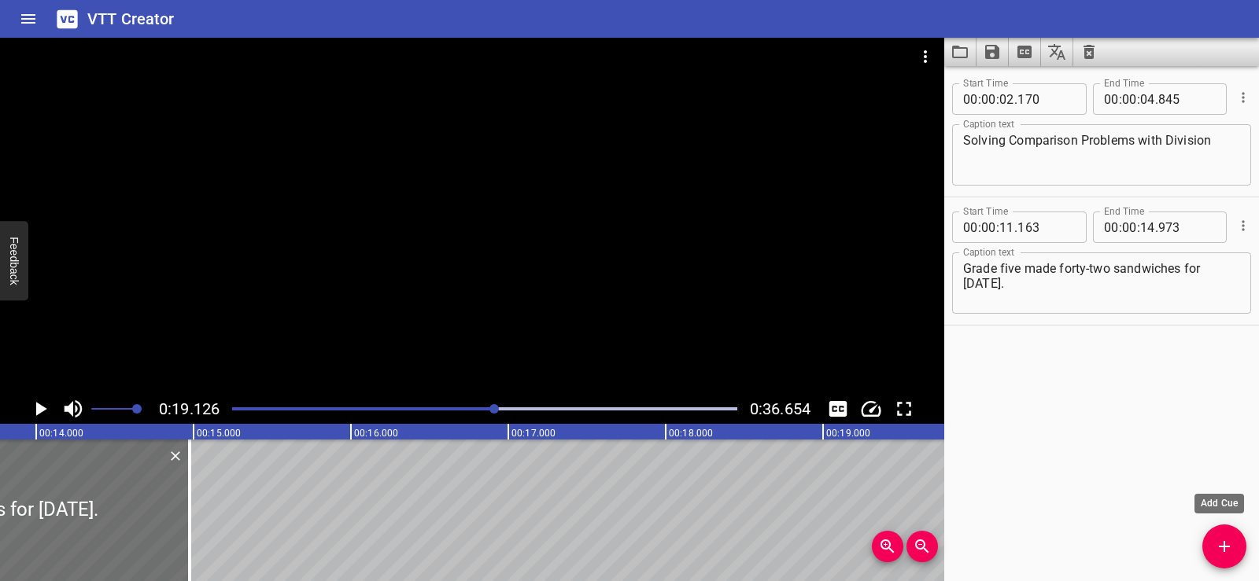
click at [1227, 550] on icon "Add Cue" at bounding box center [1224, 546] width 19 height 19
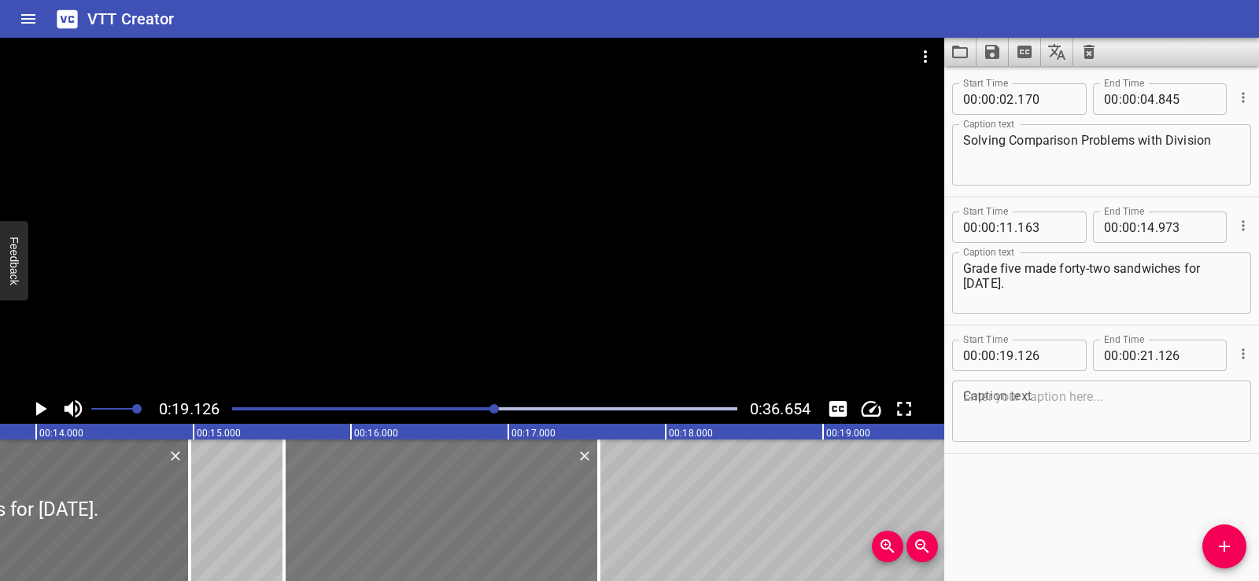
drag, startPoint x: 905, startPoint y: 503, endPoint x: 347, endPoint y: 496, distance: 558.5
click at [347, 496] on div at bounding box center [441, 511] width 315 height 142
type input "15"
type input "576"
type input "17"
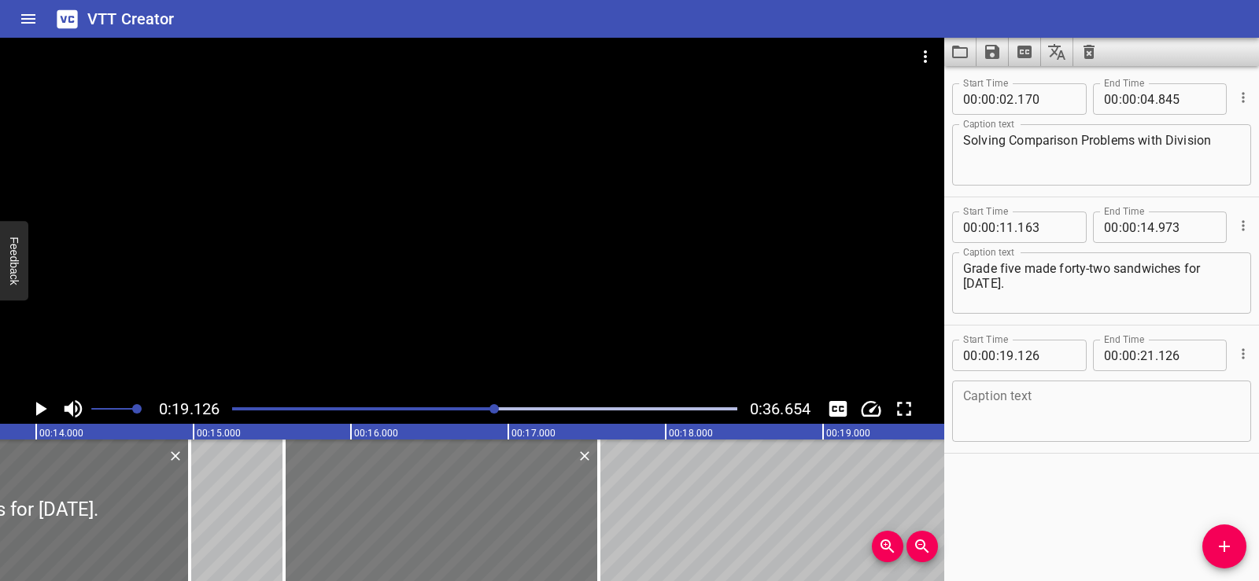
type input "576"
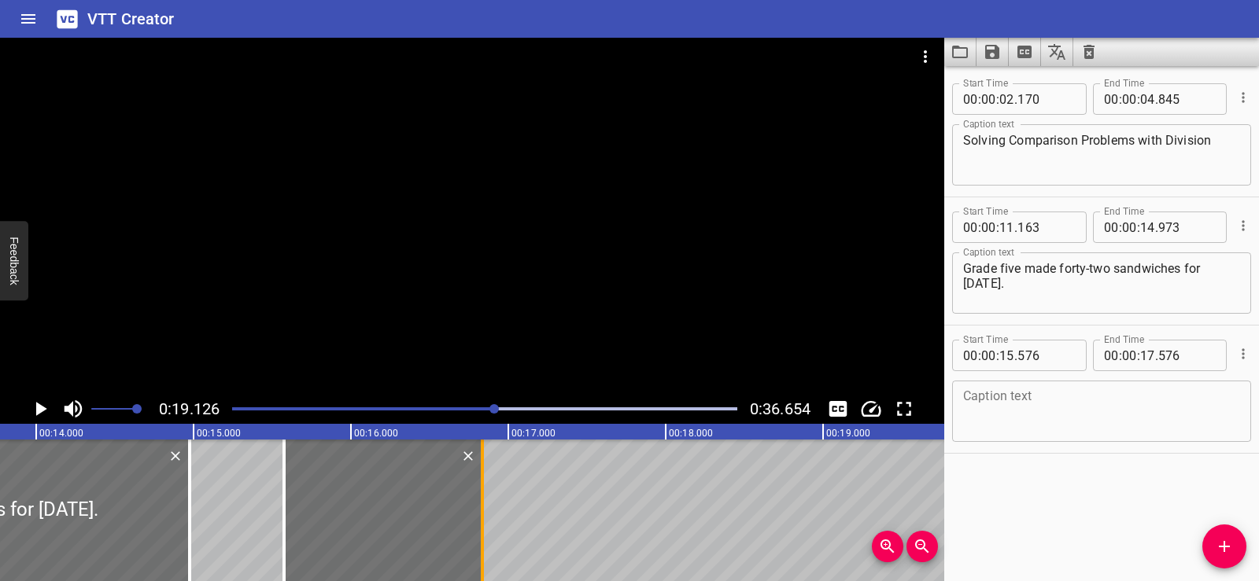
drag, startPoint x: 604, startPoint y: 506, endPoint x: 485, endPoint y: 516, distance: 119.2
click at [485, 516] on div at bounding box center [482, 511] width 16 height 142
type input "16"
type input "821"
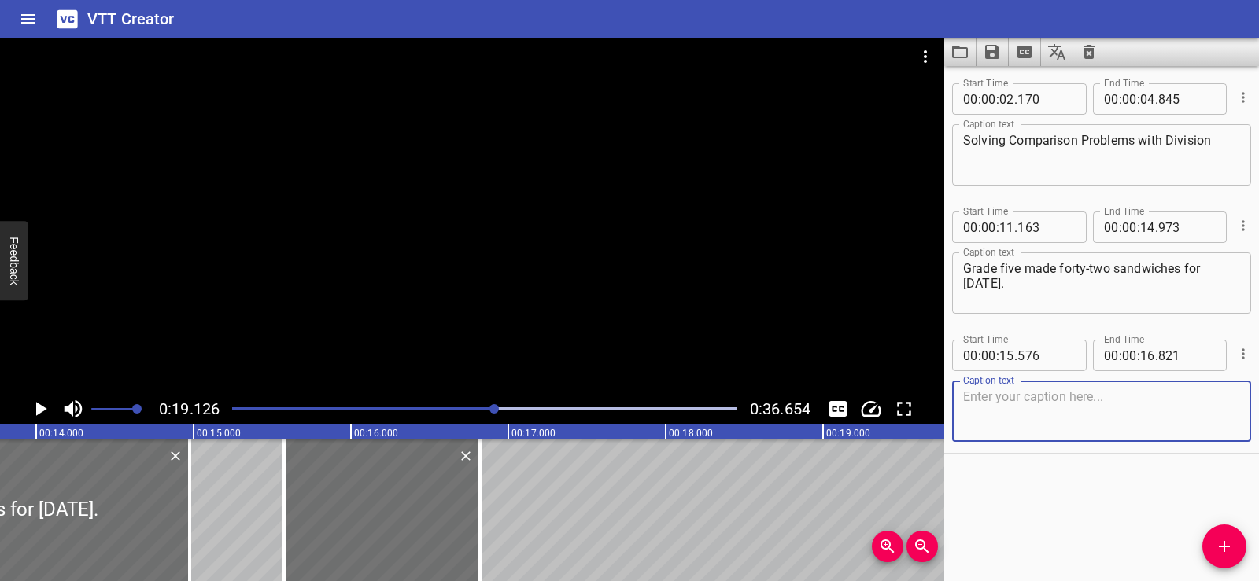
click at [1006, 401] on textarea at bounding box center [1101, 411] width 277 height 45
paste textarea "Forty-two!"
type textarea "Forty-two!"
click at [1050, 485] on div "Start Time 00 : 00 : 02 . 170 Start Time End Time 00 : 00 : 04 . 845 End Time C…" at bounding box center [1101, 323] width 315 height 515
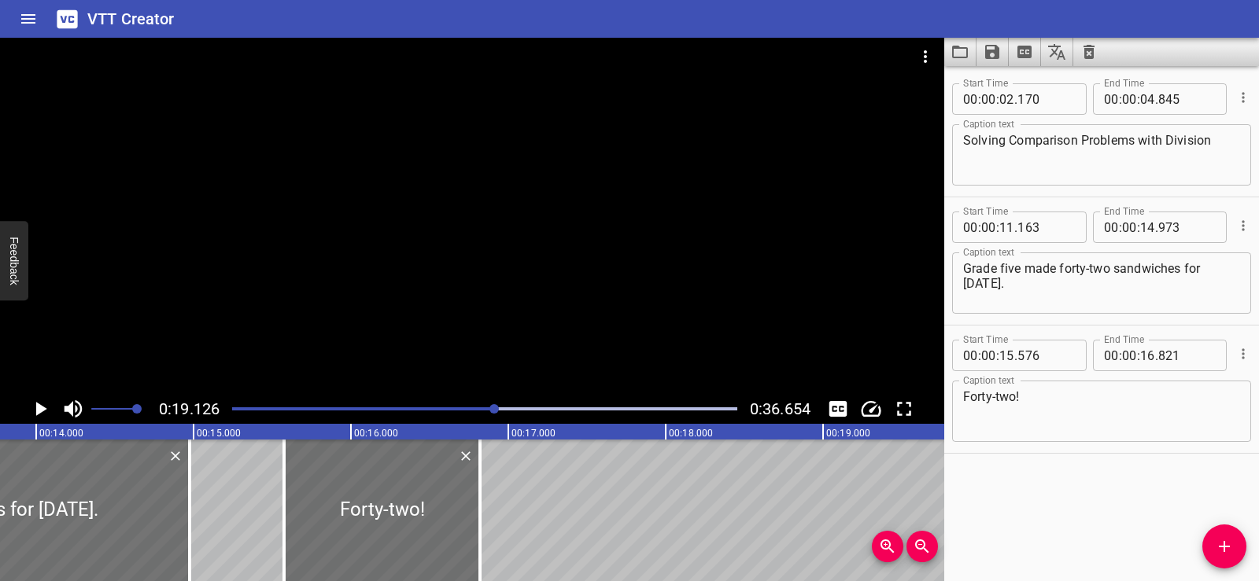
click at [444, 219] on div at bounding box center [472, 216] width 944 height 356
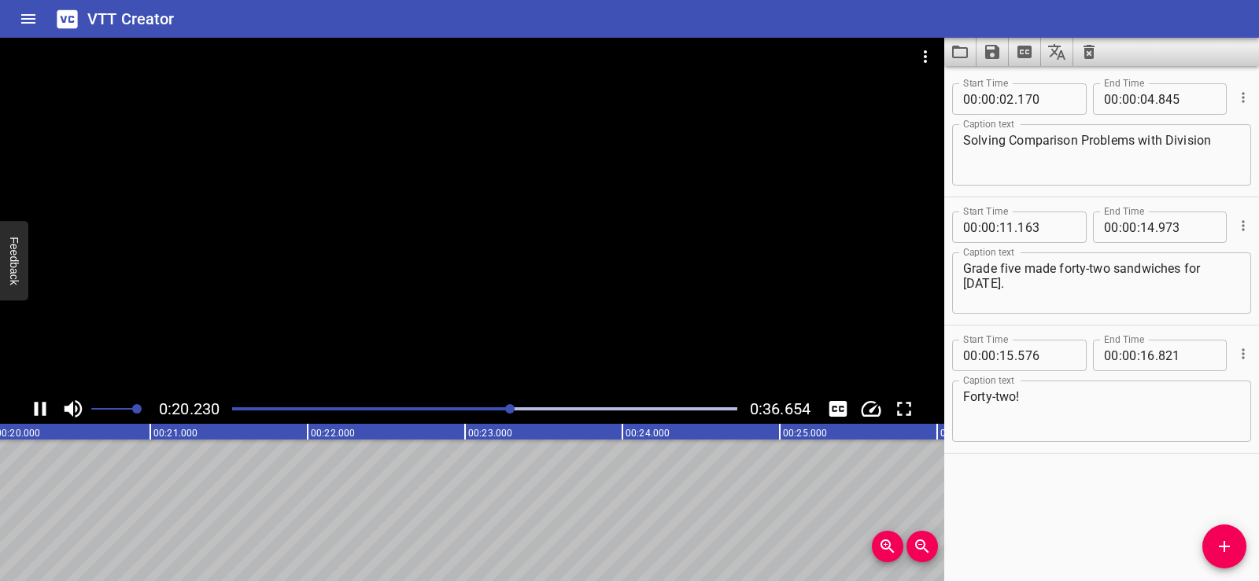
click at [452, 182] on div at bounding box center [472, 216] width 944 height 356
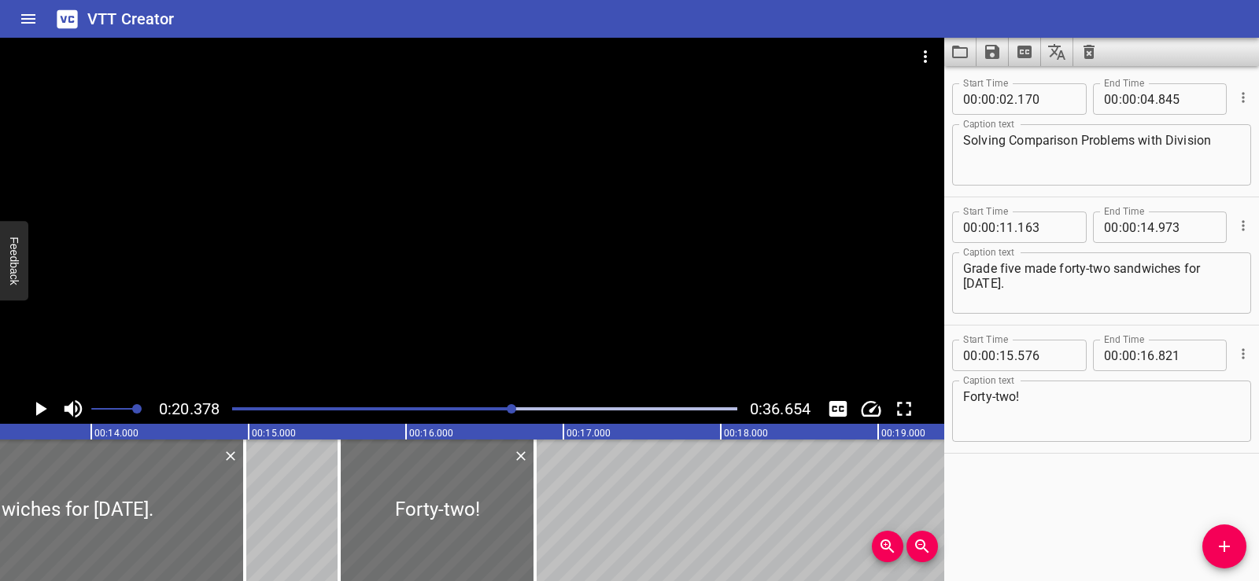
scroll to position [0, 2071]
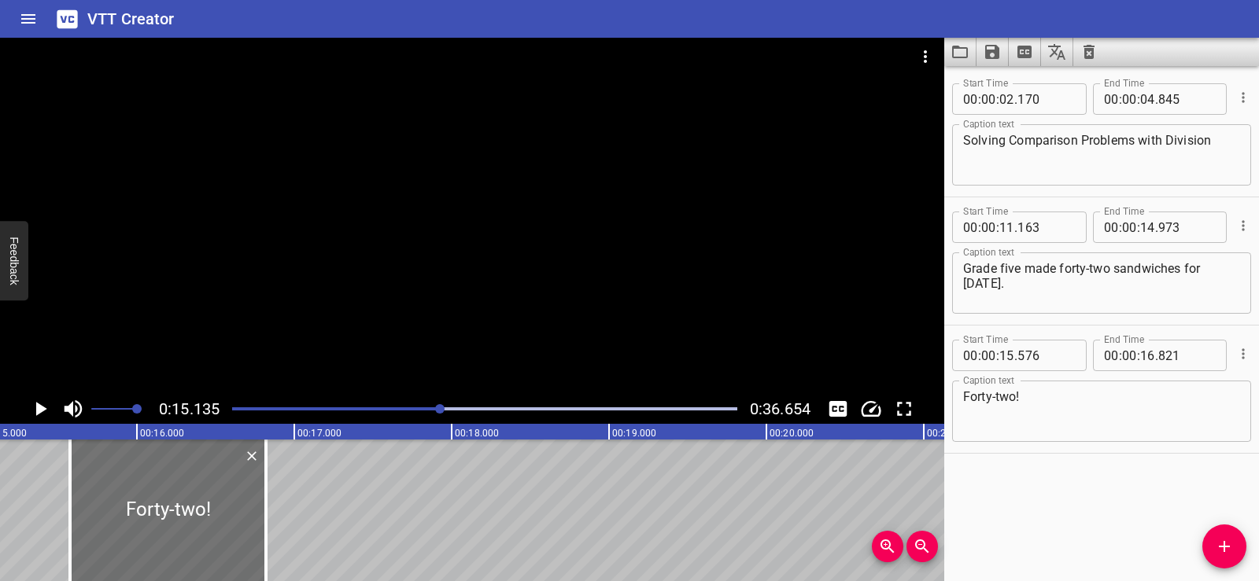
scroll to position [0, 2381]
click at [1213, 554] on span "Add Cue" at bounding box center [1224, 546] width 44 height 19
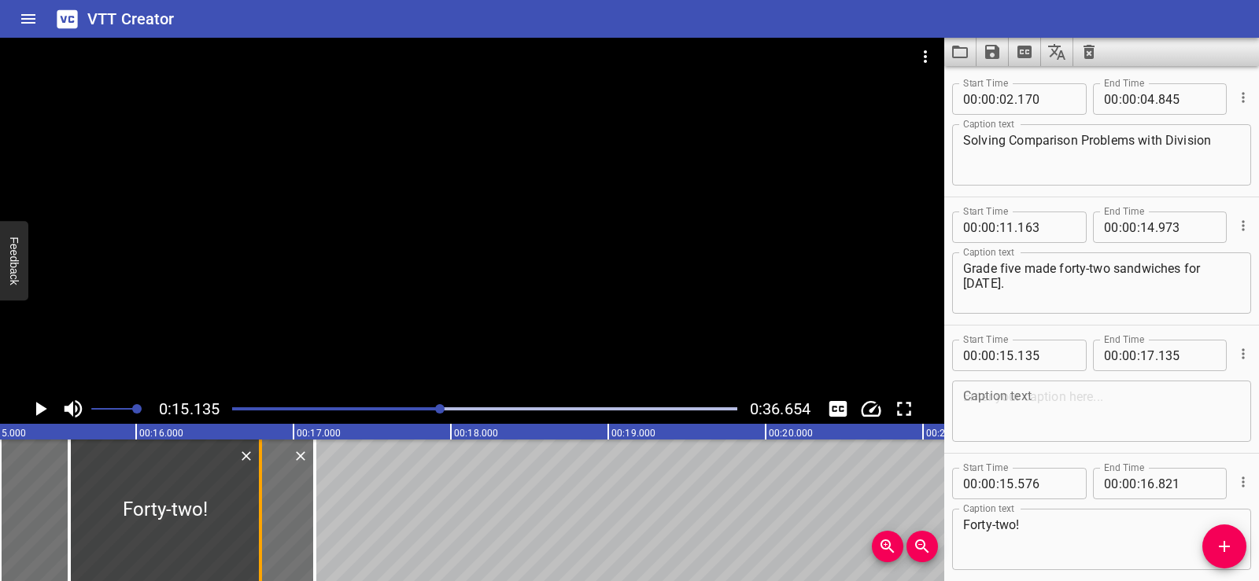
drag, startPoint x: 286, startPoint y: 501, endPoint x: 266, endPoint y: 508, distance: 20.9
click at [266, 508] on div at bounding box center [261, 511] width 16 height 142
type input "791"
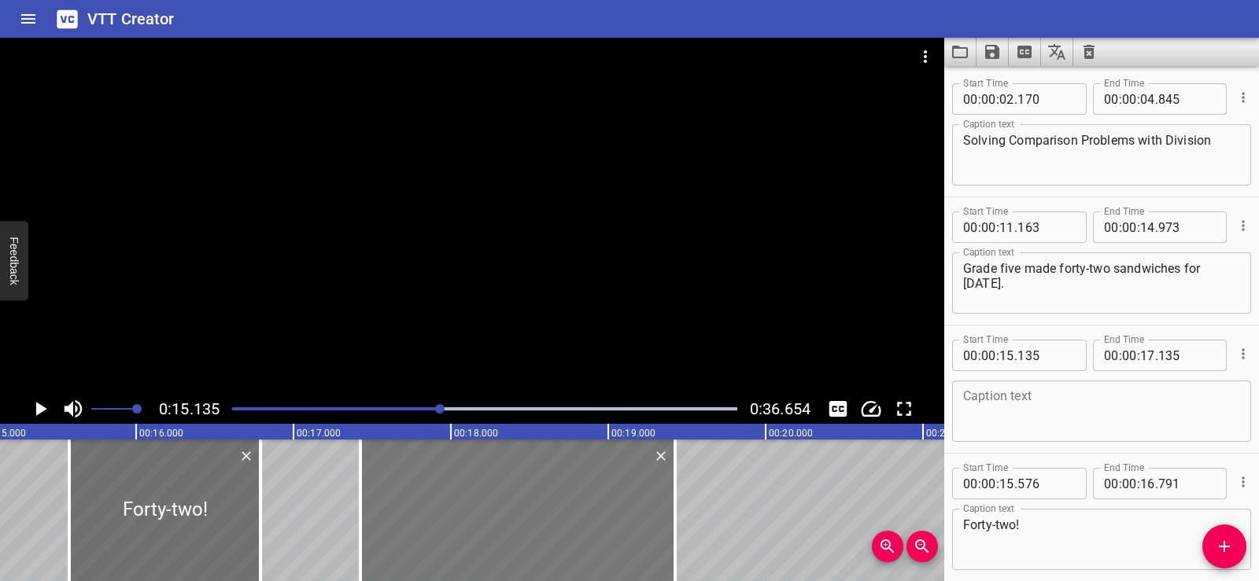
drag, startPoint x: 286, startPoint y: 511, endPoint x: 646, endPoint y: 521, distance: 360.4
type input "17"
type input "425"
type input "19"
type input "425"
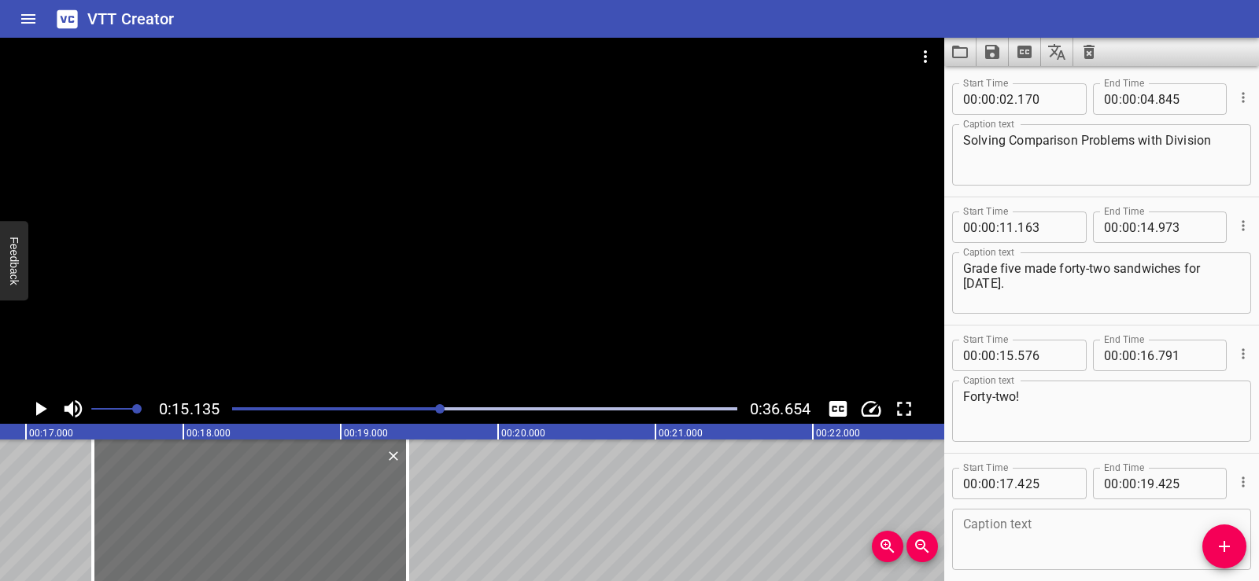
scroll to position [0, 2673]
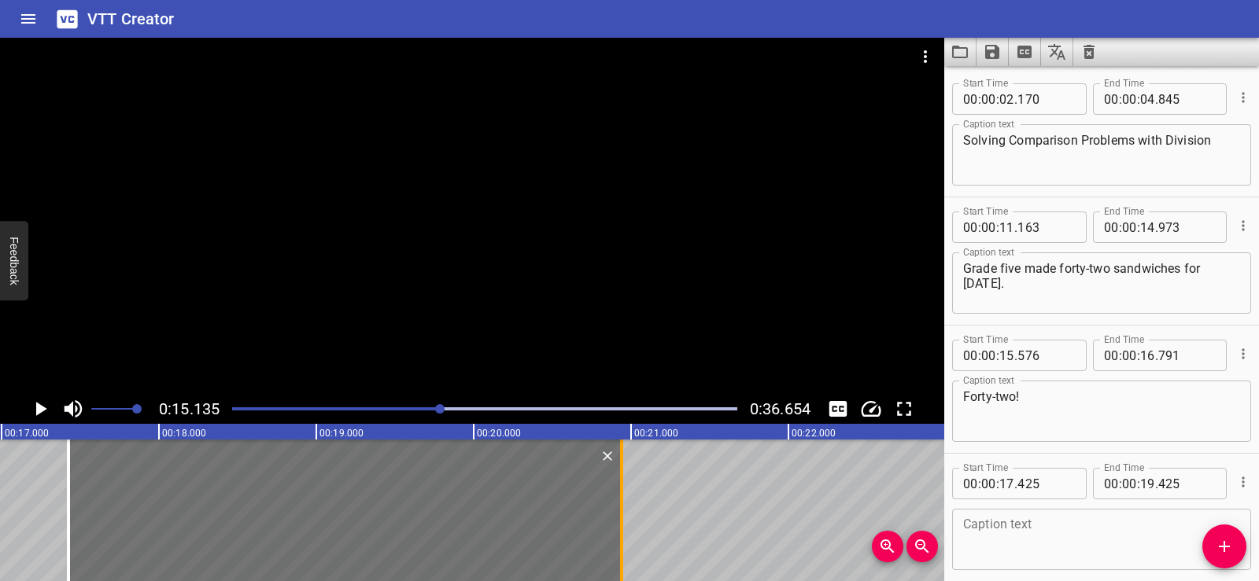
drag, startPoint x: 386, startPoint y: 540, endPoint x: 625, endPoint y: 518, distance: 239.4
click at [625, 518] on div at bounding box center [622, 511] width 16 height 142
type input "20"
type input "940"
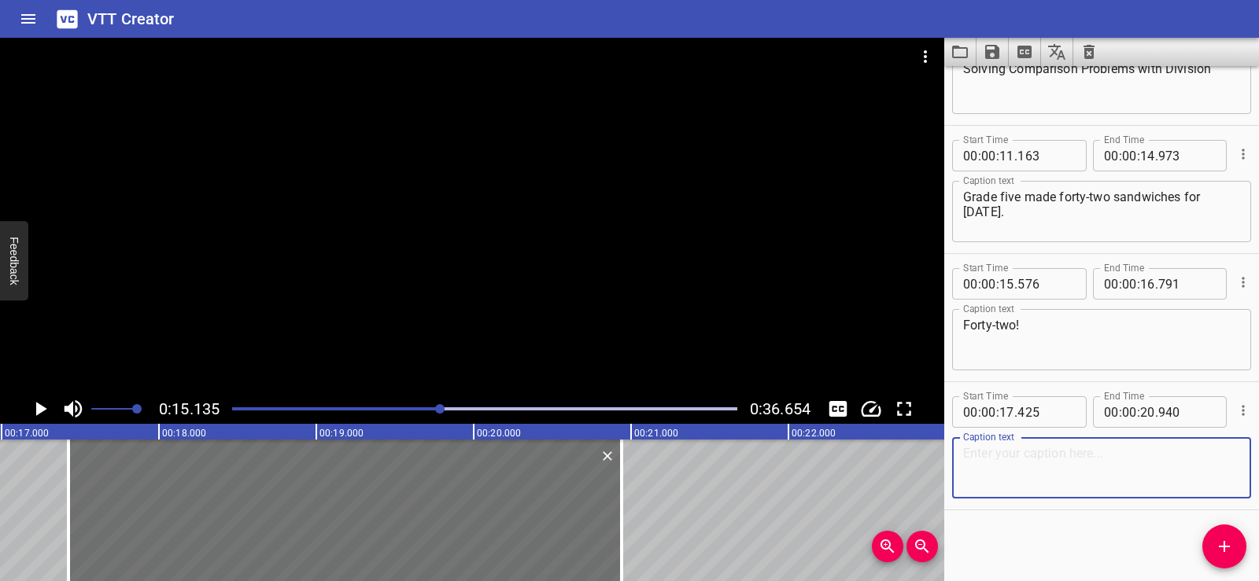
click at [970, 450] on textarea at bounding box center [1101, 468] width 277 height 45
paste textarea "That’s six times as many as Grade one made."
type textarea "That’s six times as many as Grade one made."
click at [1046, 531] on div "Start Time 00 : 00 : 02 . 170 Start Time End Time 00 : 00 : 04 . 845 End Time C…" at bounding box center [1101, 323] width 315 height 515
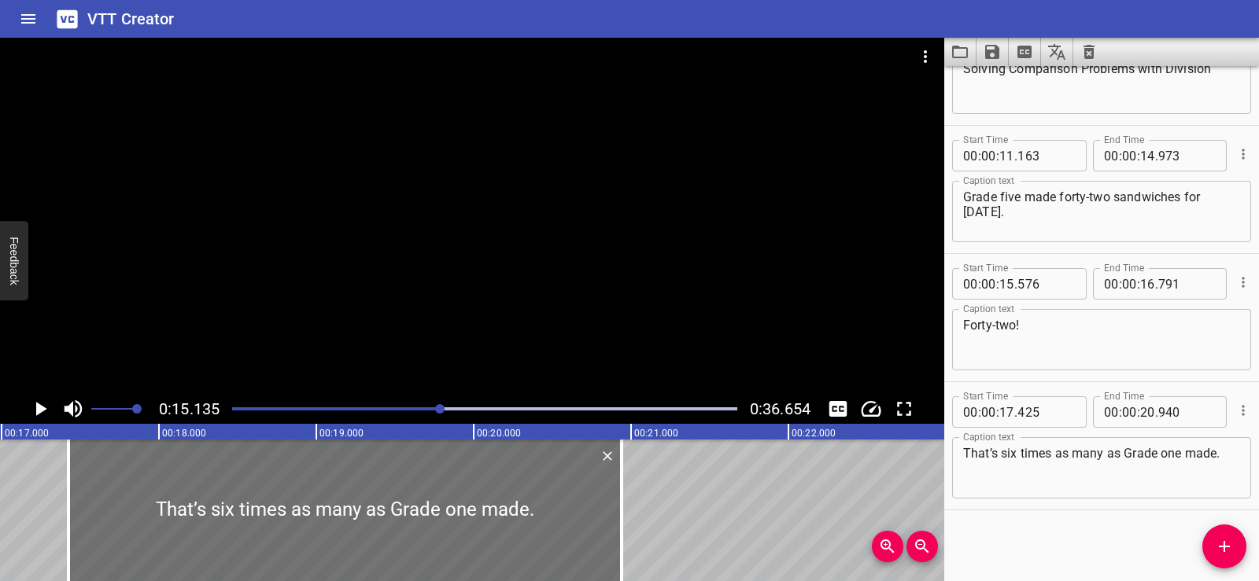
click at [433, 227] on div at bounding box center [472, 216] width 944 height 356
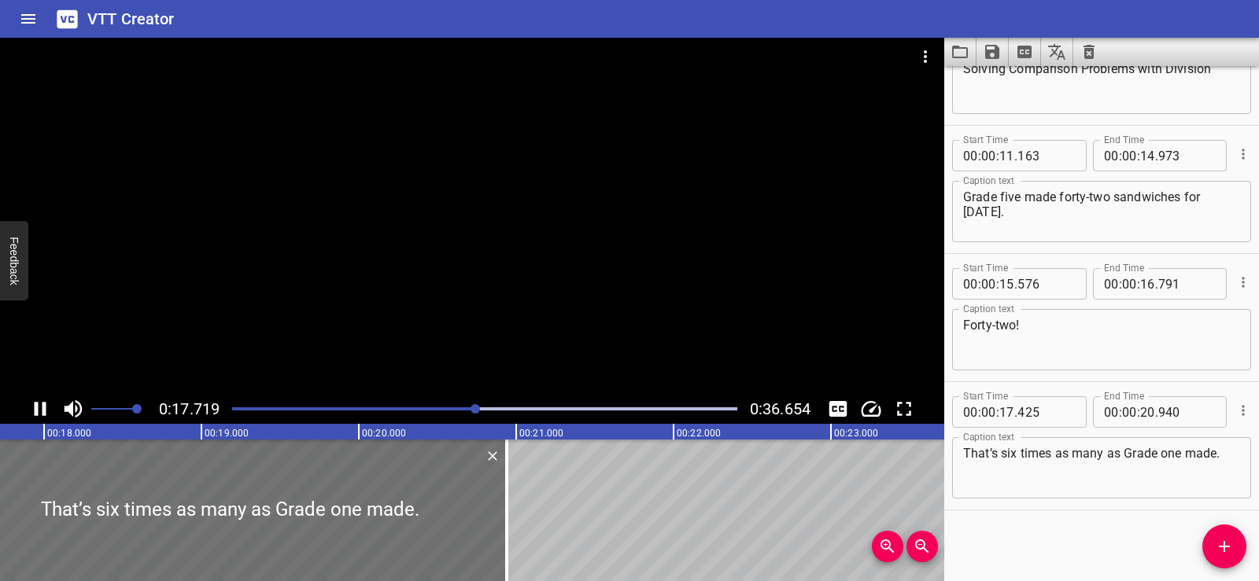
click at [525, 182] on div at bounding box center [472, 216] width 944 height 356
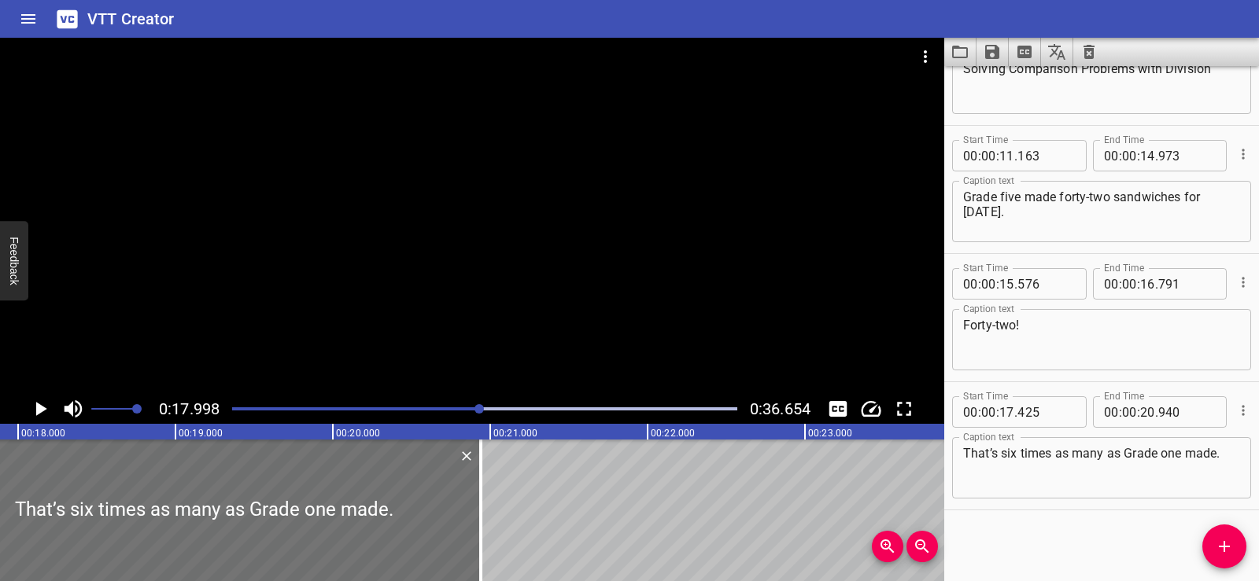
scroll to position [0, 2832]
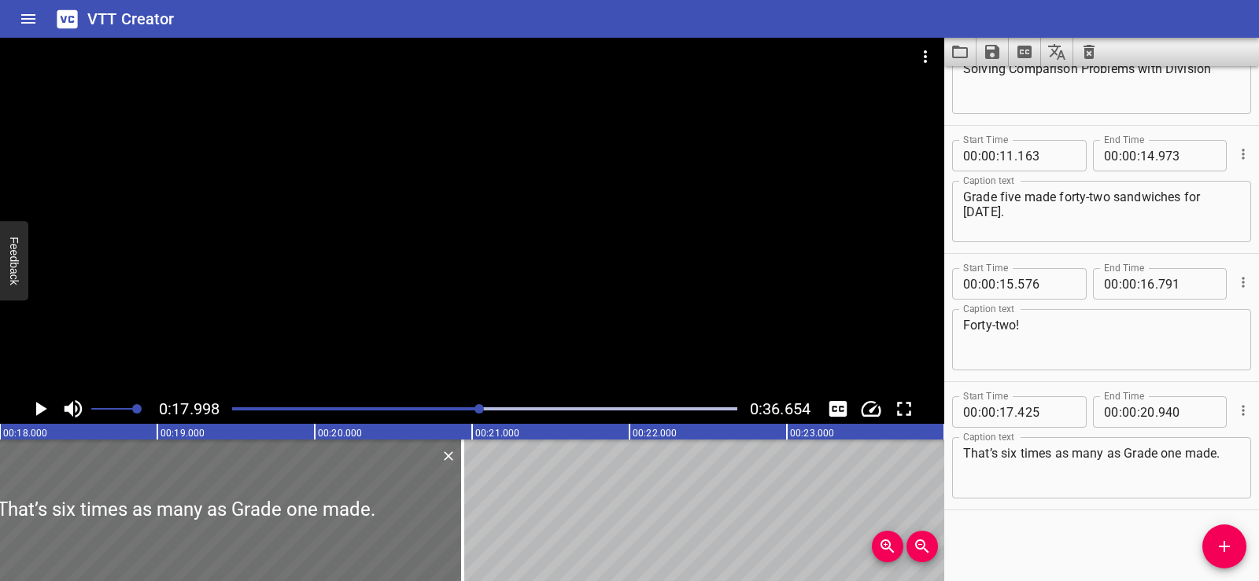
click at [540, 187] on div at bounding box center [472, 216] width 944 height 356
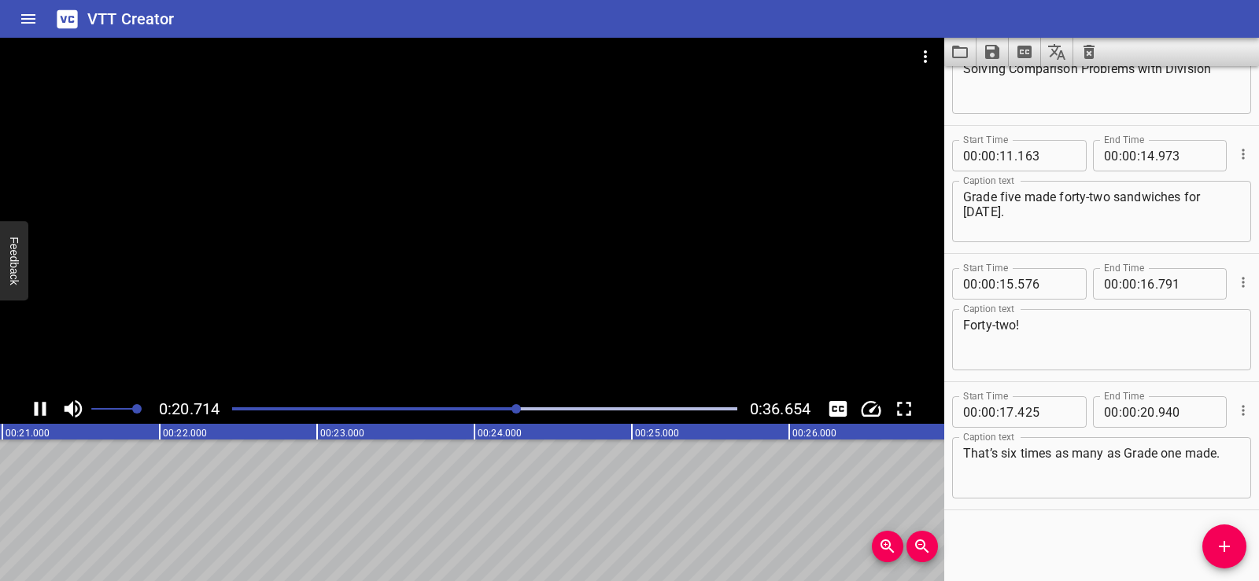
click at [572, 170] on div at bounding box center [472, 216] width 944 height 356
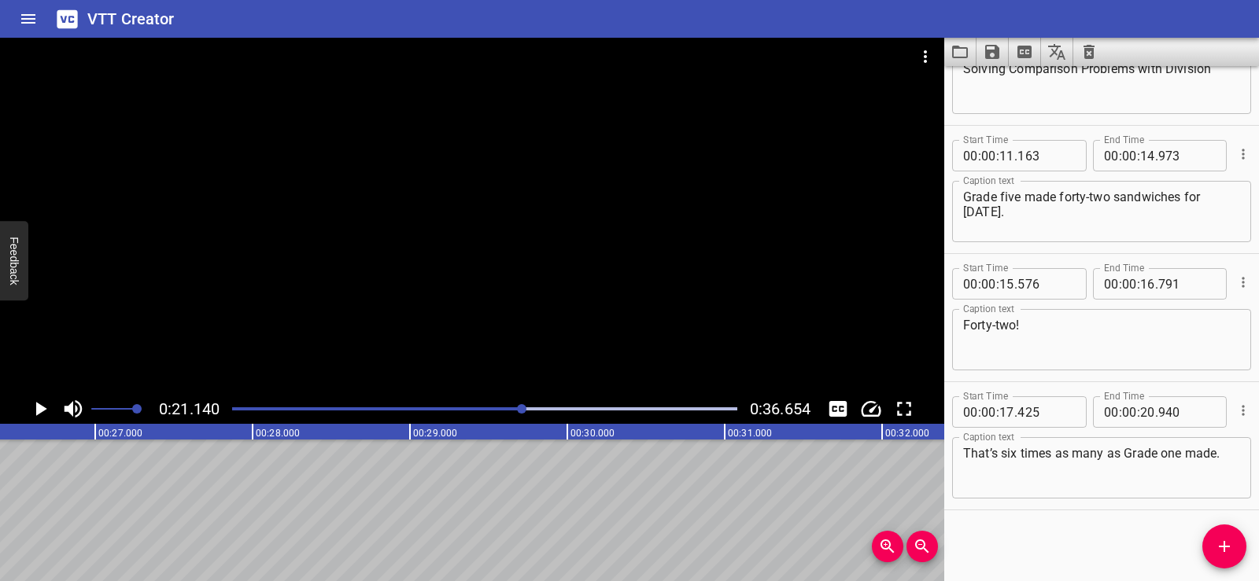
click at [0, 515] on div "Solving Comparison Problems with Division Grade five made forty-two sandwiches …" at bounding box center [566, 511] width 9439 height 142
click at [496, 239] on div at bounding box center [472, 216] width 944 height 356
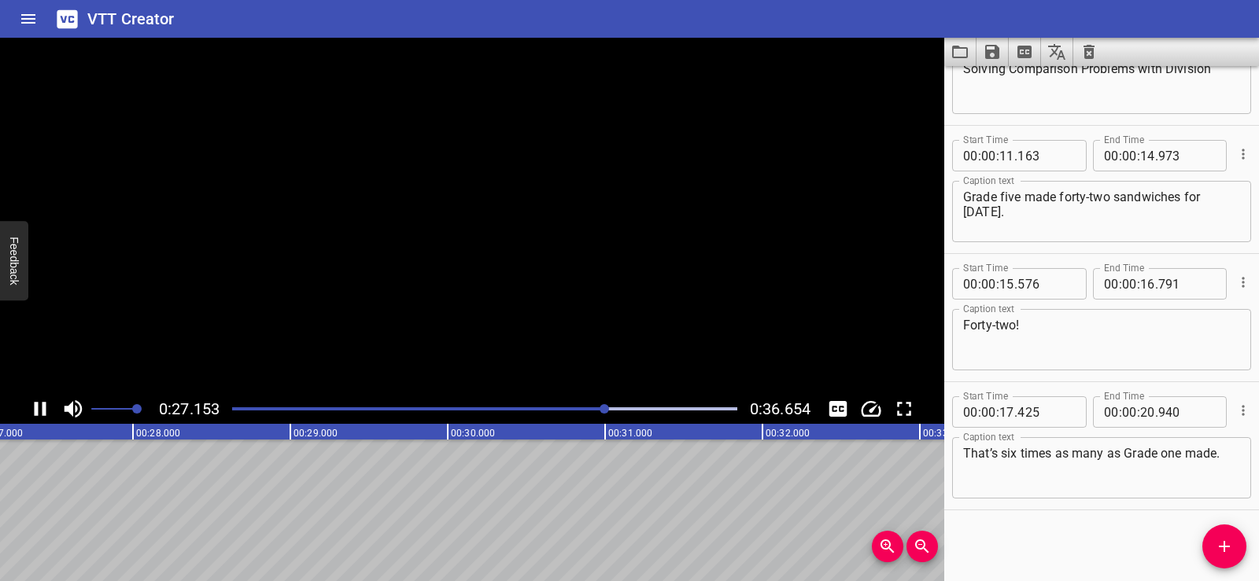
click at [564, 197] on video at bounding box center [472, 216] width 944 height 356
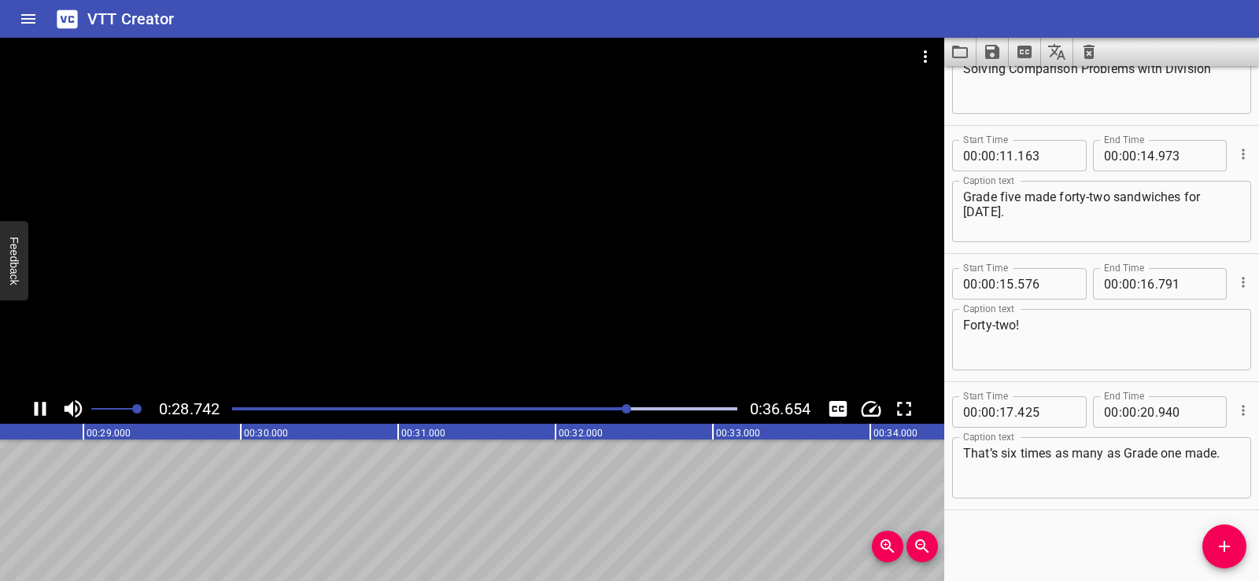
click at [506, 241] on div at bounding box center [472, 216] width 944 height 356
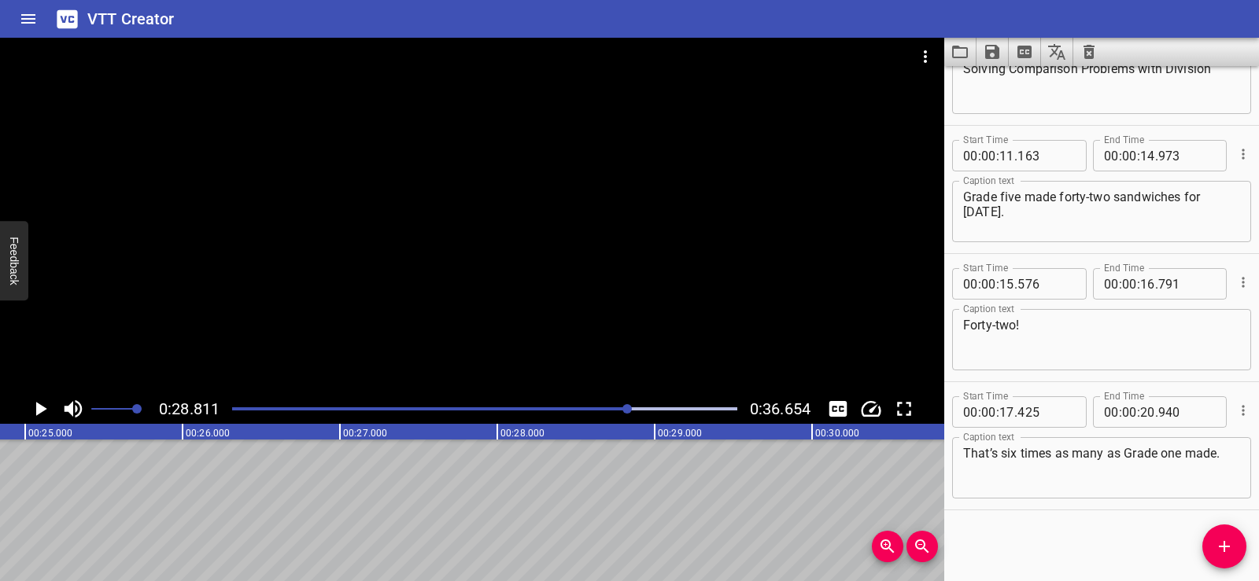
scroll to position [0, 3884]
click at [1219, 548] on icon "Add Cue" at bounding box center [1224, 546] width 19 height 19
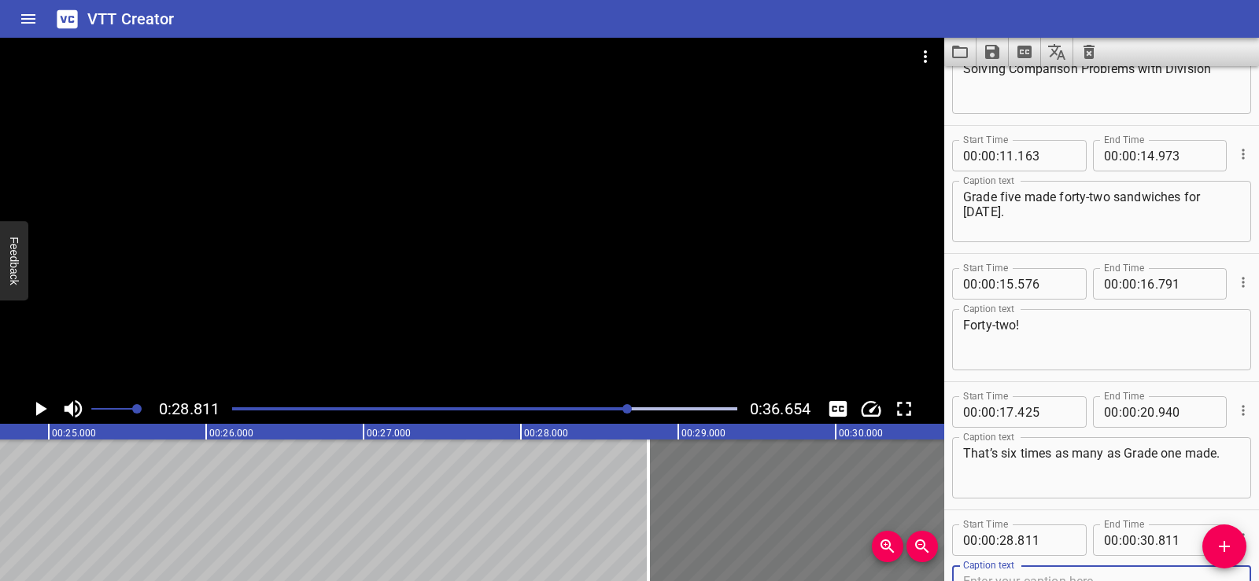
scroll to position [79, 0]
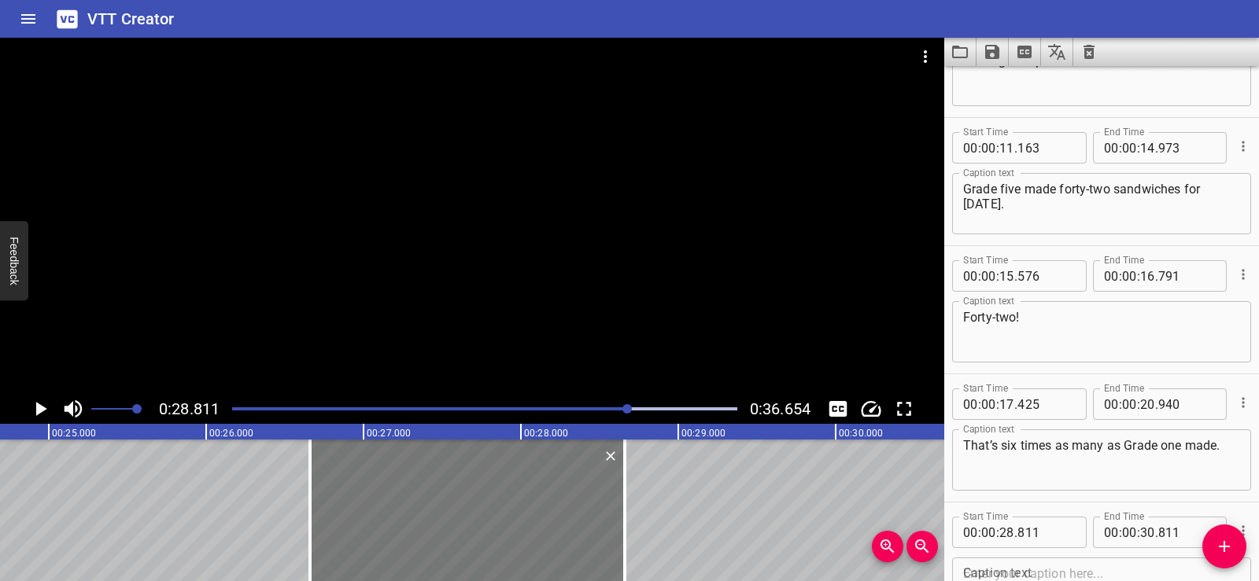
drag, startPoint x: 748, startPoint y: 506, endPoint x: 411, endPoint y: 520, distance: 337.8
click at [411, 520] on div at bounding box center [467, 511] width 315 height 142
type input "26"
type input "661"
type input "28"
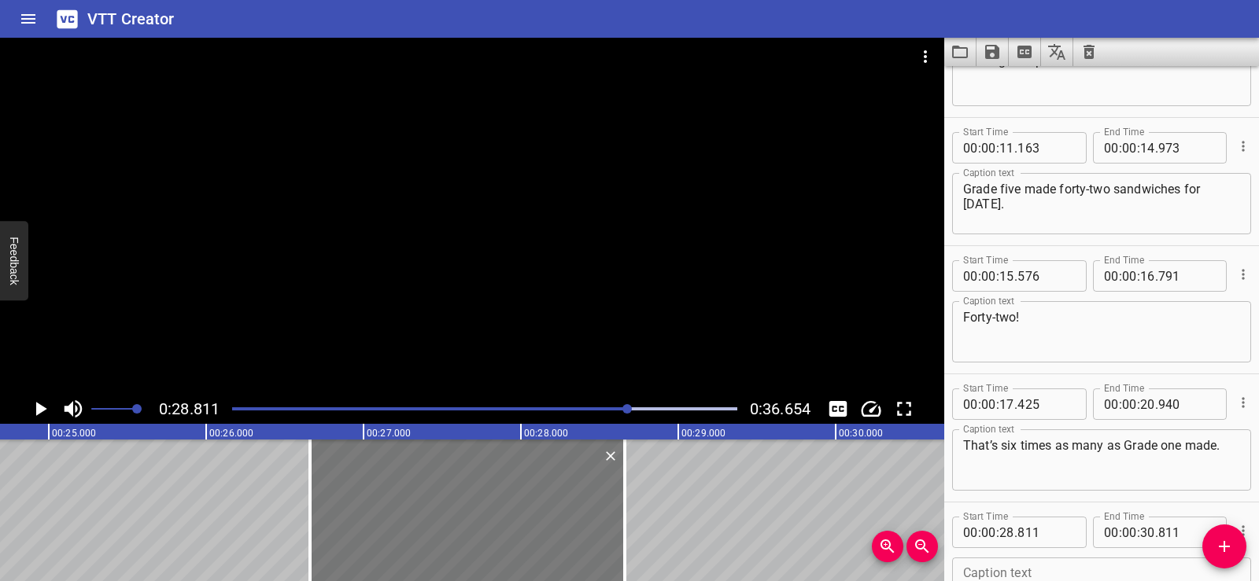
type input "661"
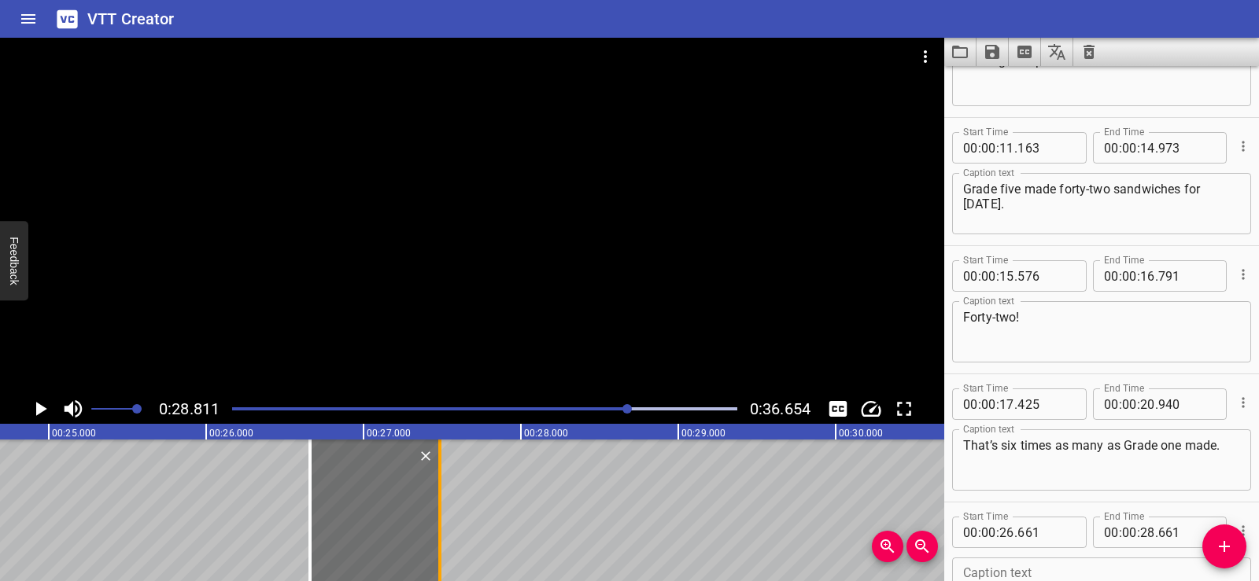
drag, startPoint x: 630, startPoint y: 502, endPoint x: 445, endPoint y: 509, distance: 185.0
click at [445, 509] on div at bounding box center [440, 511] width 16 height 142
type input "27"
type input "486"
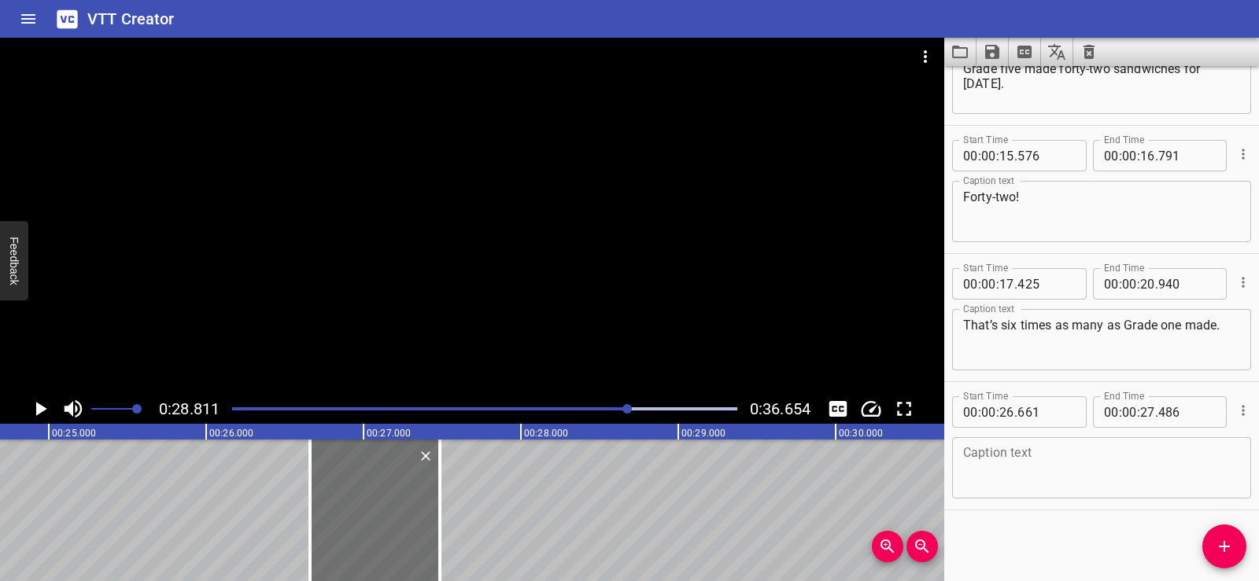
click at [942, 474] on div "Solving Comparison Problems with Division Grade five made forty-two sandwiches …" at bounding box center [835, 511] width 9439 height 142
click at [971, 462] on textarea at bounding box center [1101, 468] width 277 height 45
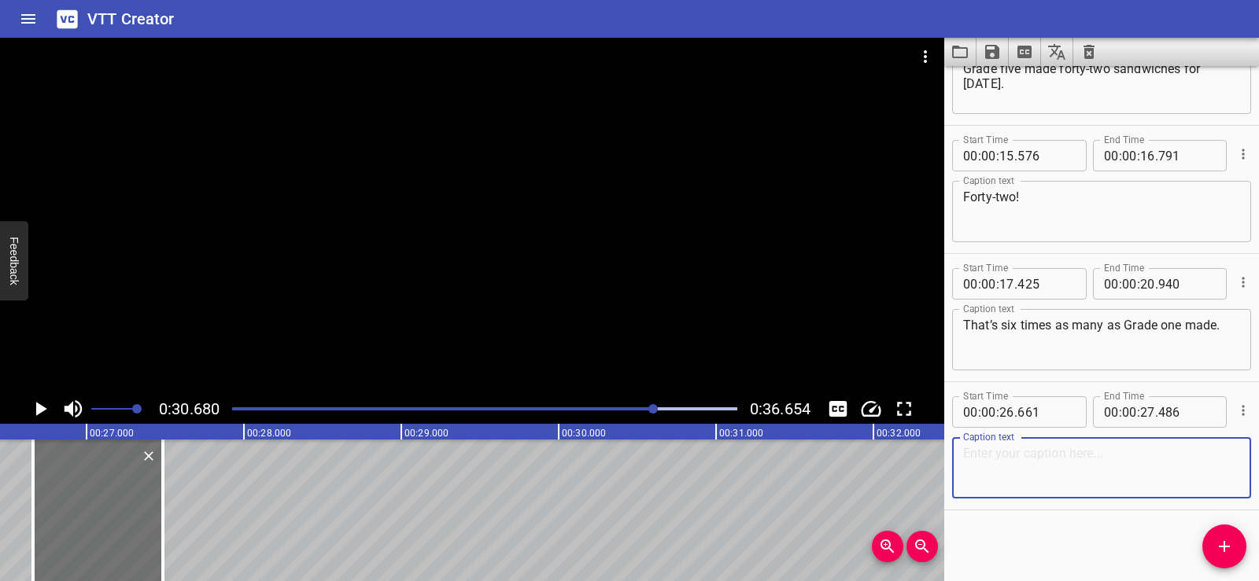
paste textarea "So..."
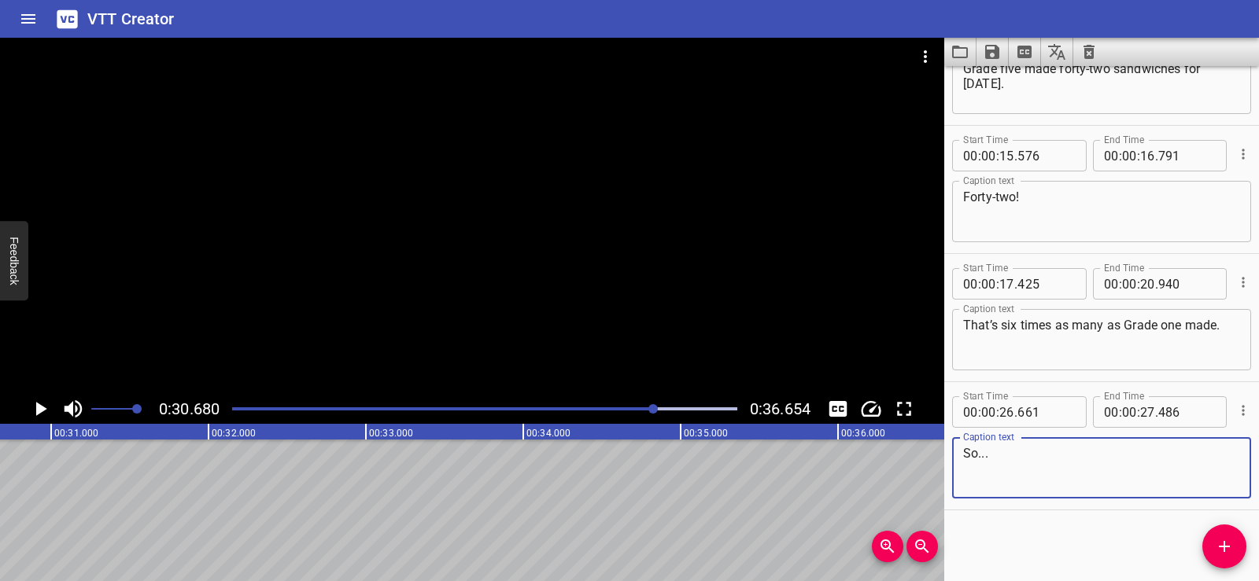
scroll to position [0, 4827]
type textarea "So..."
click at [1020, 496] on div "So... Caption text" at bounding box center [1101, 467] width 299 height 61
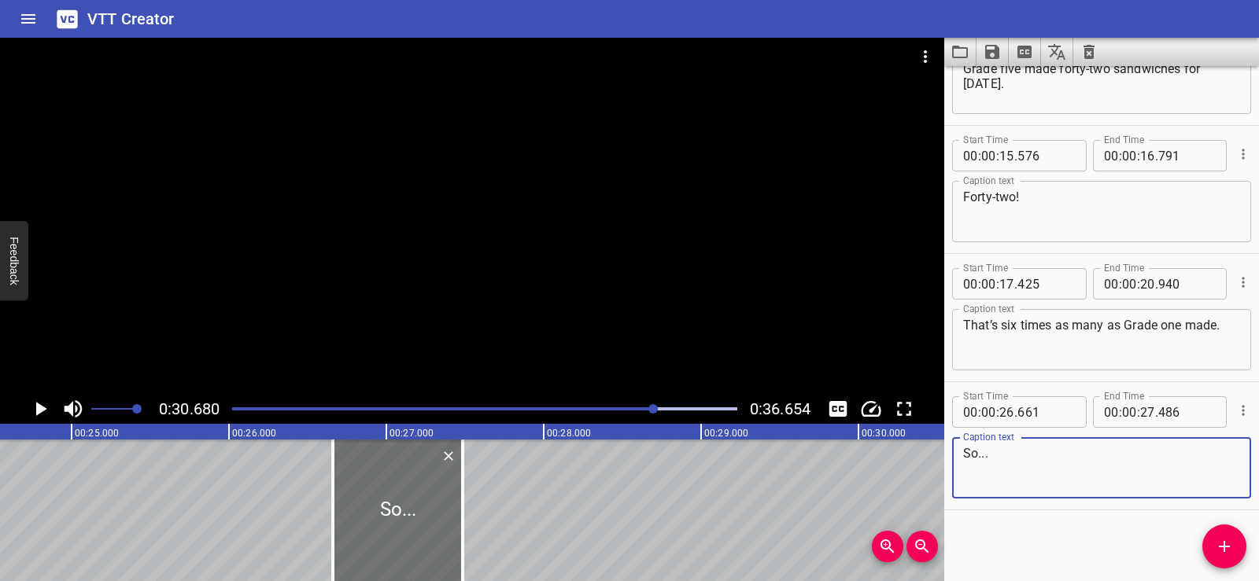
click at [264, 498] on div "Solving Comparison Problems with Division Grade five made forty-two sandwiches …" at bounding box center [858, 511] width 9439 height 142
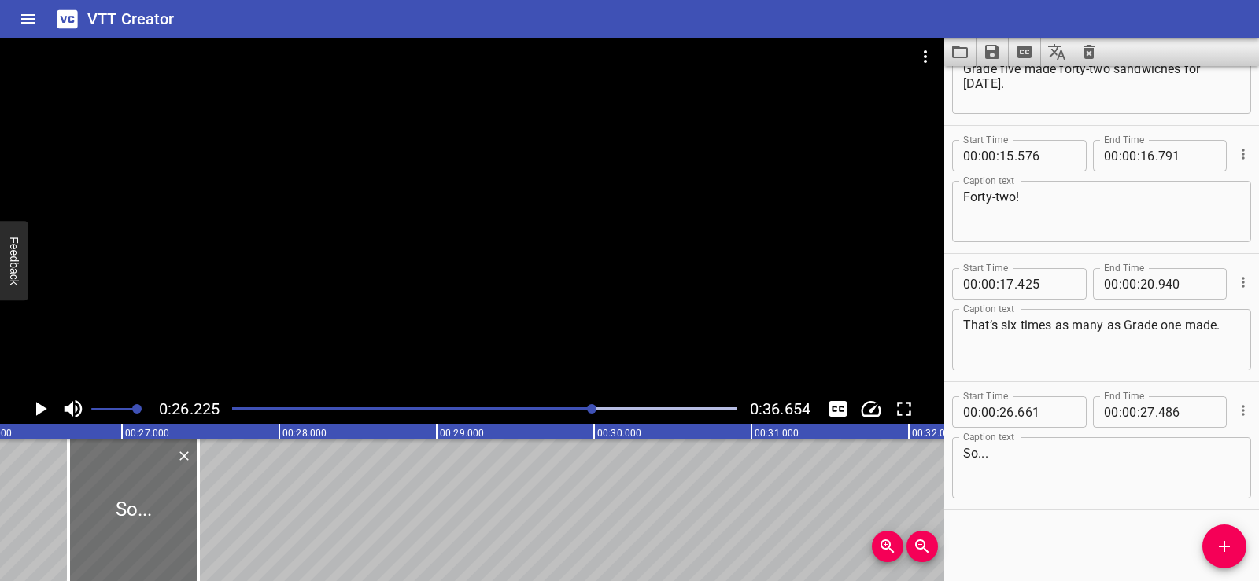
click at [536, 179] on div at bounding box center [472, 216] width 944 height 356
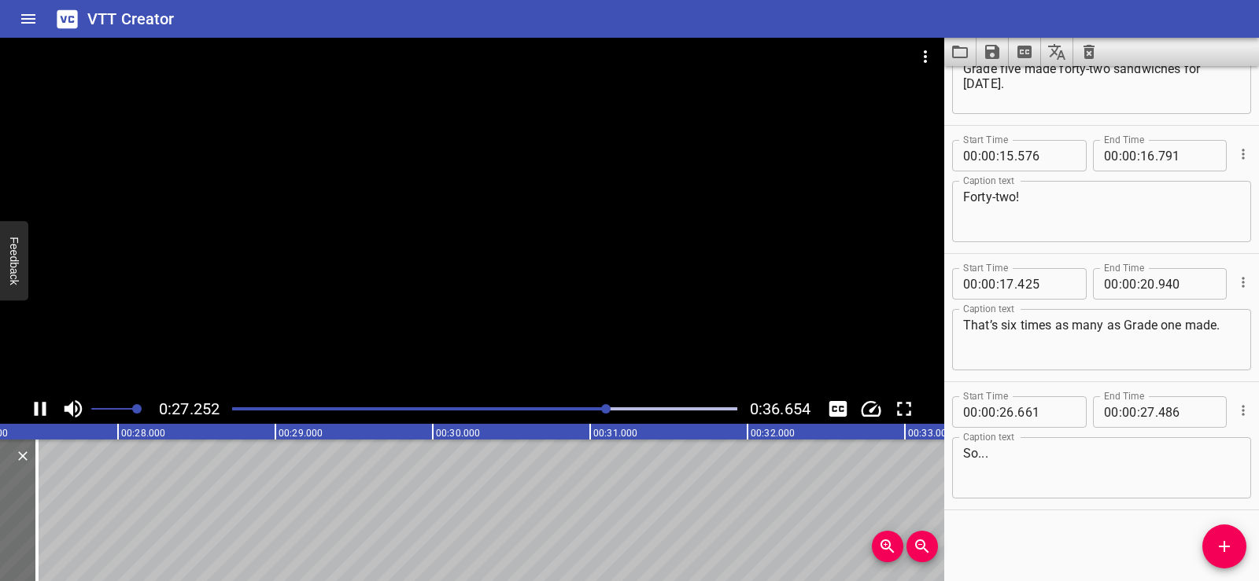
click at [561, 153] on div at bounding box center [472, 216] width 944 height 356
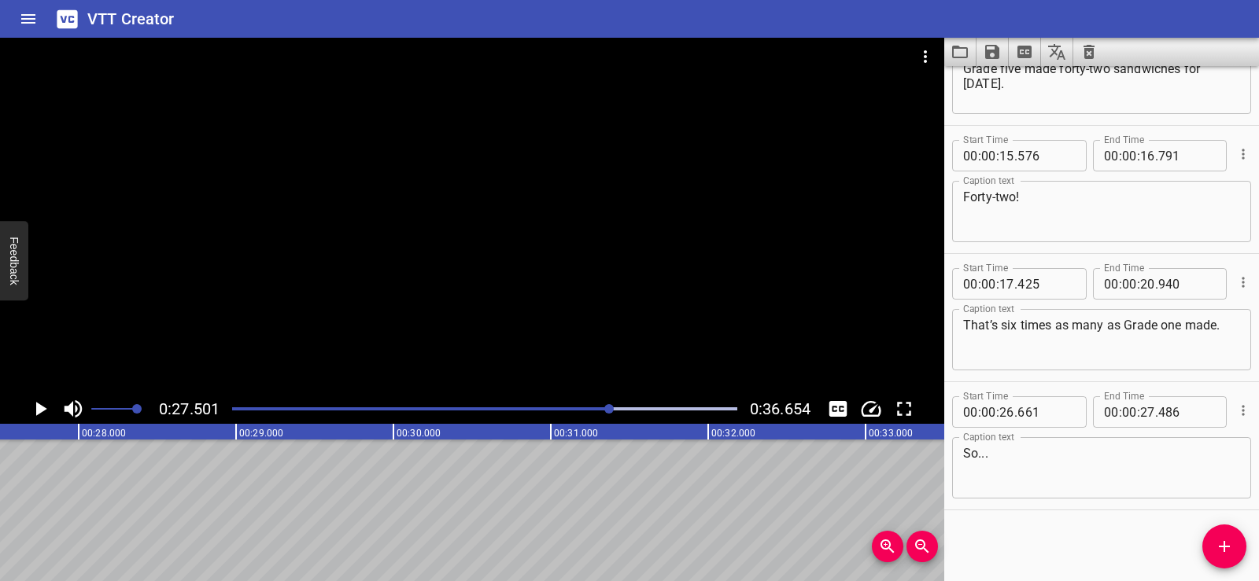
click at [1233, 541] on icon "Add Cue" at bounding box center [1224, 546] width 19 height 19
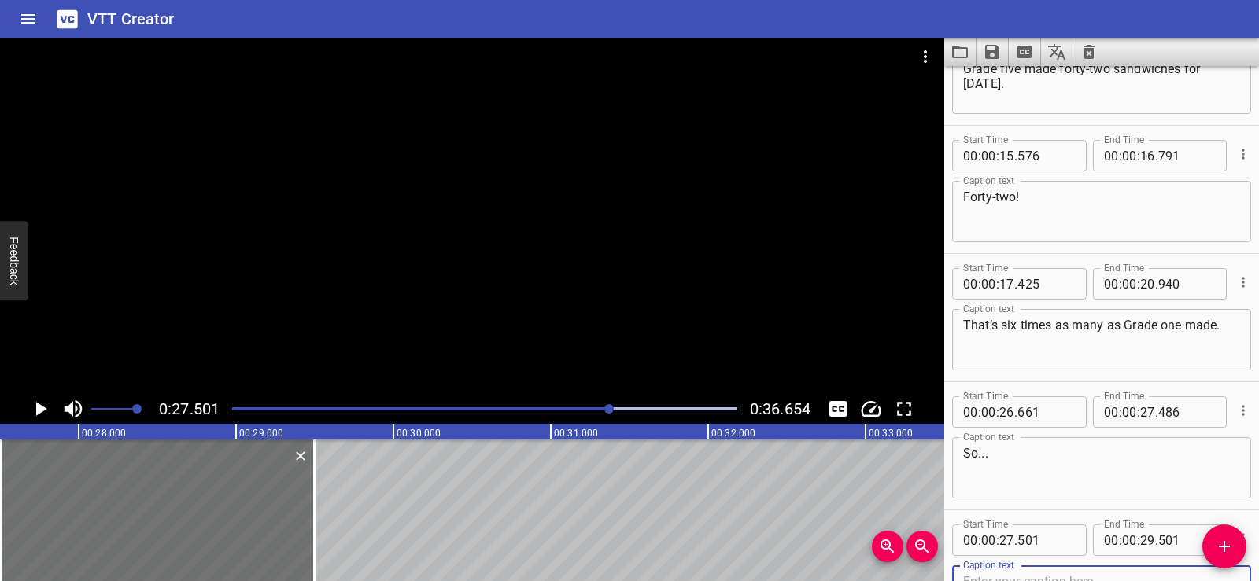
scroll to position [208, 0]
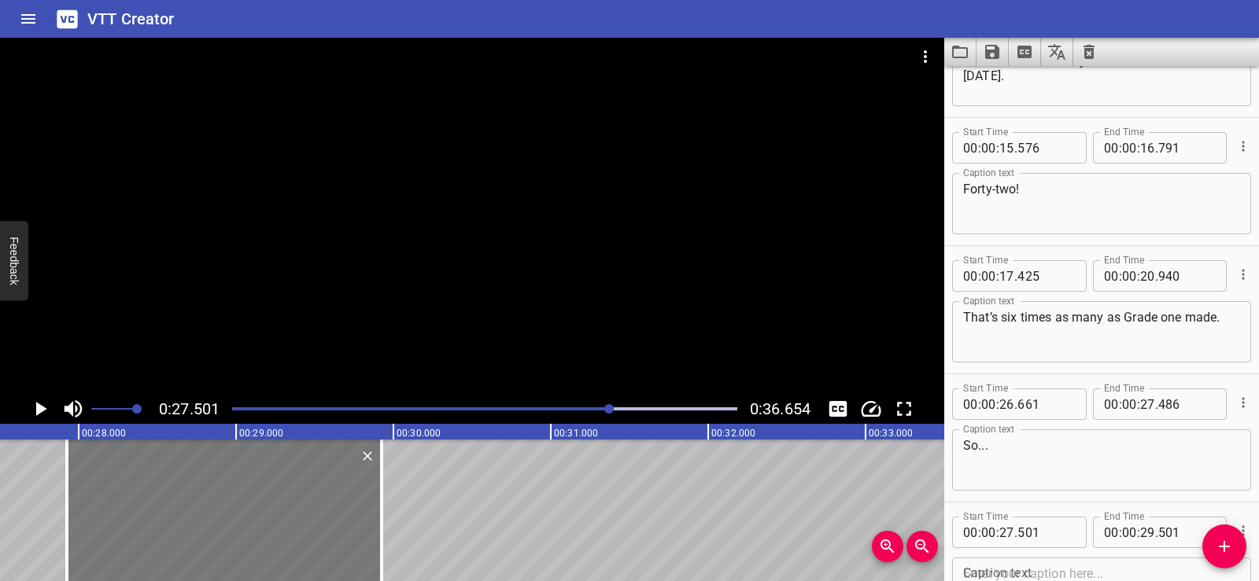
drag, startPoint x: 95, startPoint y: 520, endPoint x: 162, endPoint y: 511, distance: 67.5
click at [162, 511] on div at bounding box center [224, 511] width 315 height 142
type input "926"
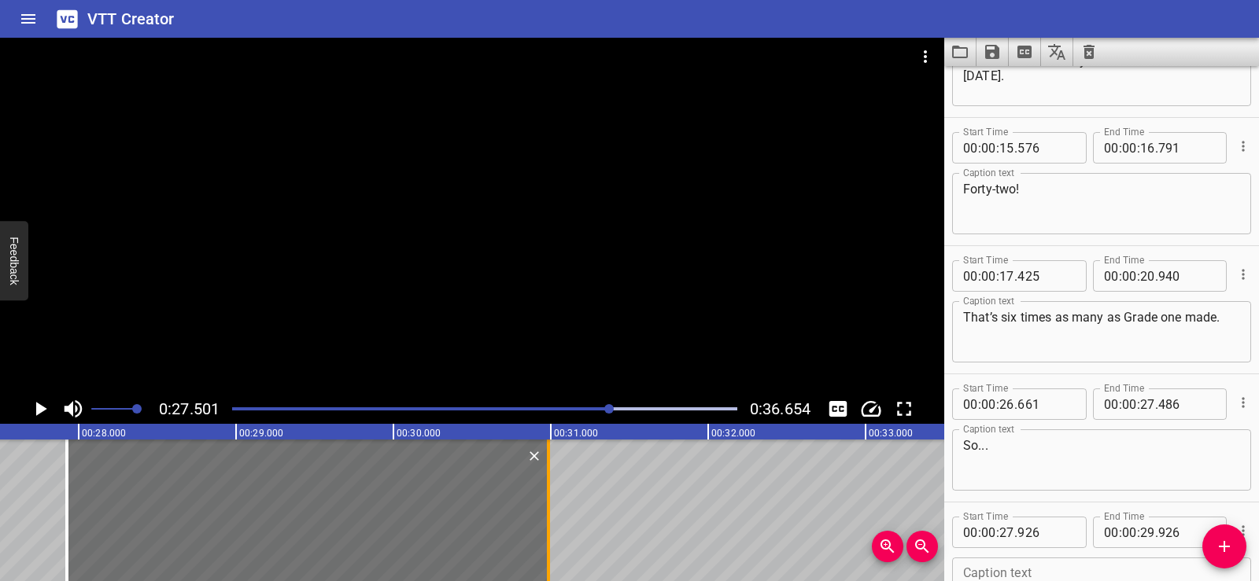
drag, startPoint x: 377, startPoint y: 538, endPoint x: 544, endPoint y: 536, distance: 166.8
click at [544, 536] on div at bounding box center [548, 511] width 16 height 142
type input "30"
type input "986"
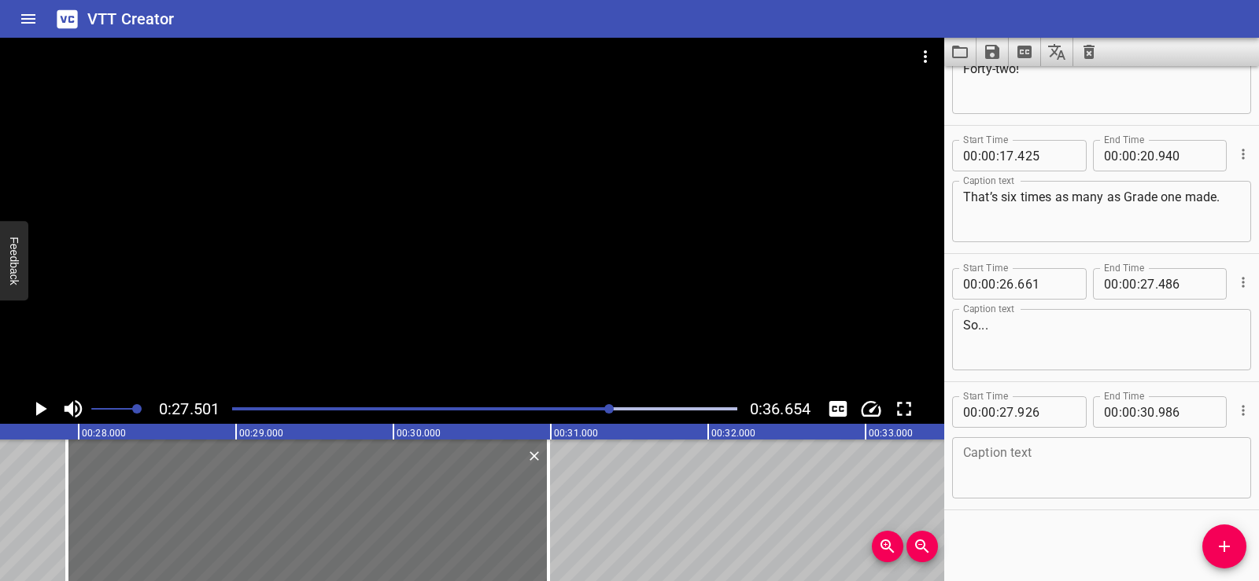
click at [1007, 470] on textarea at bounding box center [1101, 468] width 277 height 45
paste textarea "if Grade five made six times as many…"
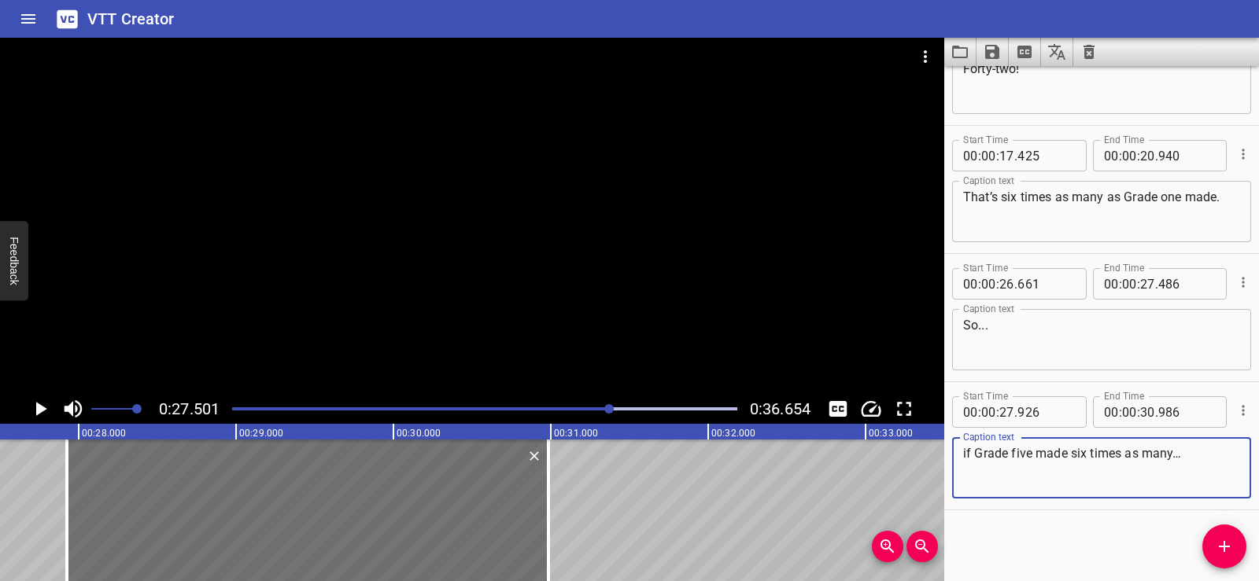
type textarea "if Grade five made six times as many…"
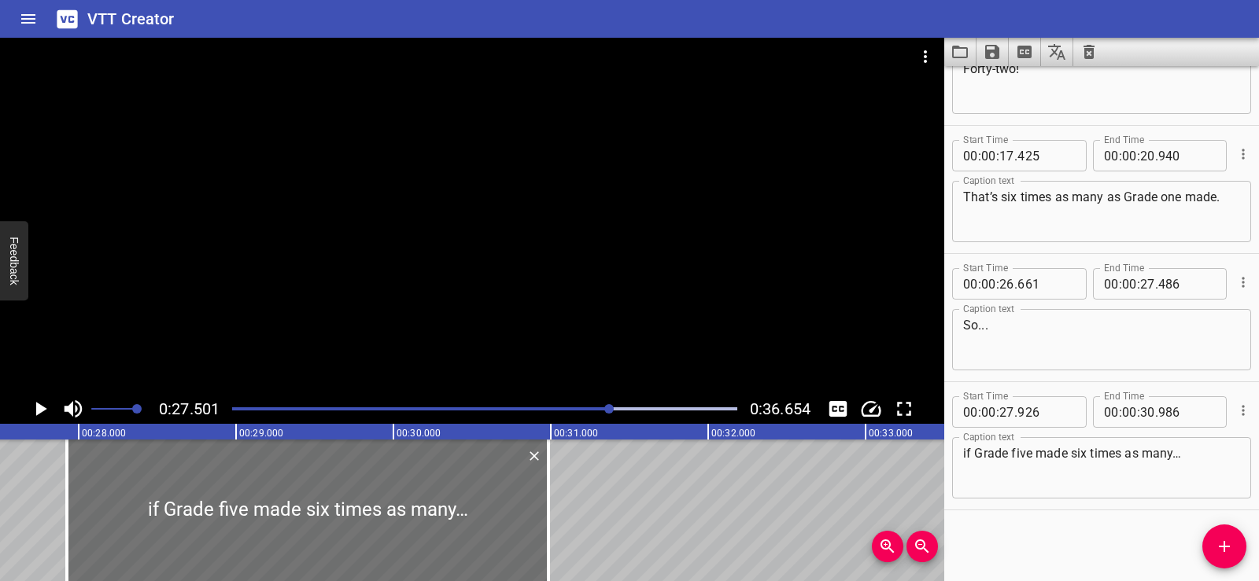
click at [1007, 541] on div "Start Time 00 : 00 : 02 . 170 Start Time End Time 00 : 00 : 04 . 845 End Time C…" at bounding box center [1101, 323] width 315 height 515
click at [1047, 540] on div "Start Time 00 : 00 : 02 . 170 Start Time End Time 00 : 00 : 04 . 845 End Time C…" at bounding box center [1101, 323] width 315 height 515
click at [19, 512] on div "Solving Comparison Problems with Division Grade five made forty-two sandwiches …" at bounding box center [393, 511] width 9439 height 142
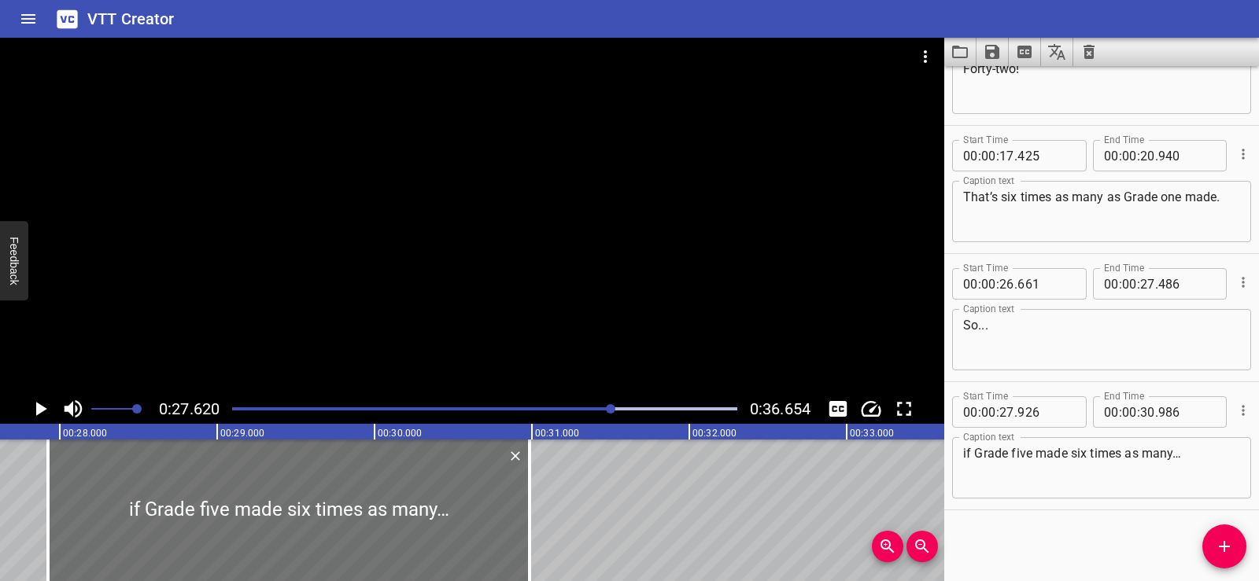
click at [493, 205] on div at bounding box center [472, 216] width 944 height 356
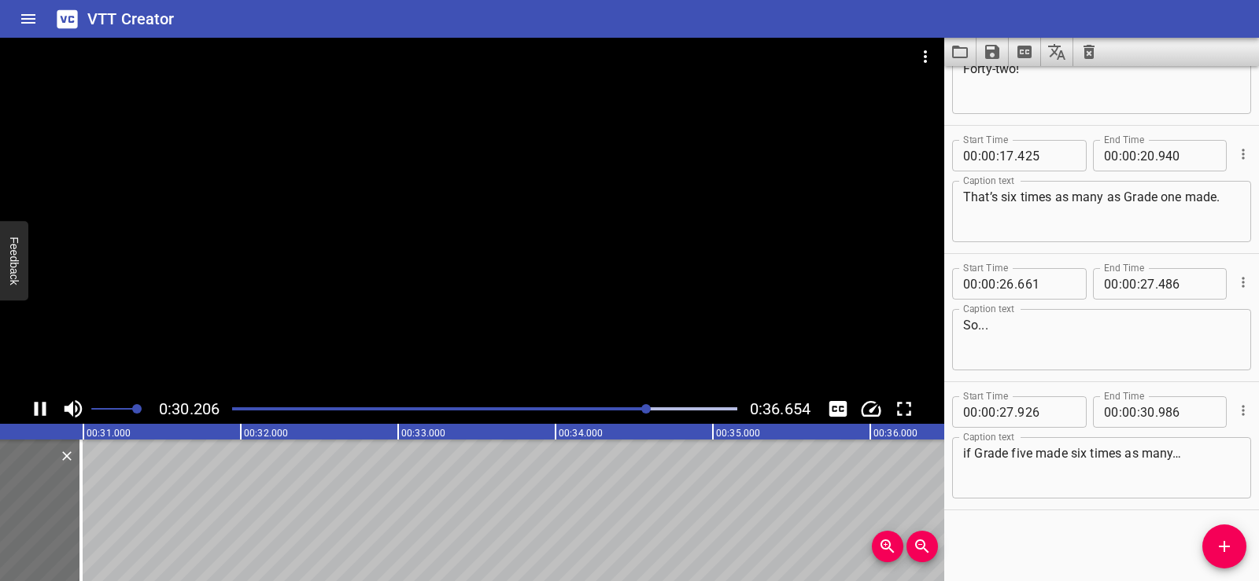
click at [553, 192] on div at bounding box center [472, 216] width 944 height 356
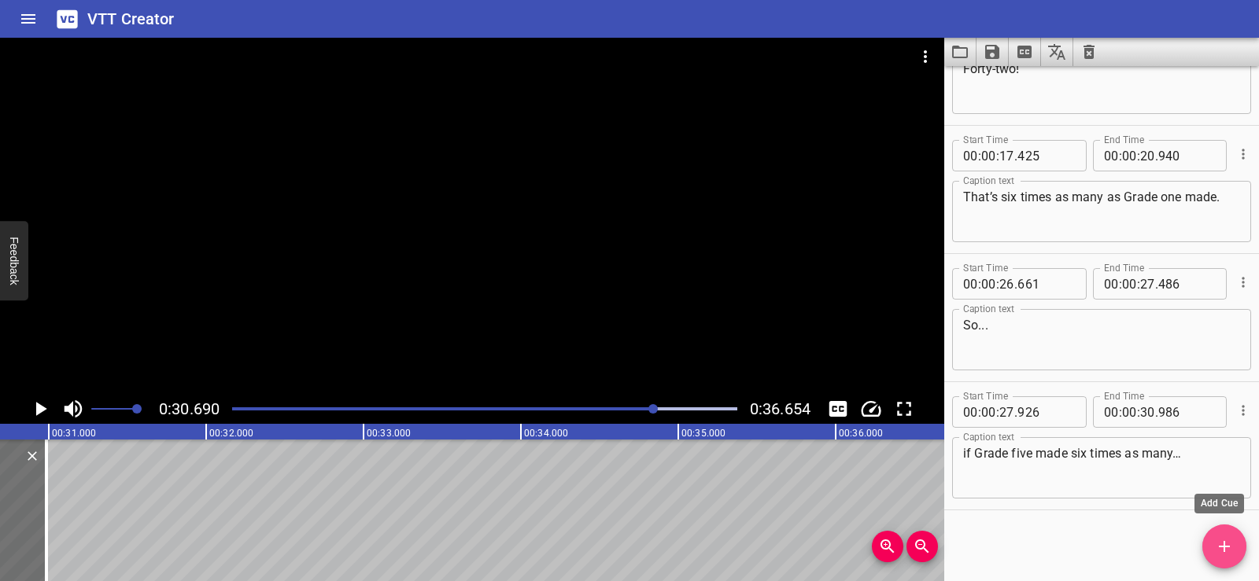
click at [1218, 555] on icon "Add Cue" at bounding box center [1224, 546] width 19 height 19
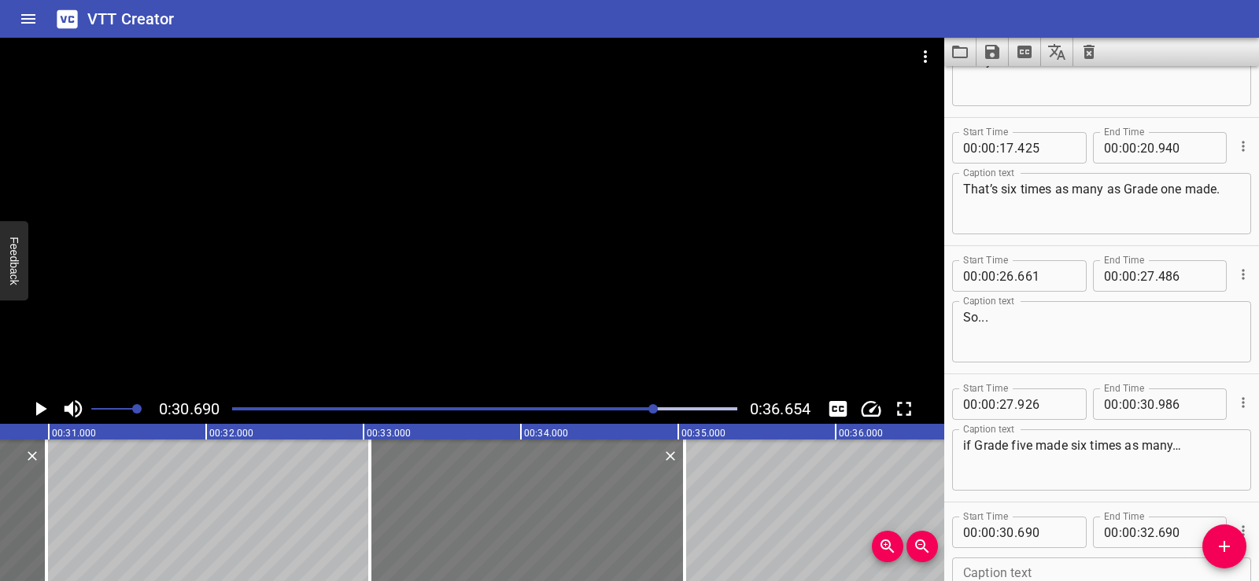
drag, startPoint x: 116, startPoint y: 489, endPoint x: 486, endPoint y: 502, distance: 369.9
click at [486, 502] on div at bounding box center [527, 511] width 315 height 142
type input "33"
type input "040"
type input "35"
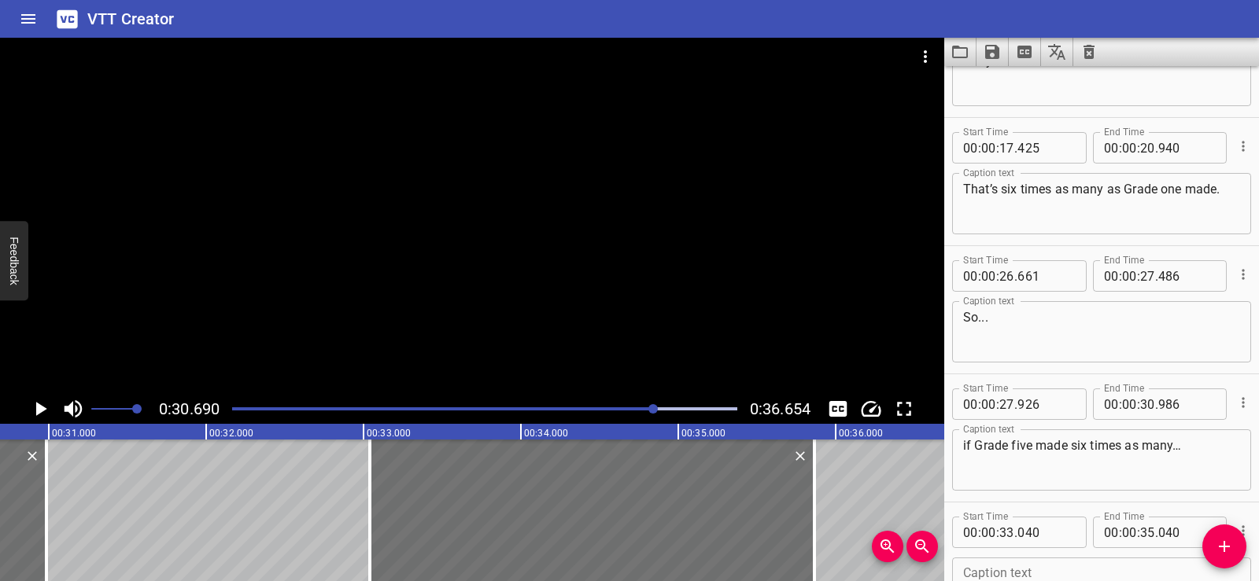
drag, startPoint x: 685, startPoint y: 539, endPoint x: 828, endPoint y: 523, distance: 143.2
click at [816, 526] on div at bounding box center [814, 511] width 3 height 142
type input "870"
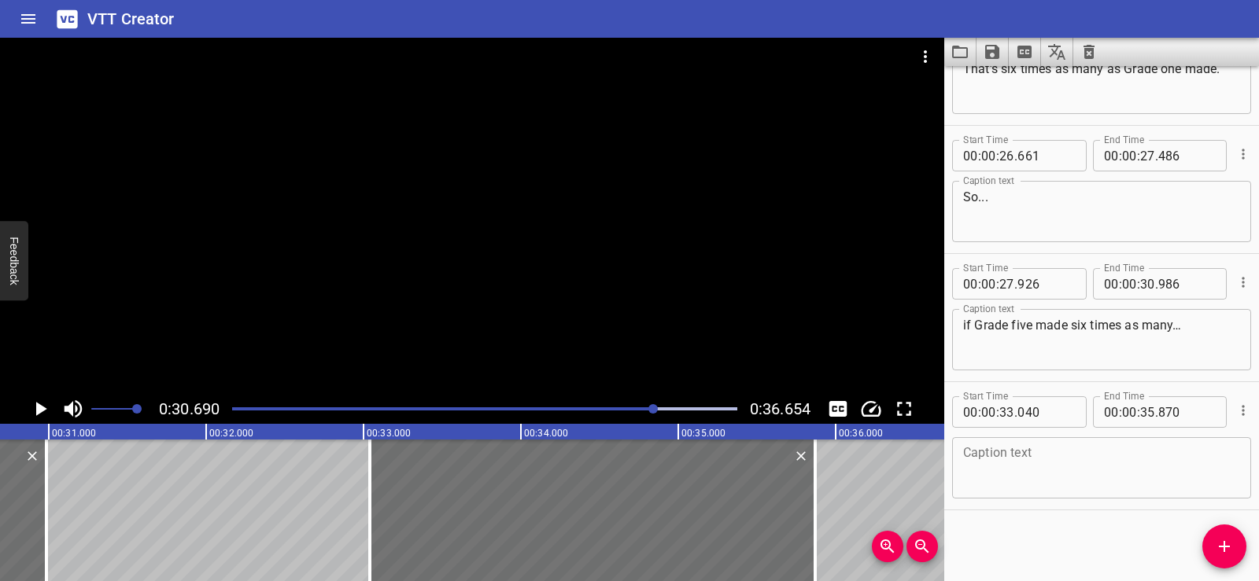
click at [982, 460] on textarea at bounding box center [1101, 468] width 277 height 45
paste textarea "How many sandwiches did Grade one make?"
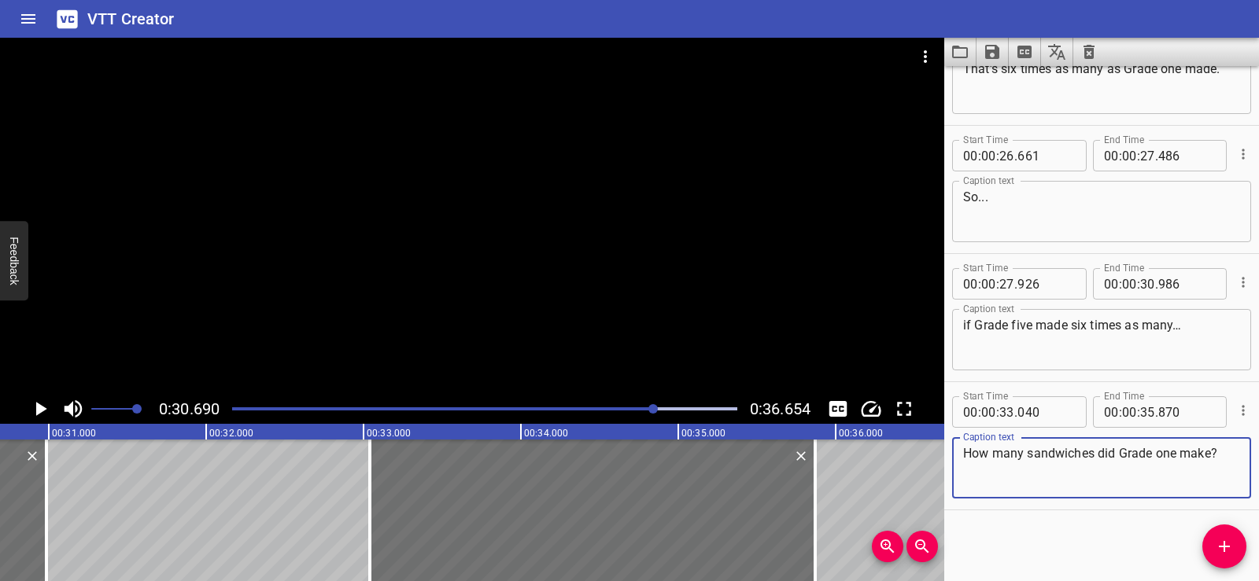
type textarea "How many sandwiches did Grade one make?"
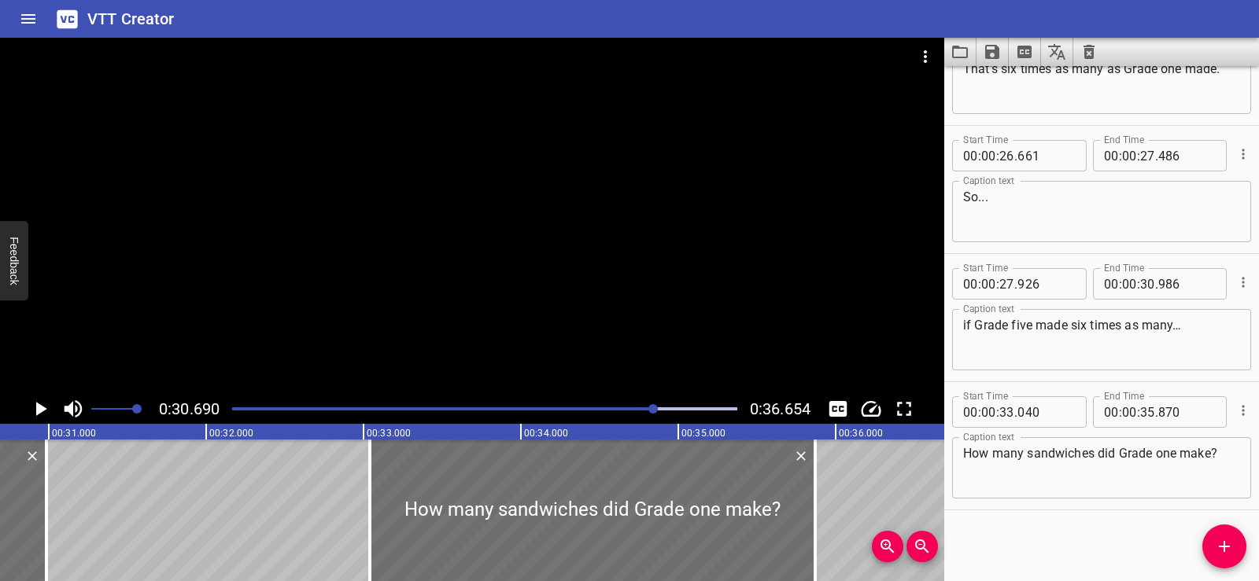
click at [1022, 537] on div "Start Time 00 : 00 : 02 . 170 Start Time End Time 00 : 00 : 04 . 845 End Time C…" at bounding box center [1101, 323] width 315 height 515
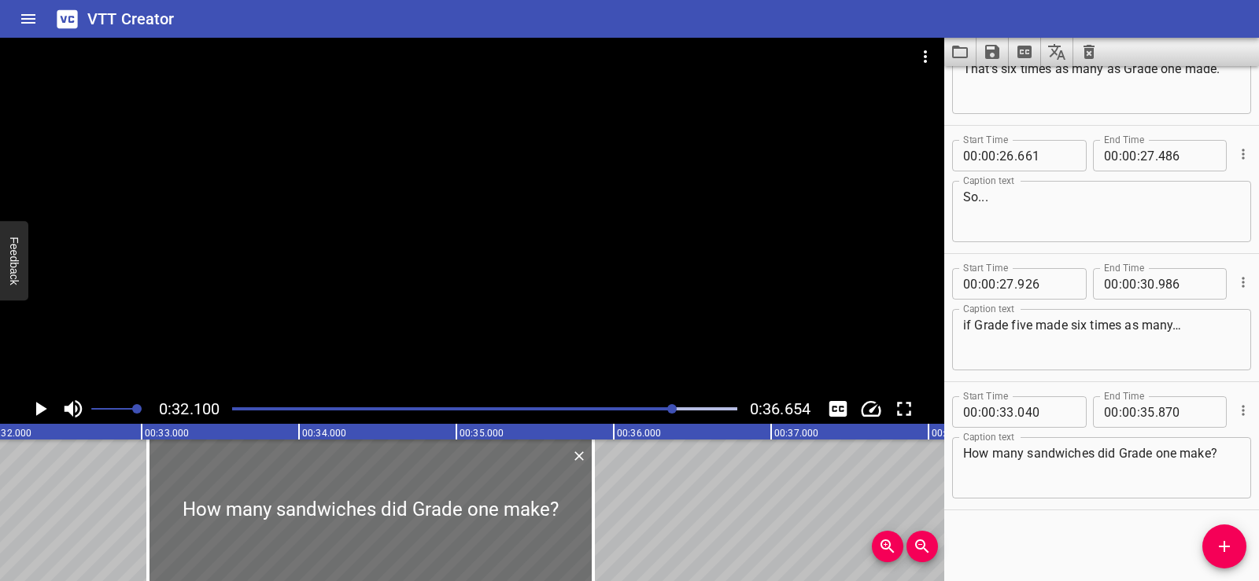
click at [535, 241] on div at bounding box center [472, 216] width 944 height 356
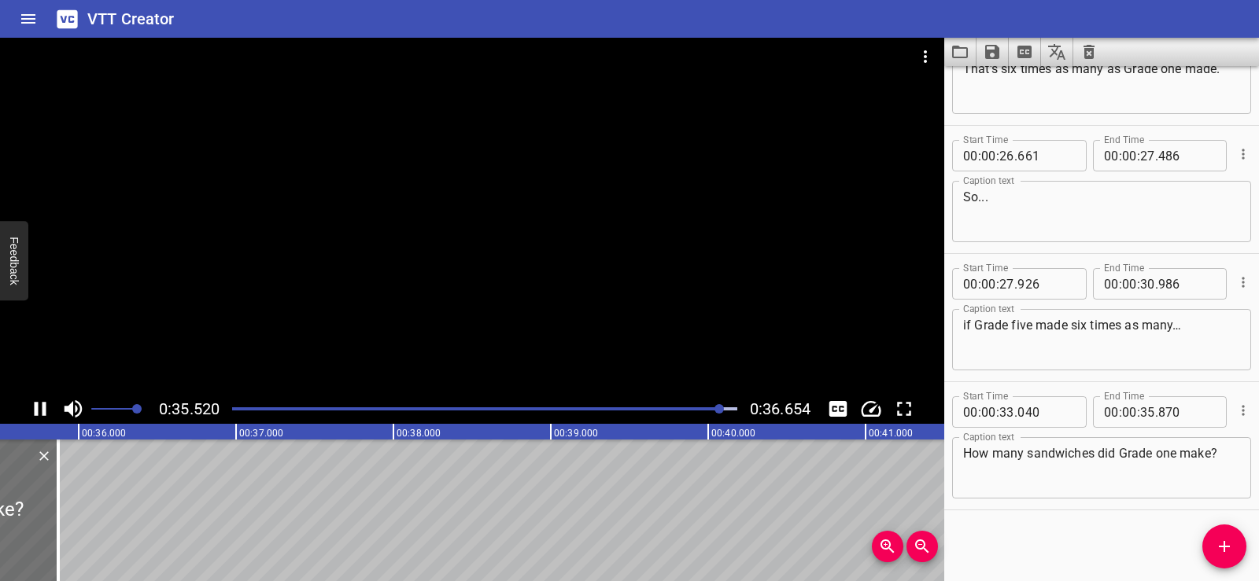
click at [534, 186] on div at bounding box center [472, 216] width 944 height 356
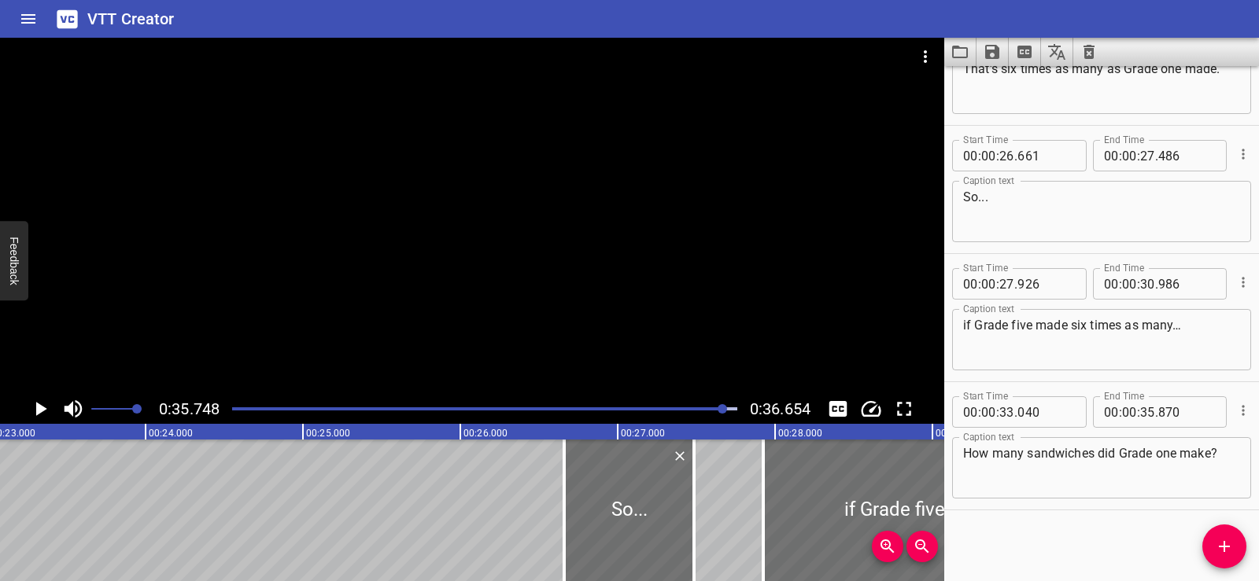
scroll to position [0, 3436]
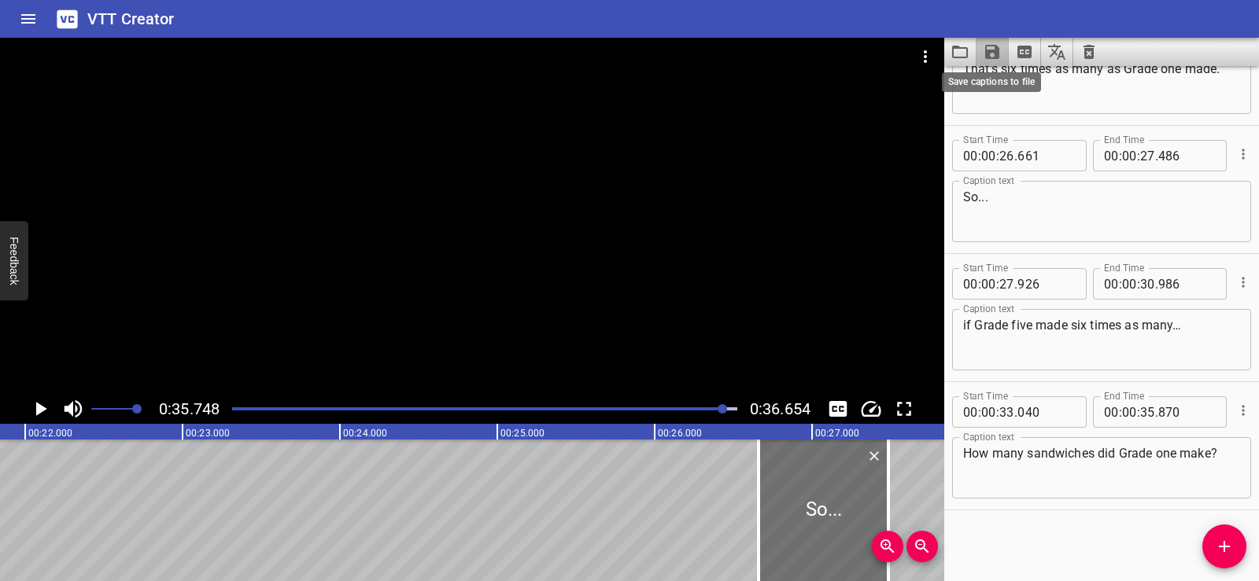
click at [994, 53] on icon "Save captions to file" at bounding box center [992, 52] width 14 height 14
click at [1020, 84] on li "Save to VTT file" at bounding box center [1034, 86] width 116 height 28
